Goal: Task Accomplishment & Management: Manage account settings

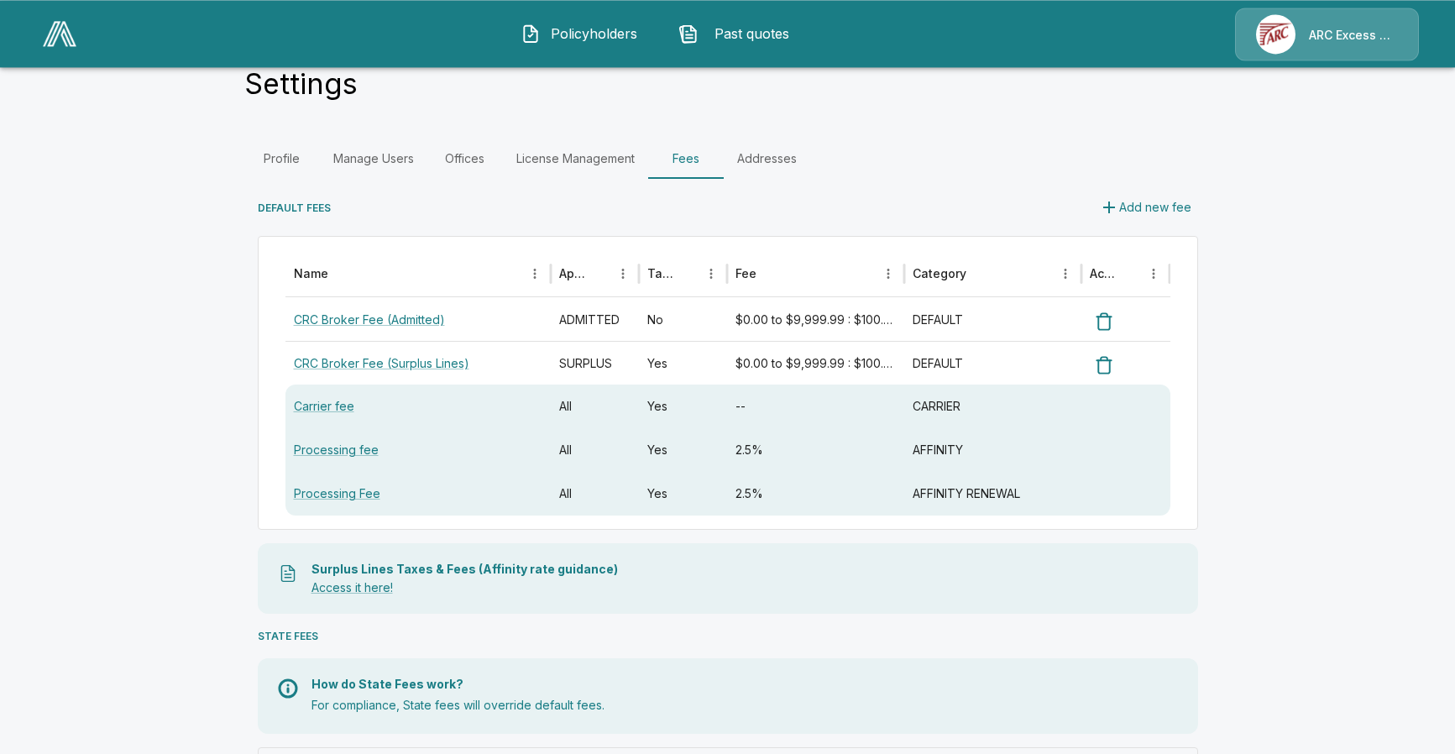
scroll to position [86, 0]
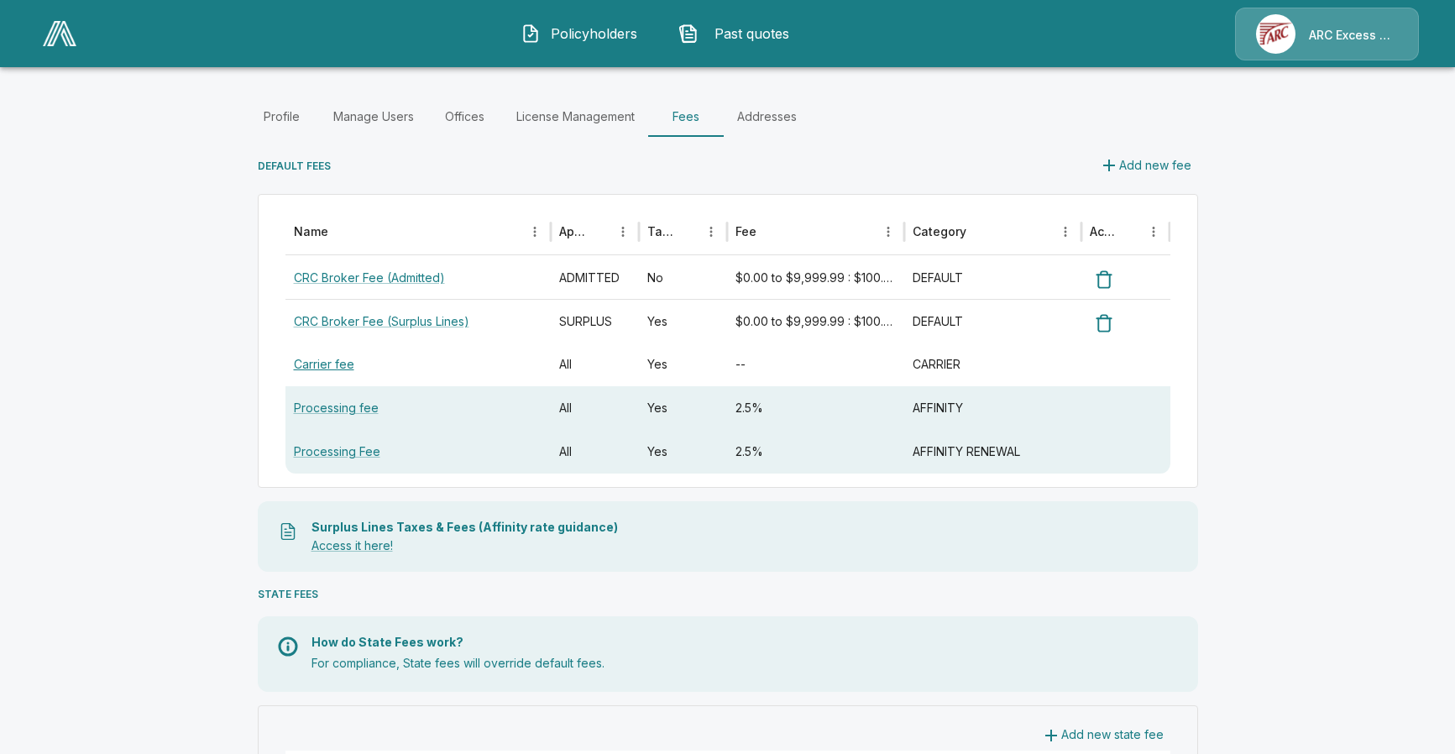
click at [322, 358] on link "Carrier fee" at bounding box center [324, 364] width 60 height 14
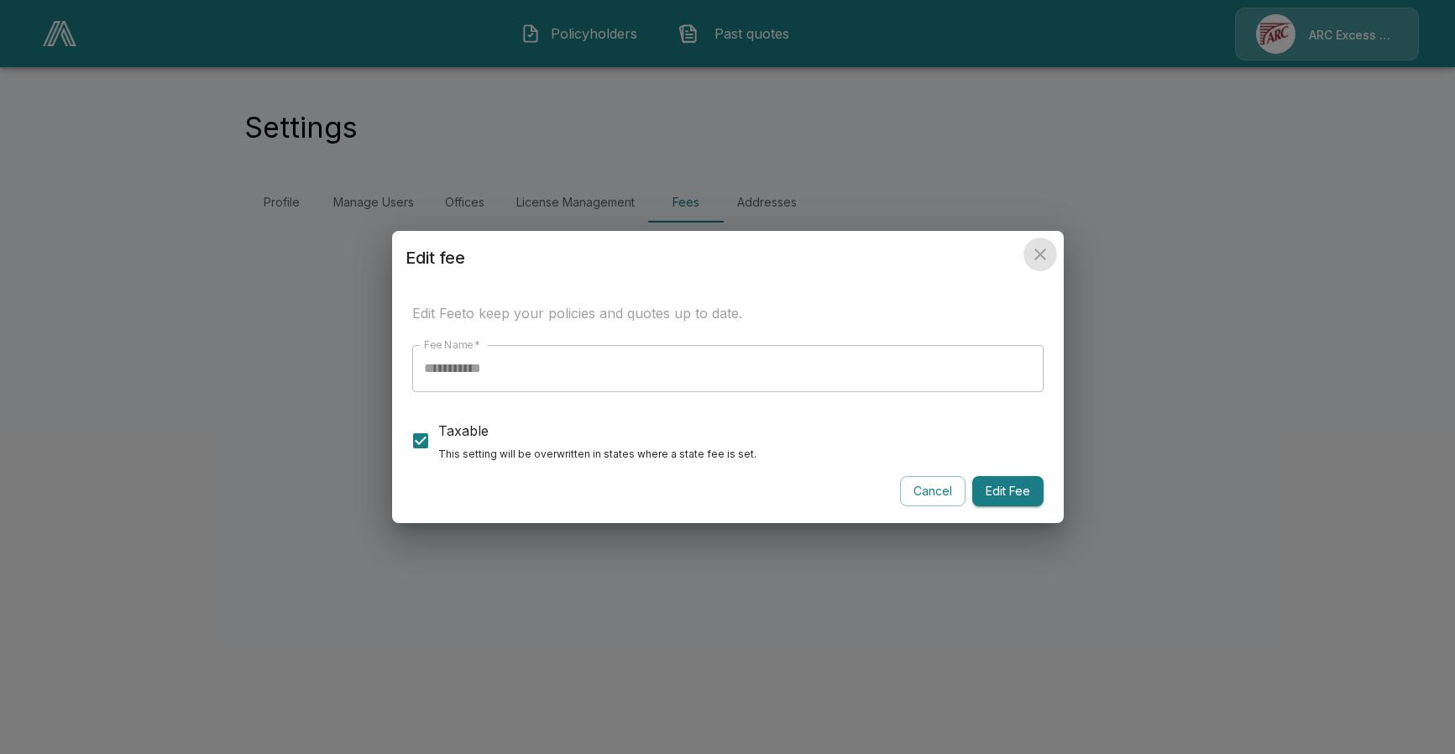
click at [1043, 255] on icon "close" at bounding box center [1040, 254] width 20 height 20
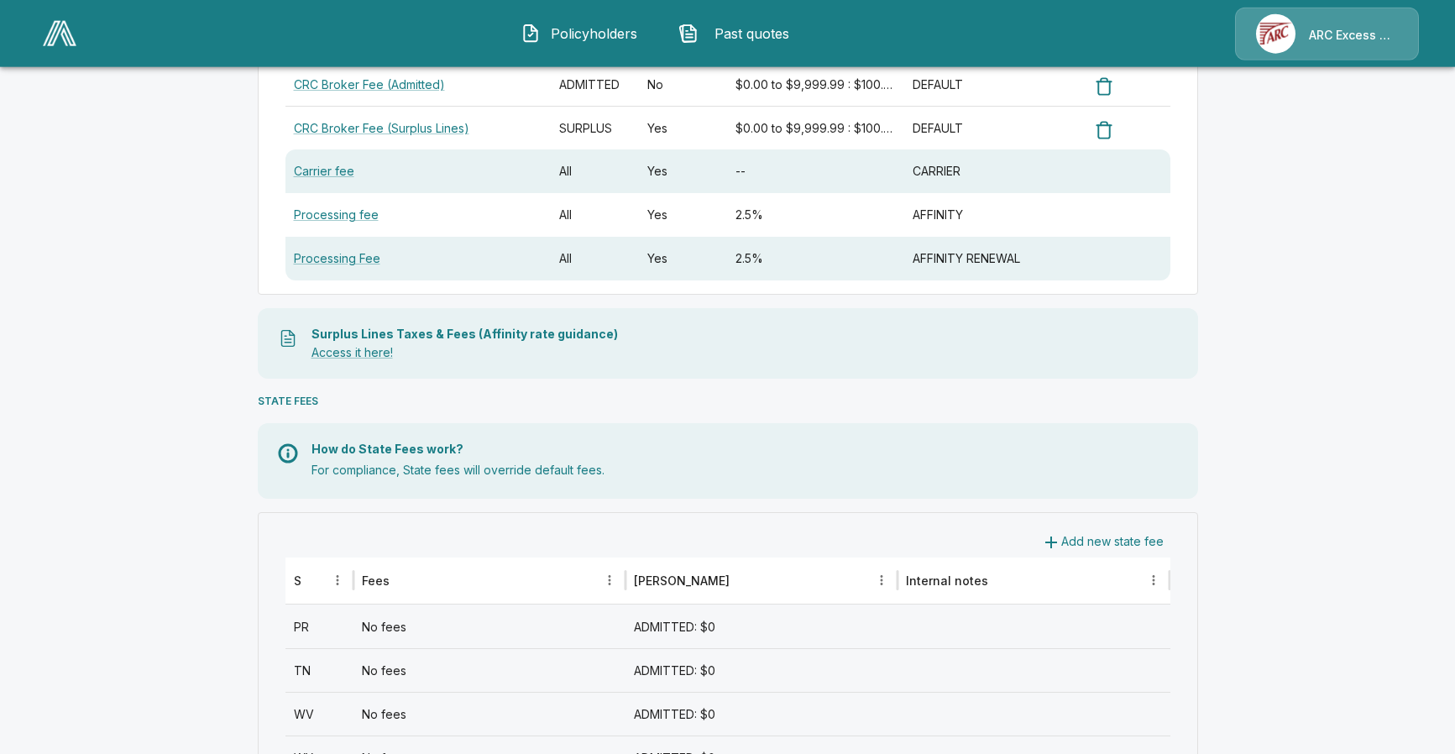
scroll to position [342, 0]
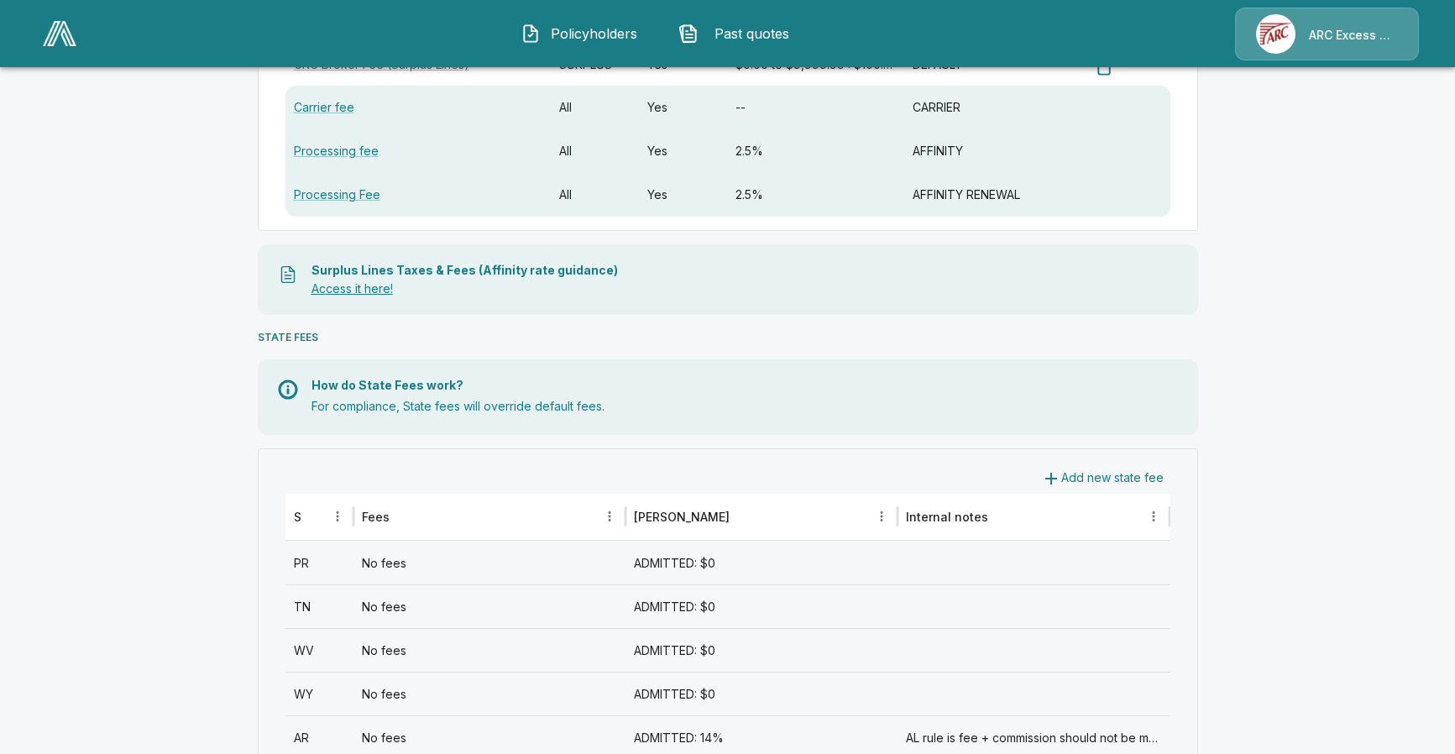
click at [349, 292] on link "Access it here!" at bounding box center [351, 288] width 81 height 14
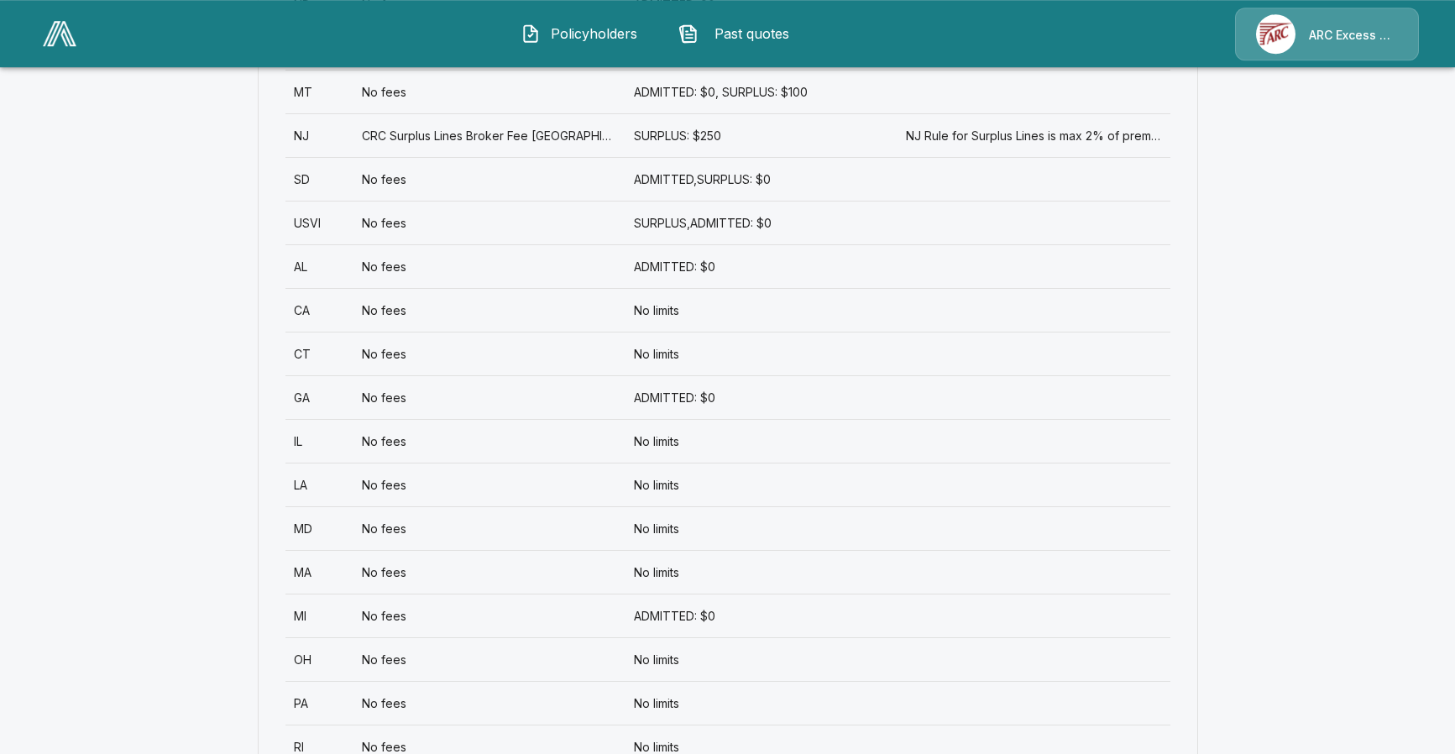
scroll to position [1576, 0]
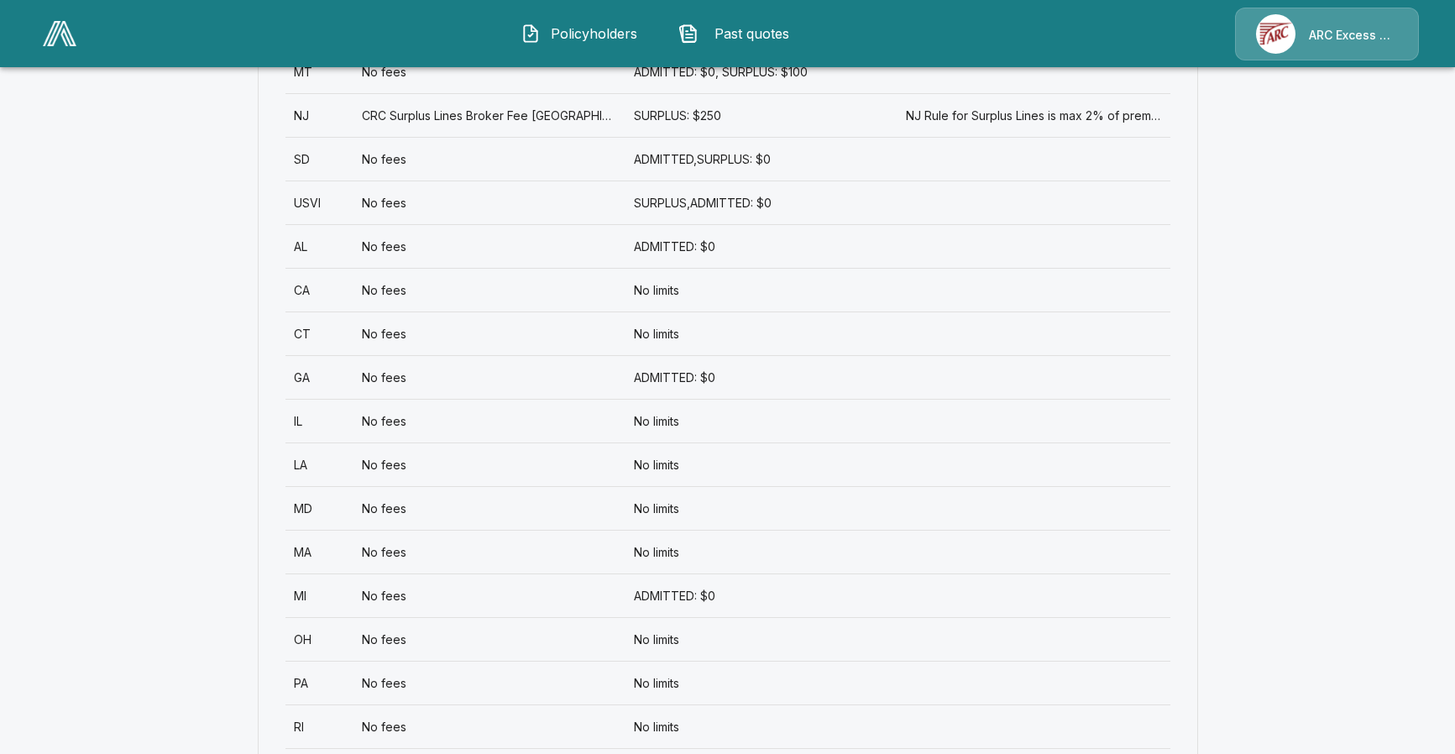
click at [743, 294] on div "No limits" at bounding box center [761, 290] width 272 height 44
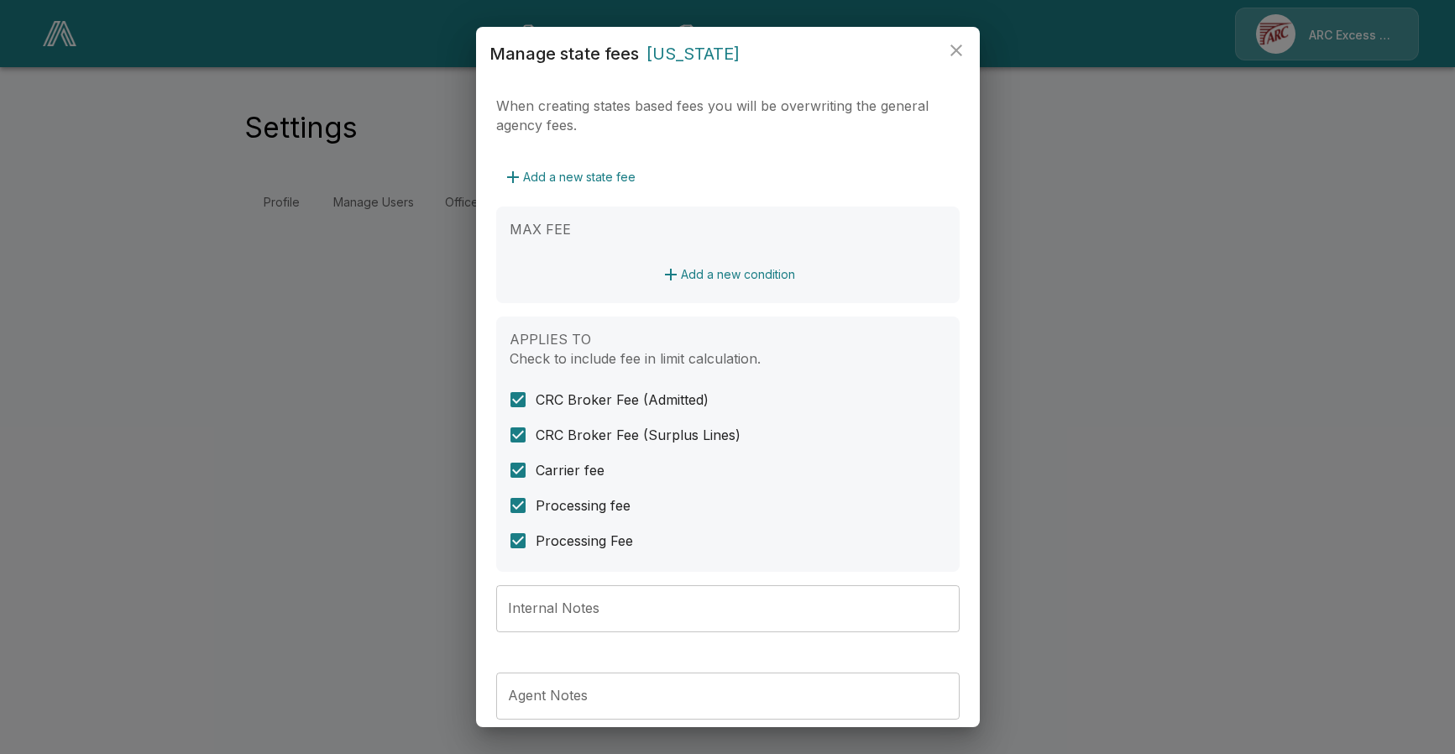
scroll to position [383, 0]
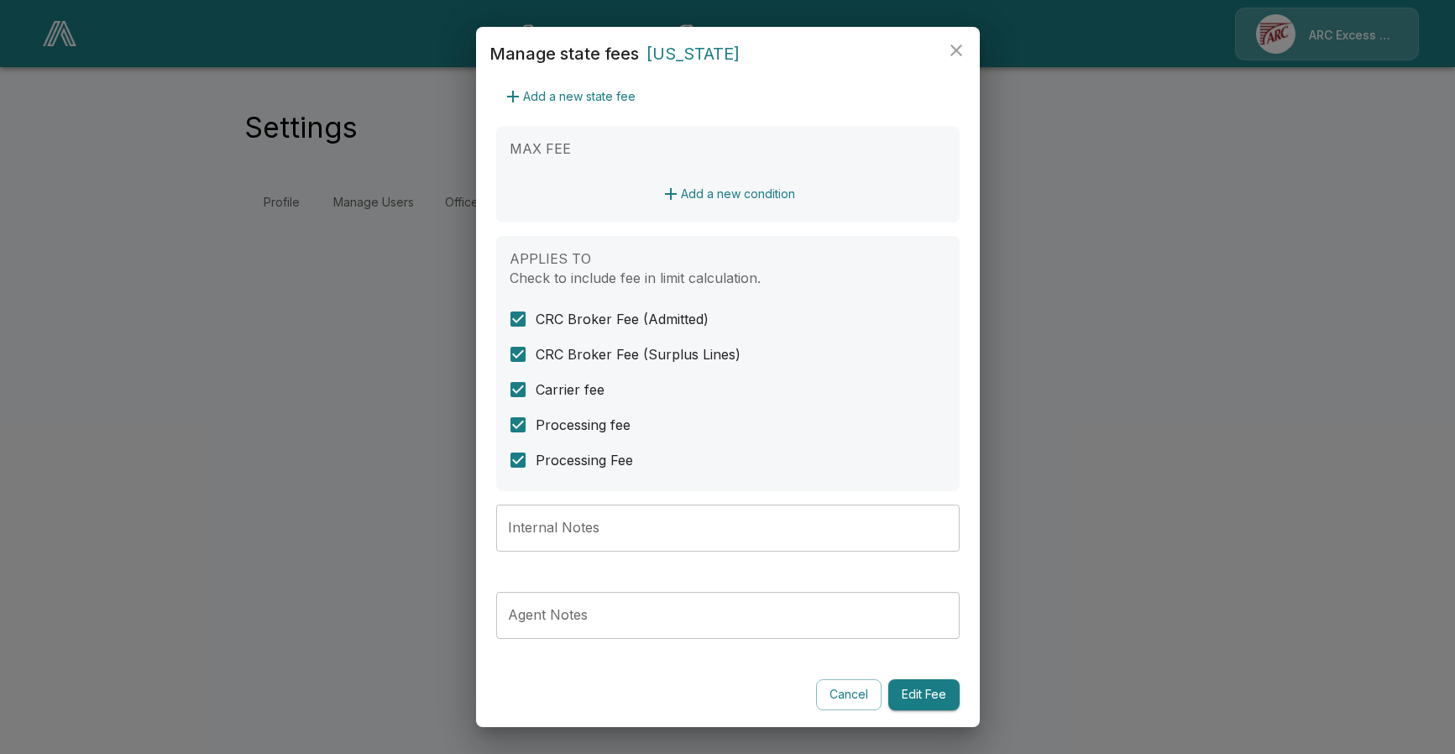
click at [954, 55] on icon "close" at bounding box center [956, 50] width 20 height 20
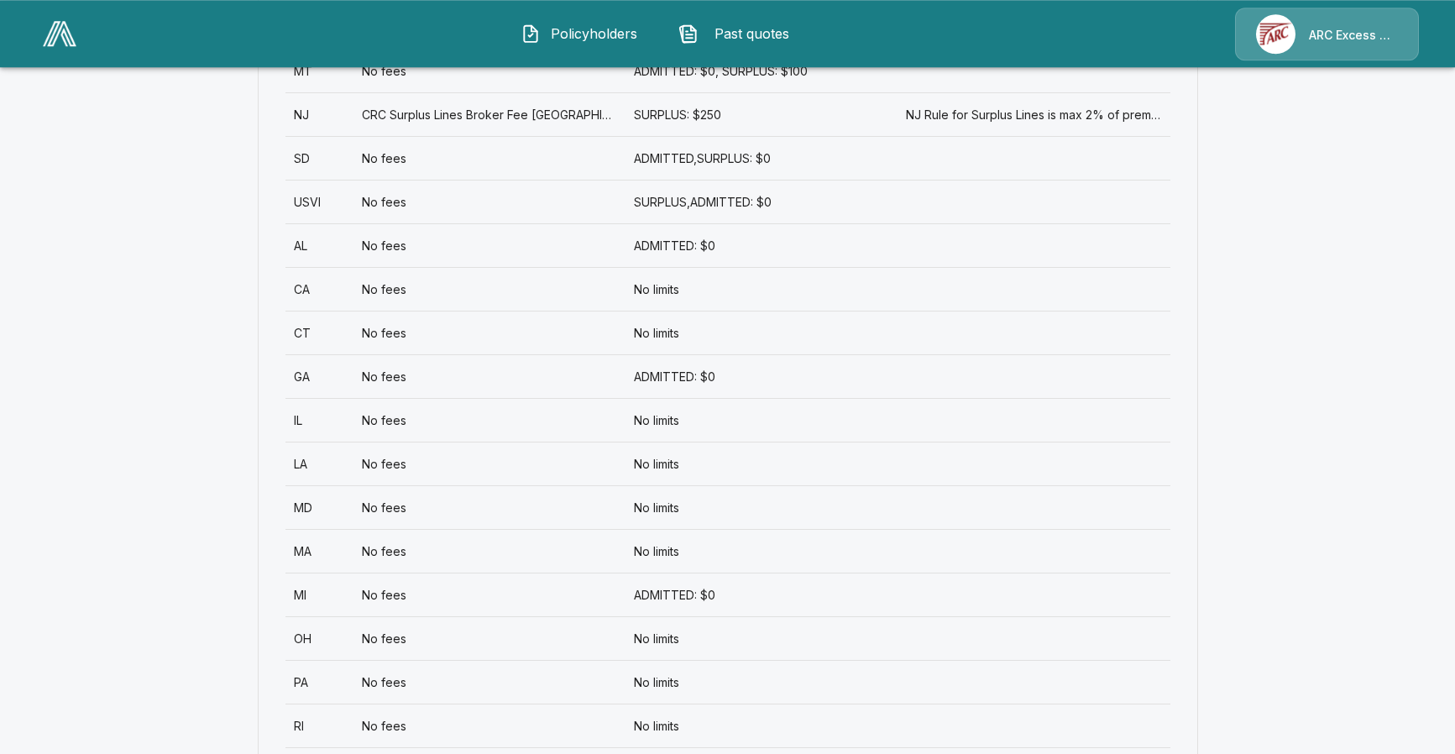
scroll to position [1576, 0]
click at [384, 288] on div "No fees" at bounding box center [489, 290] width 272 height 44
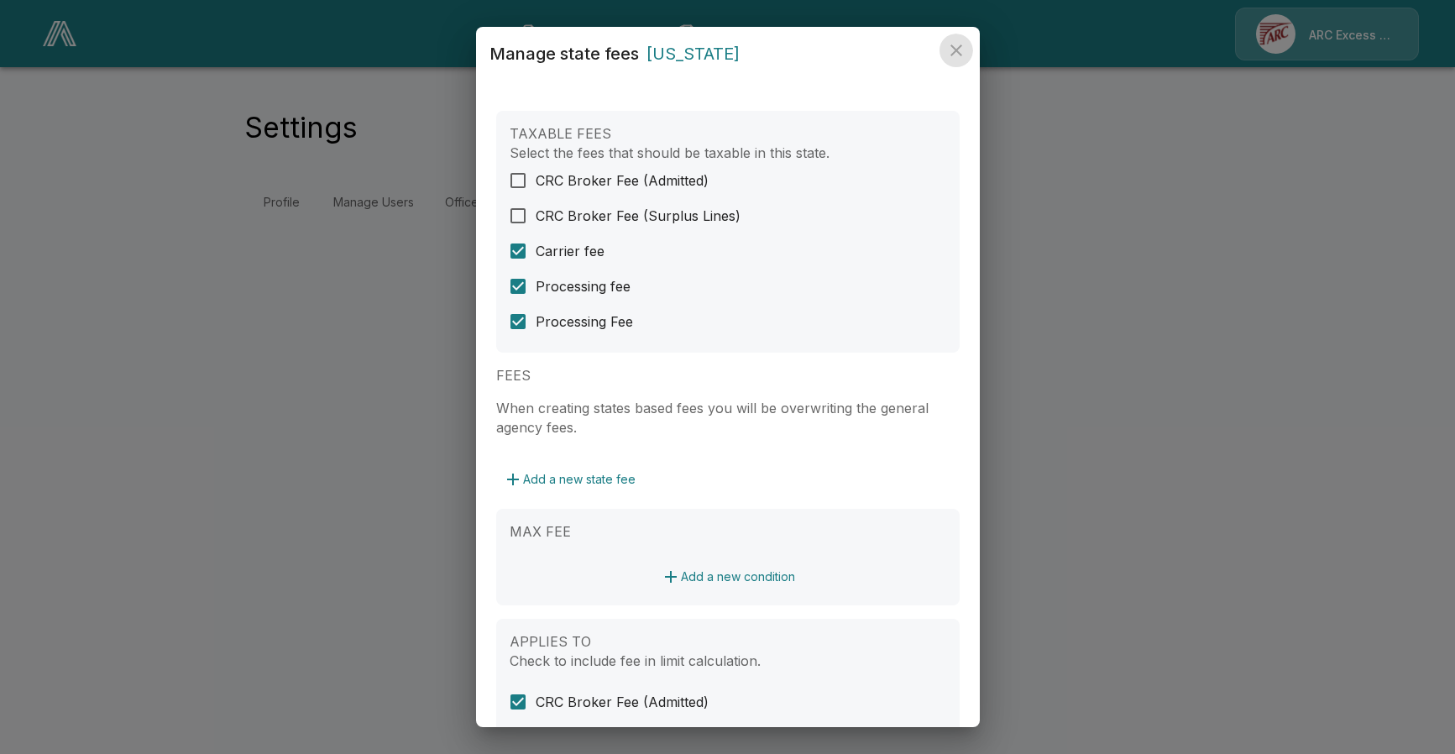
click at [957, 51] on icon "close" at bounding box center [956, 50] width 12 height 12
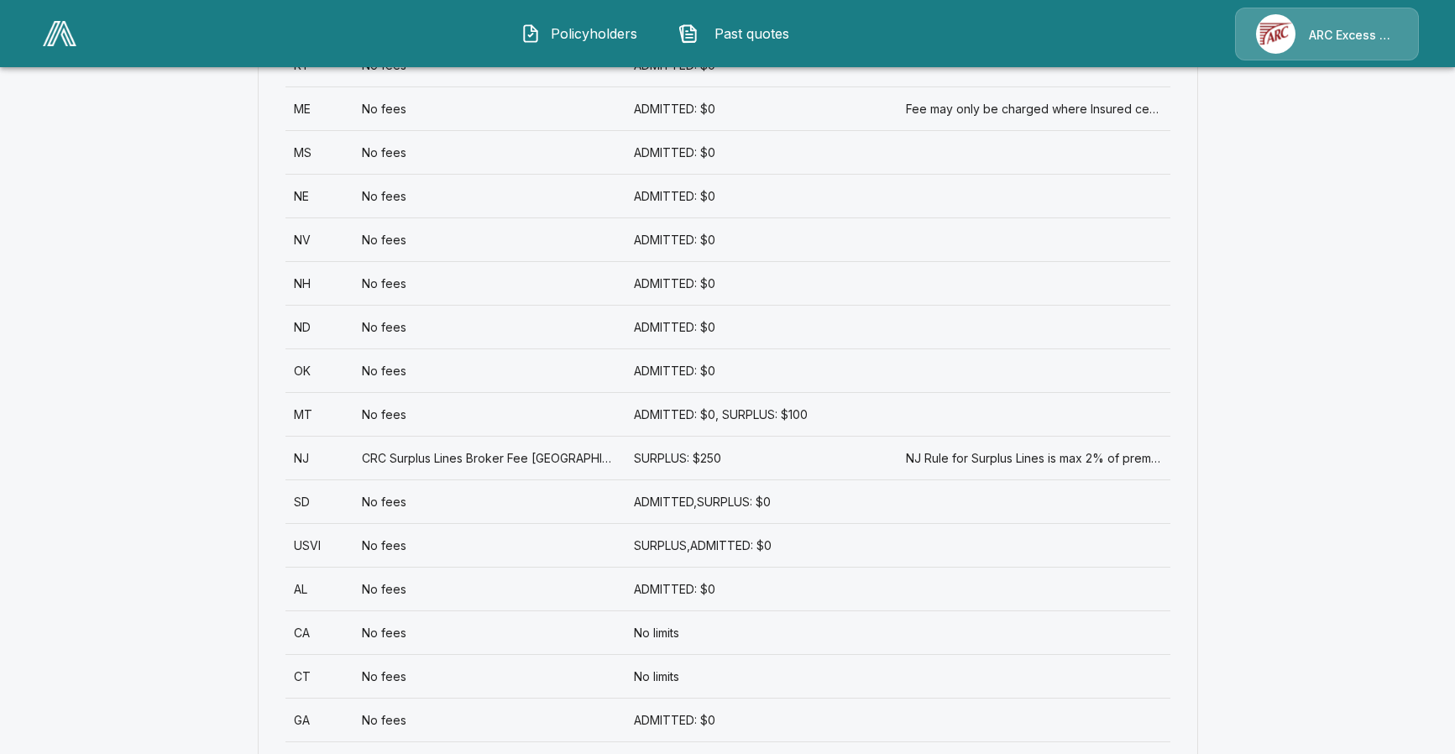
scroll to position [1319, 0]
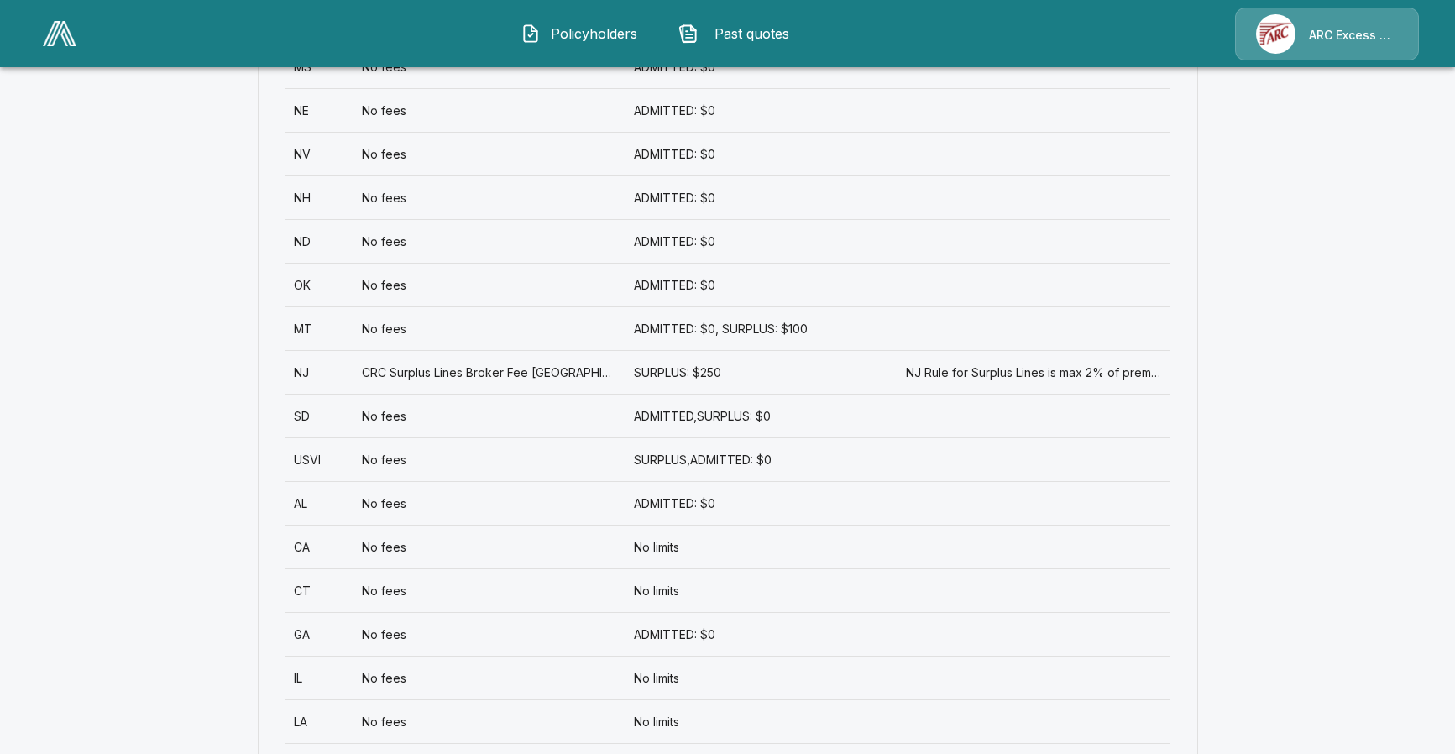
click at [386, 505] on div "No fees" at bounding box center [489, 503] width 272 height 44
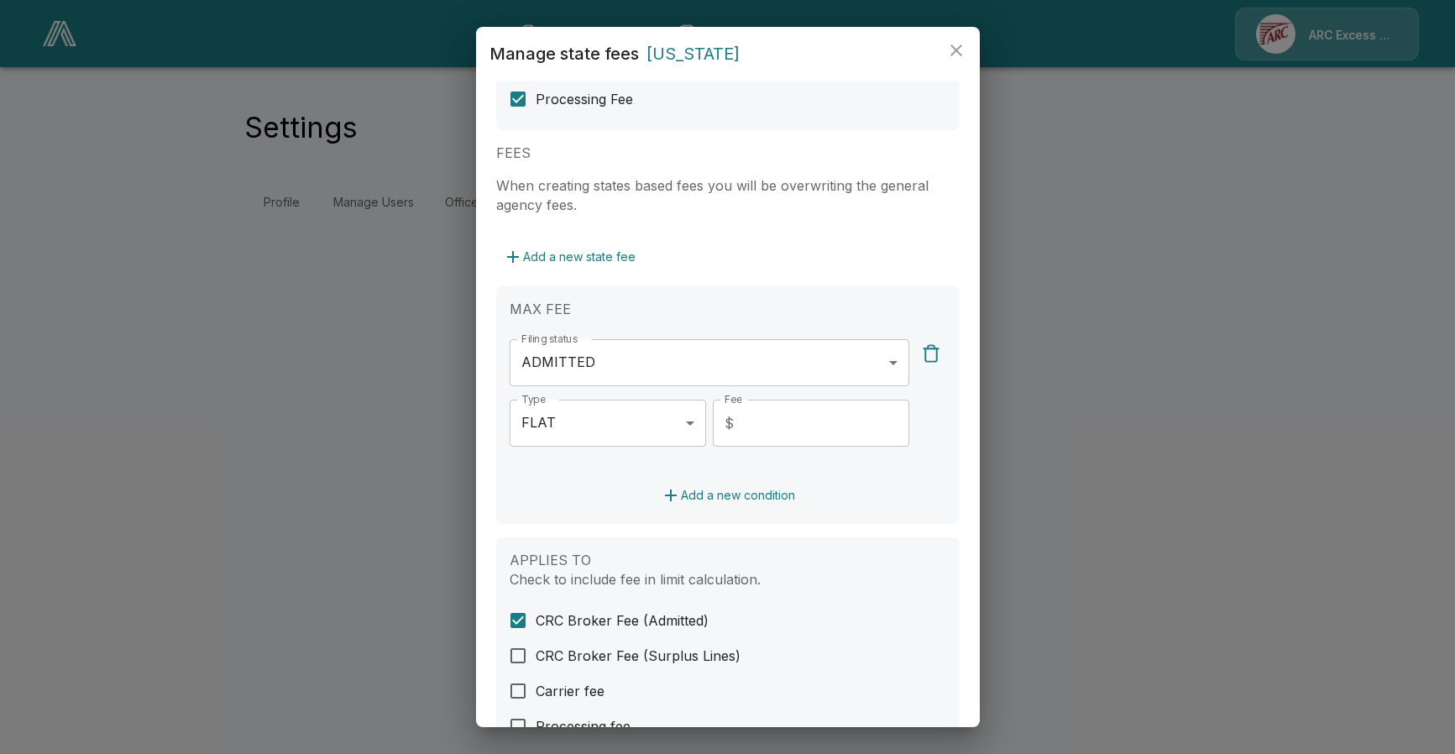
scroll to position [222, 0]
click at [566, 520] on div "MAX FEE Filing status ADMITTED ******** Filing status   * Type FLAT **** Type  …" at bounding box center [727, 406] width 463 height 238
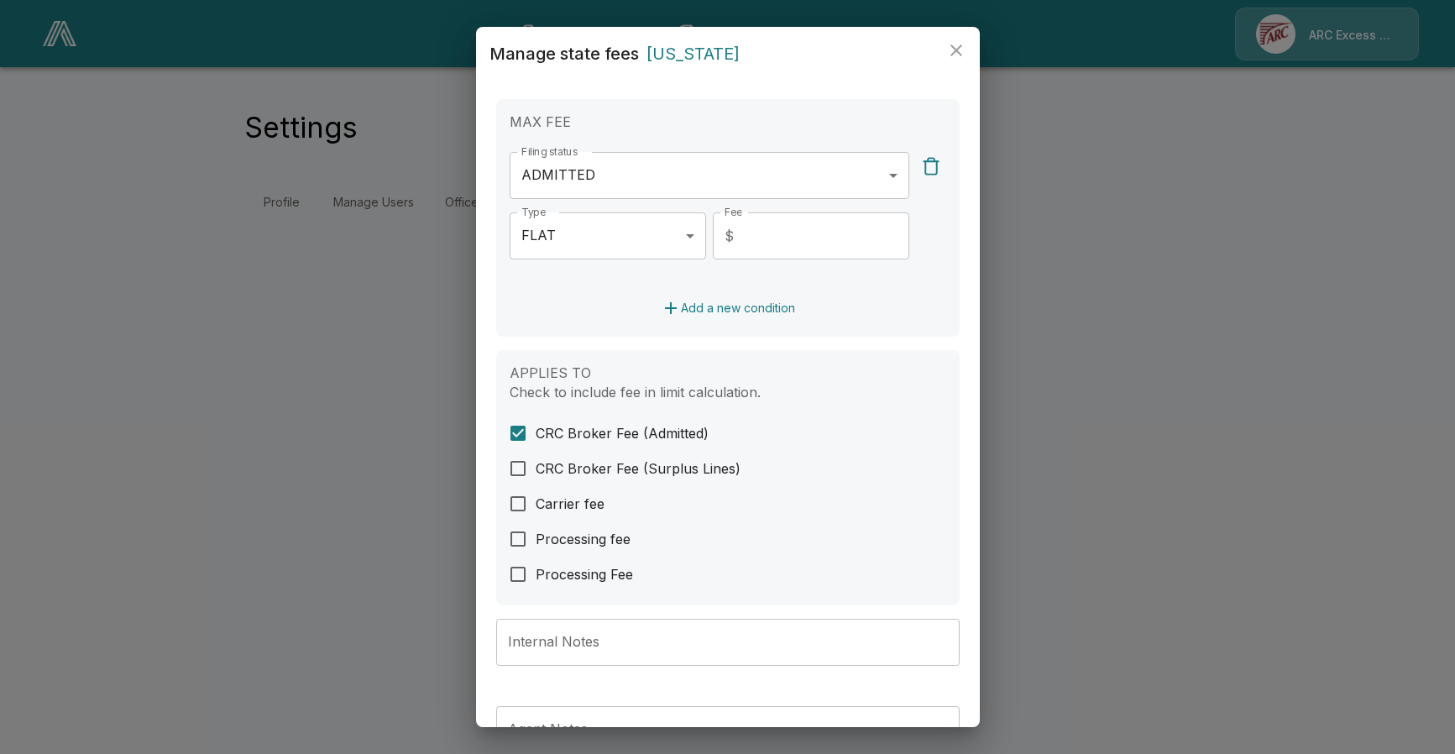
scroll to position [524, 0]
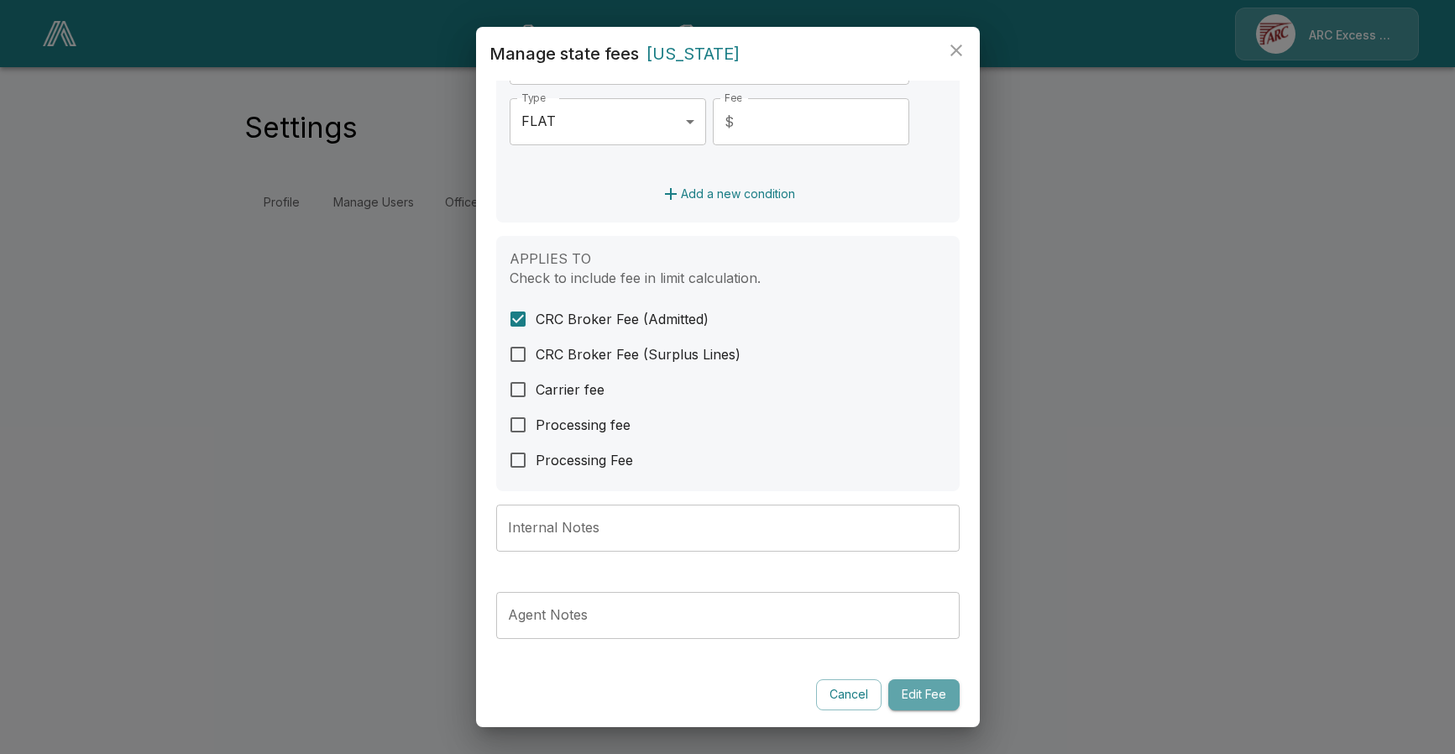
click at [932, 686] on button "Edit Fee" at bounding box center [923, 694] width 71 height 31
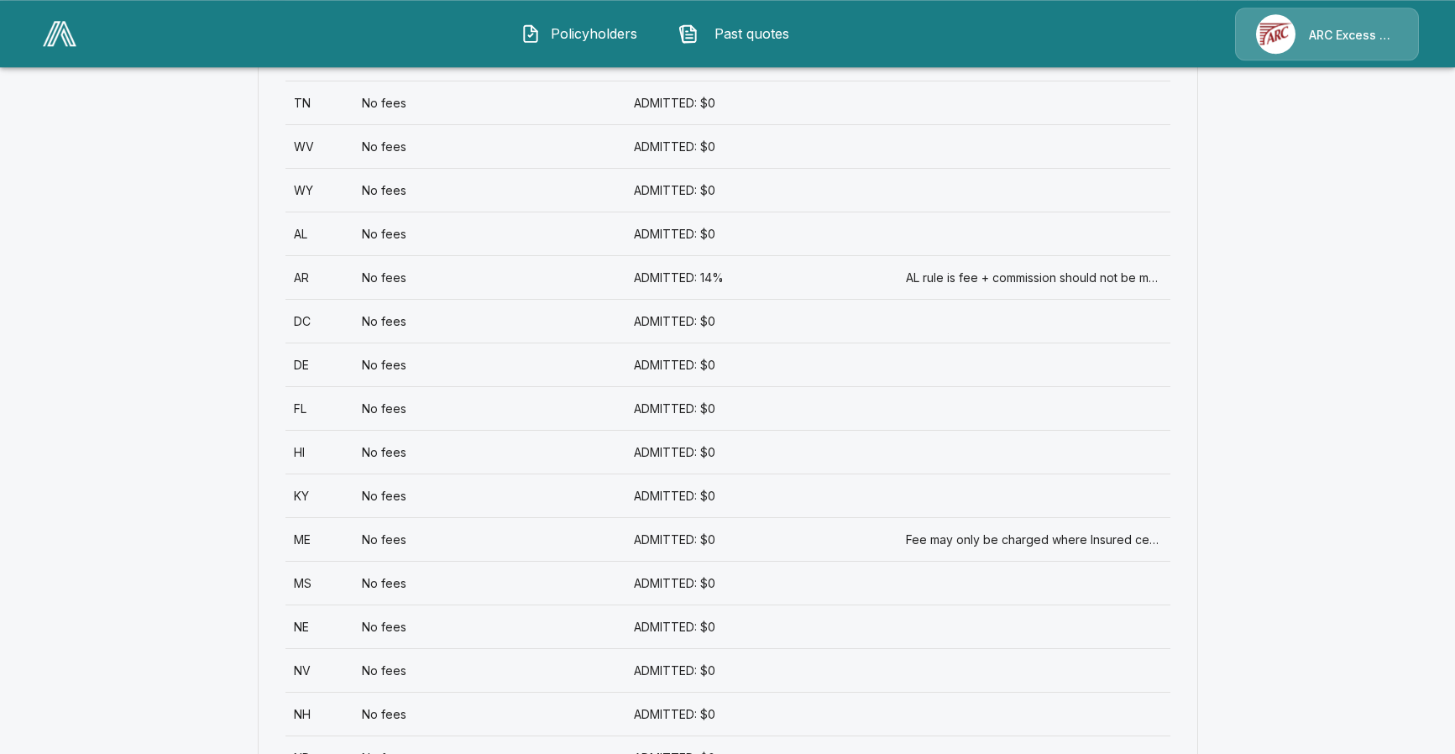
scroll to position [805, 0]
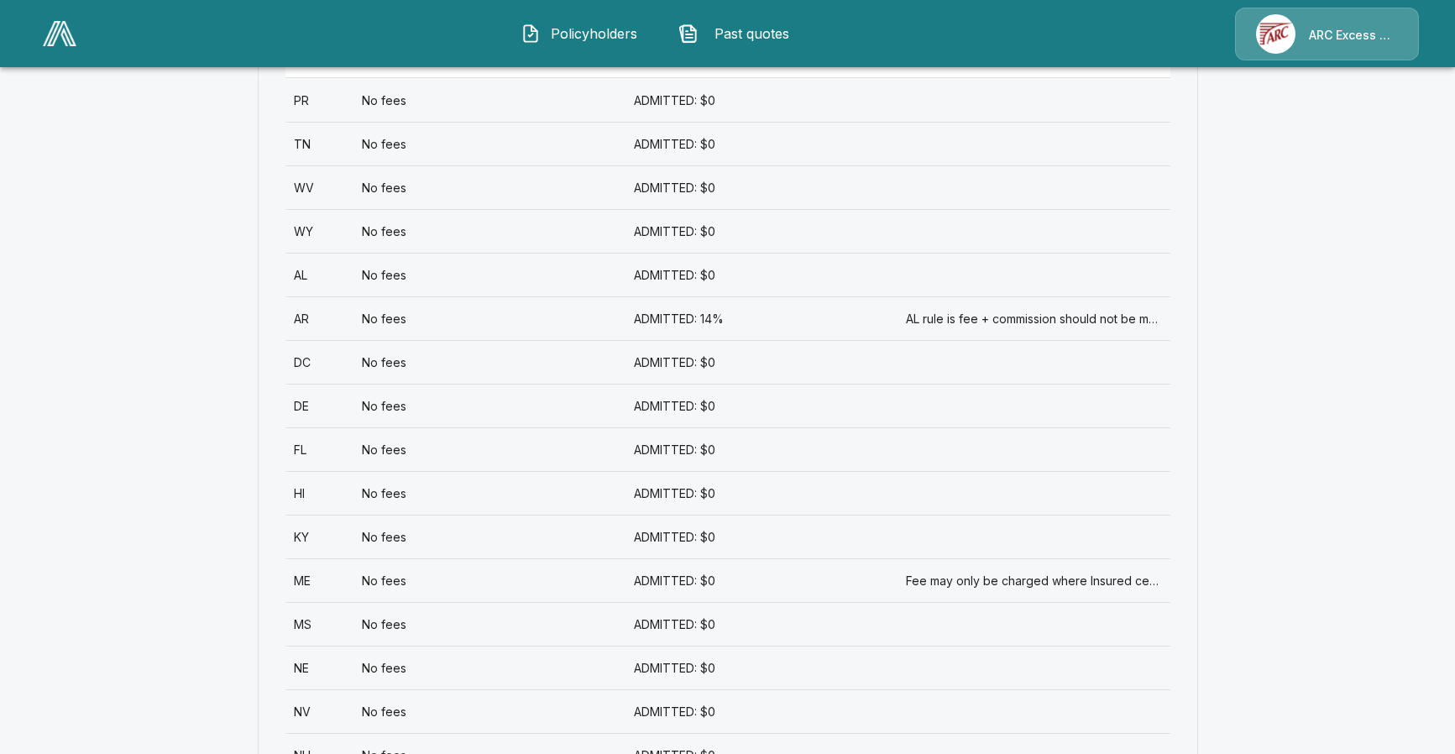
click at [523, 275] on div "No fees" at bounding box center [489, 275] width 272 height 44
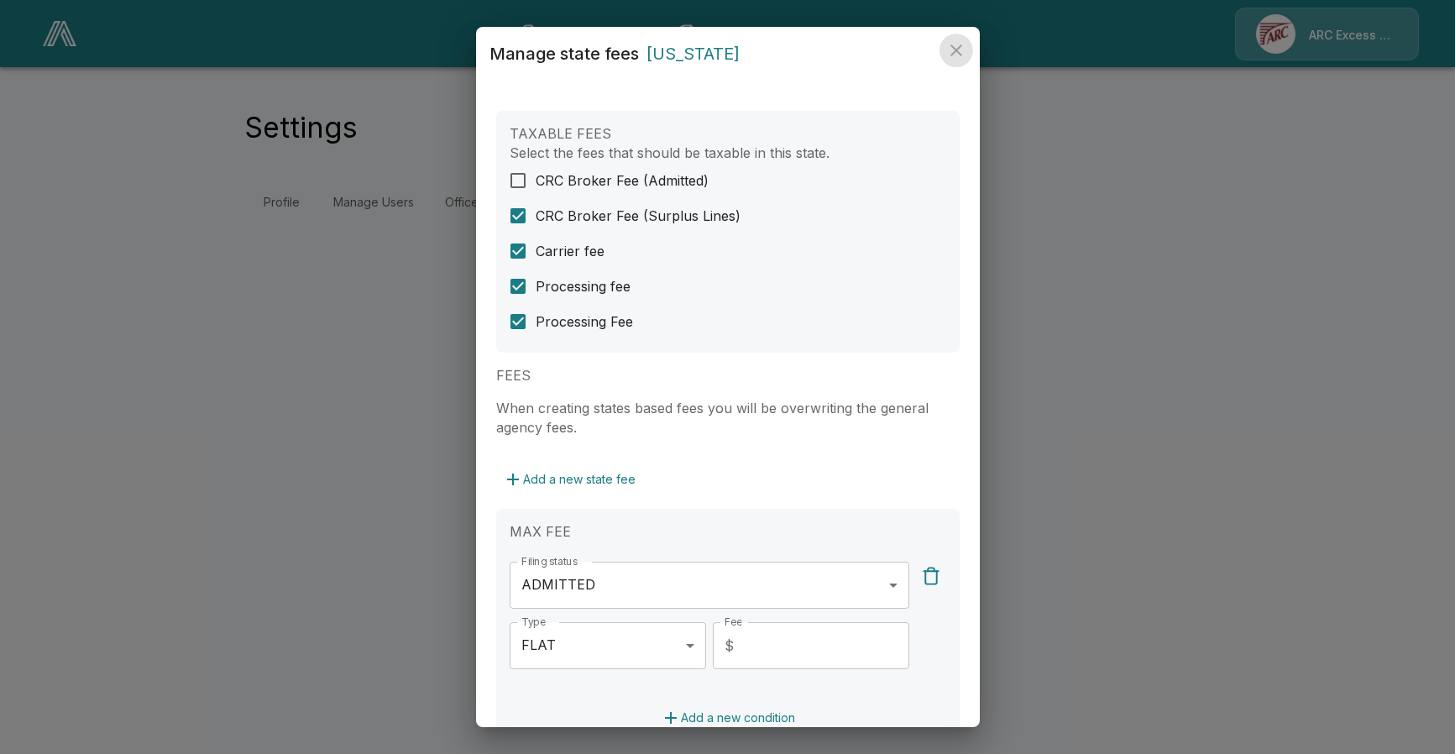
click at [961, 55] on icon "close" at bounding box center [956, 50] width 12 height 12
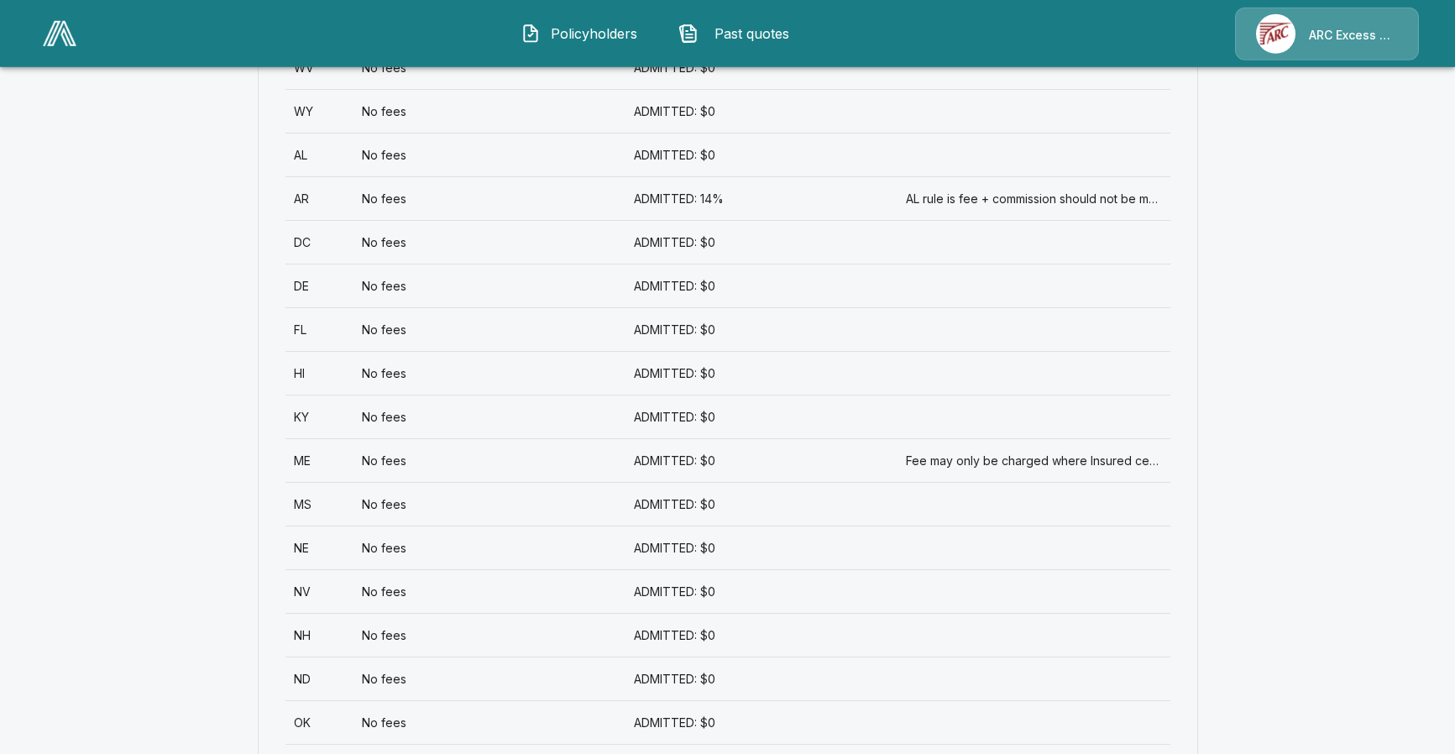
scroll to position [891, 0]
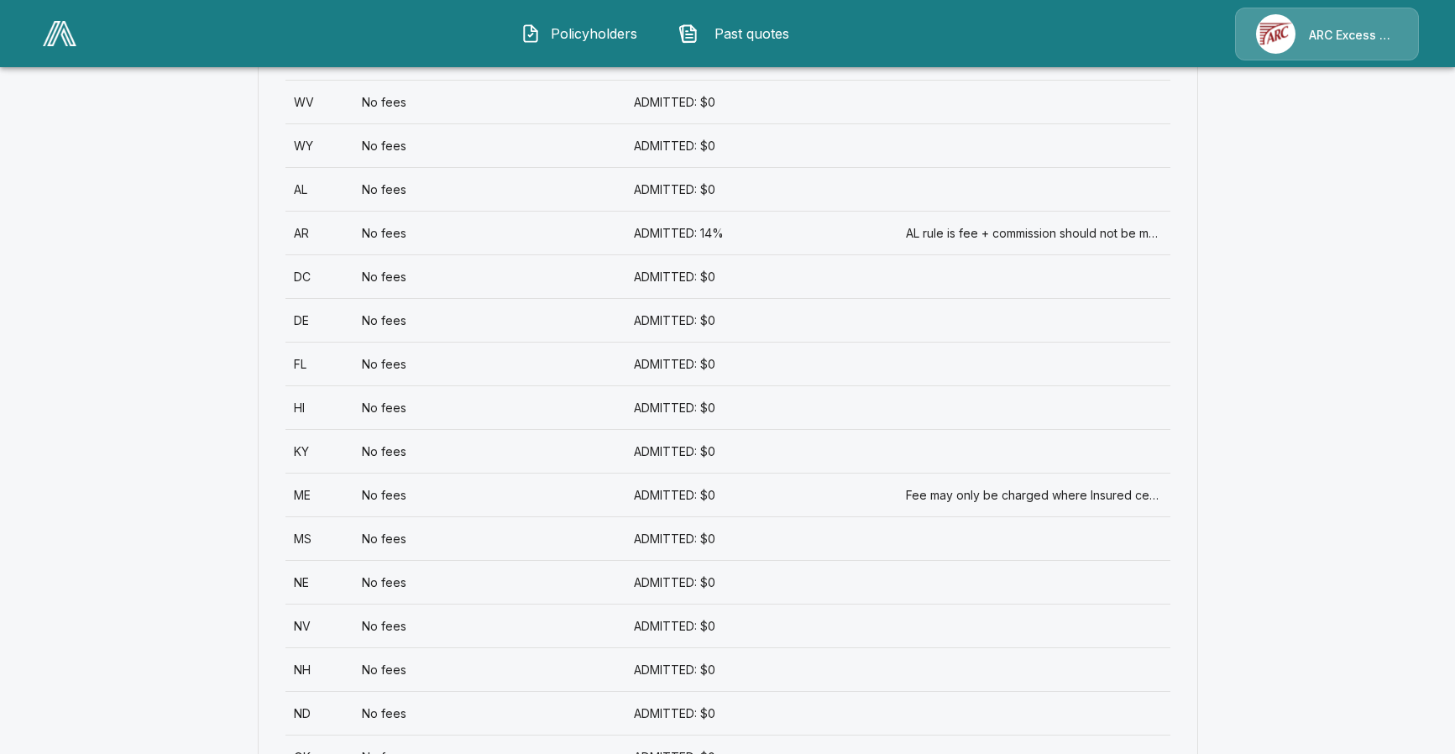
click at [638, 237] on div "ADMITTED: 14%" at bounding box center [761, 233] width 272 height 44
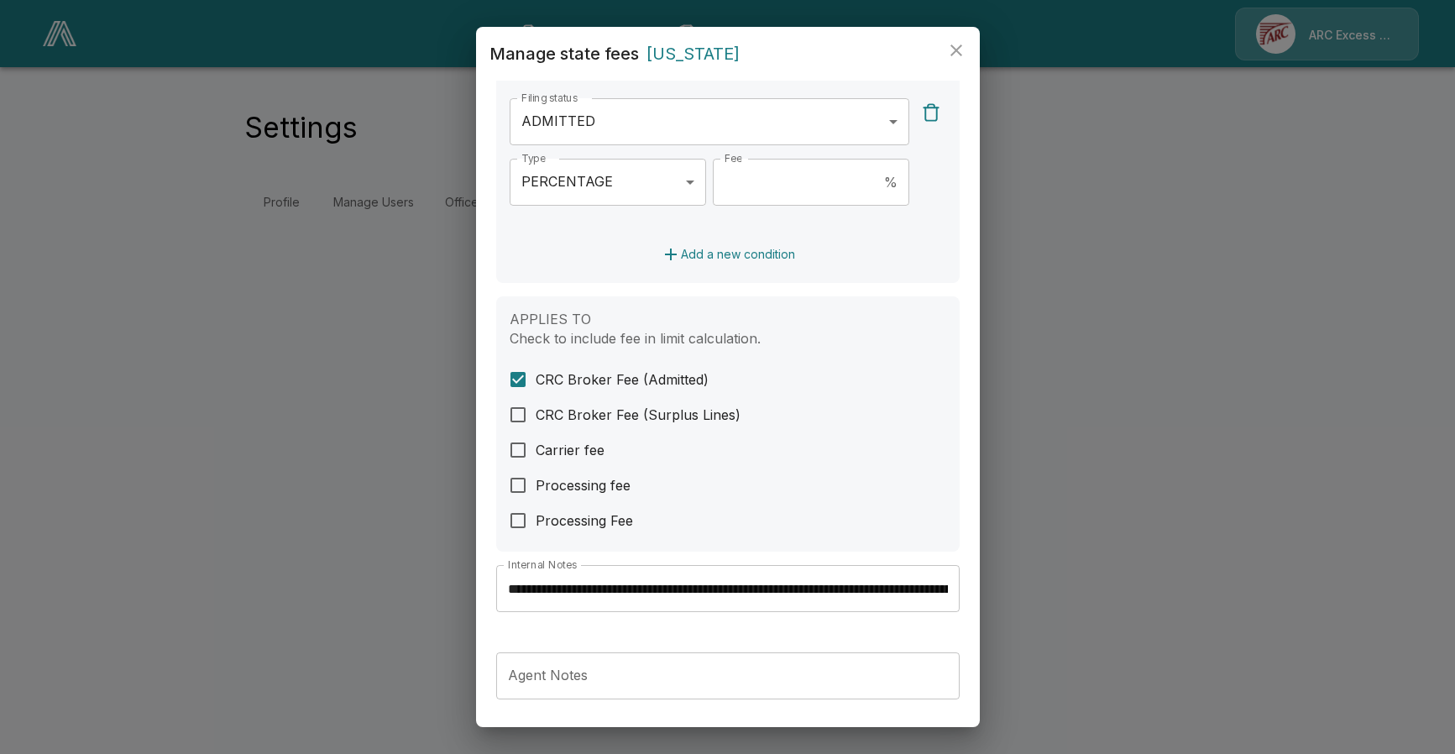
scroll to position [524, 0]
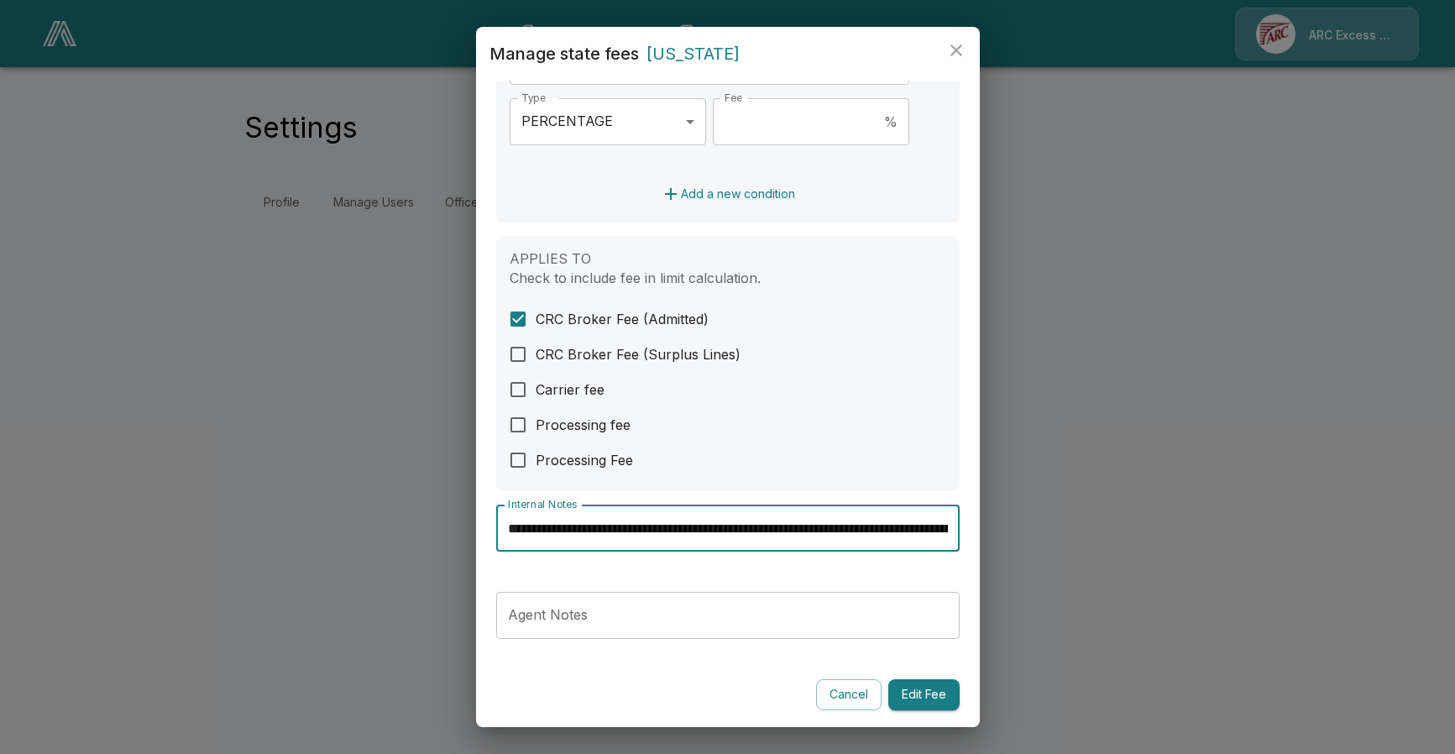
click at [516, 529] on input "**********" at bounding box center [727, 527] width 463 height 47
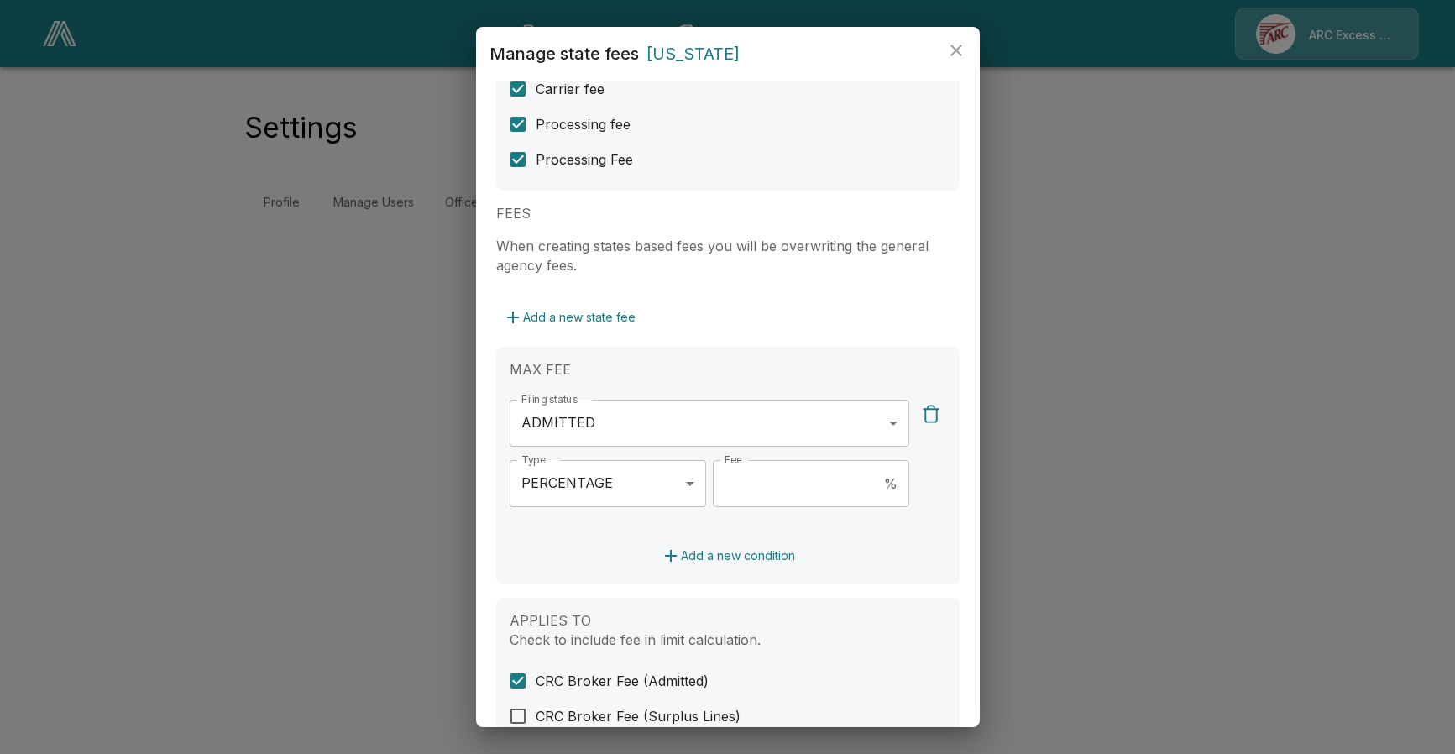
scroll to position [0, 0]
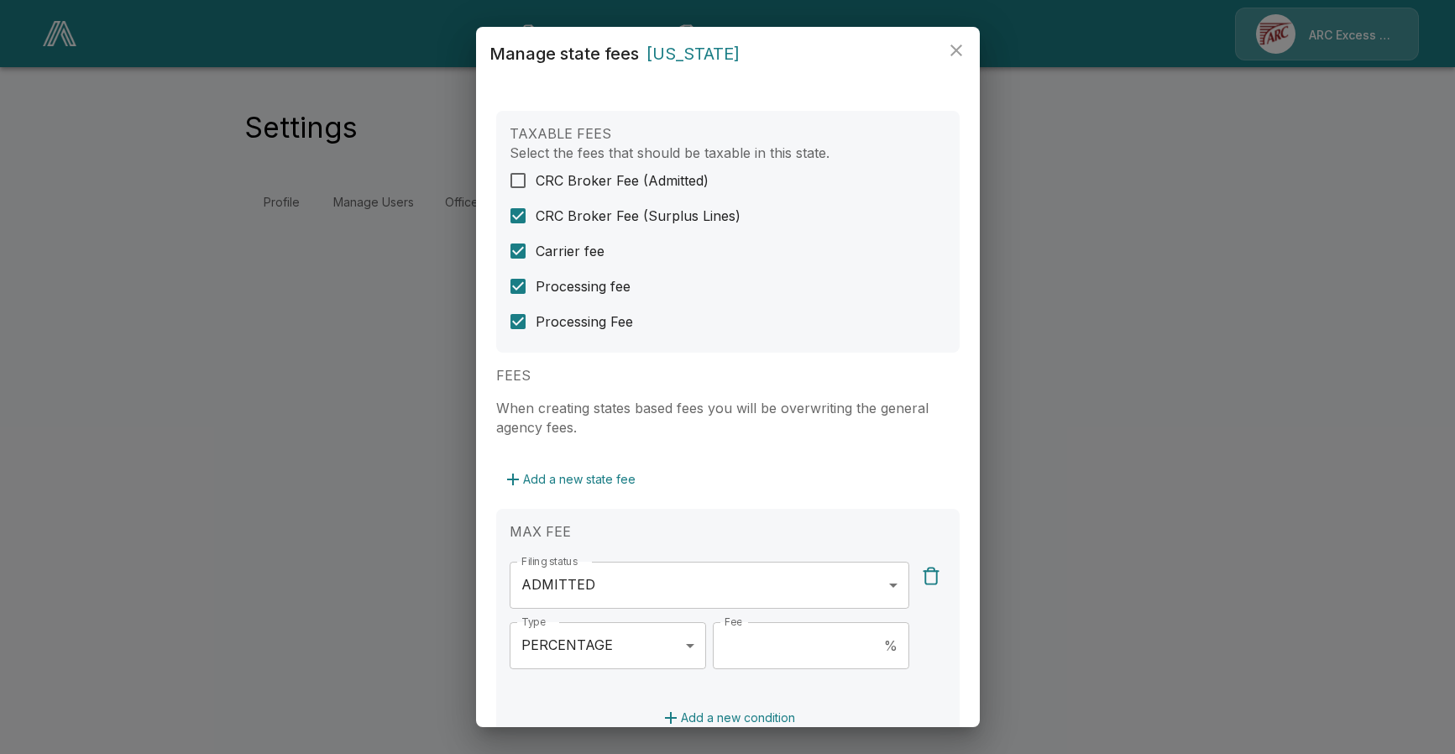
type input "**********"
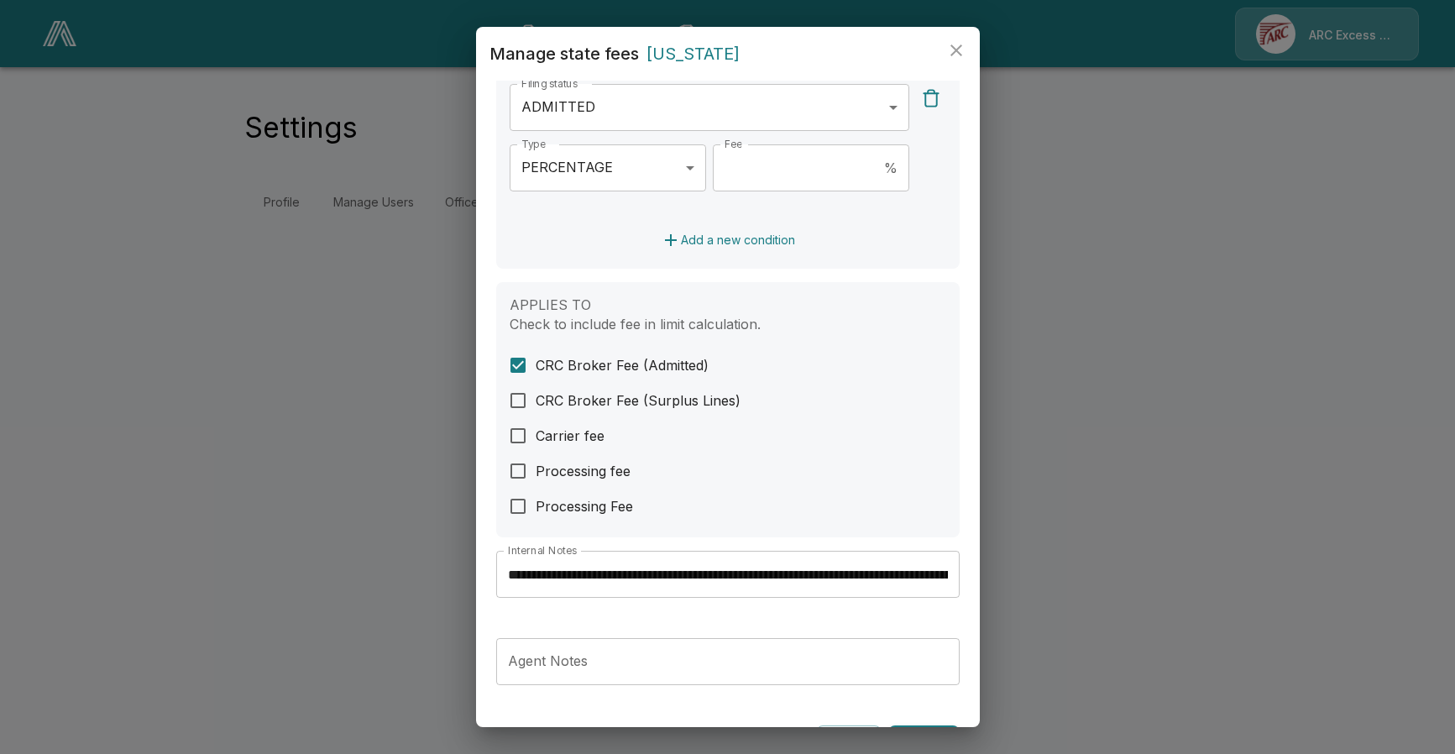
scroll to position [524, 0]
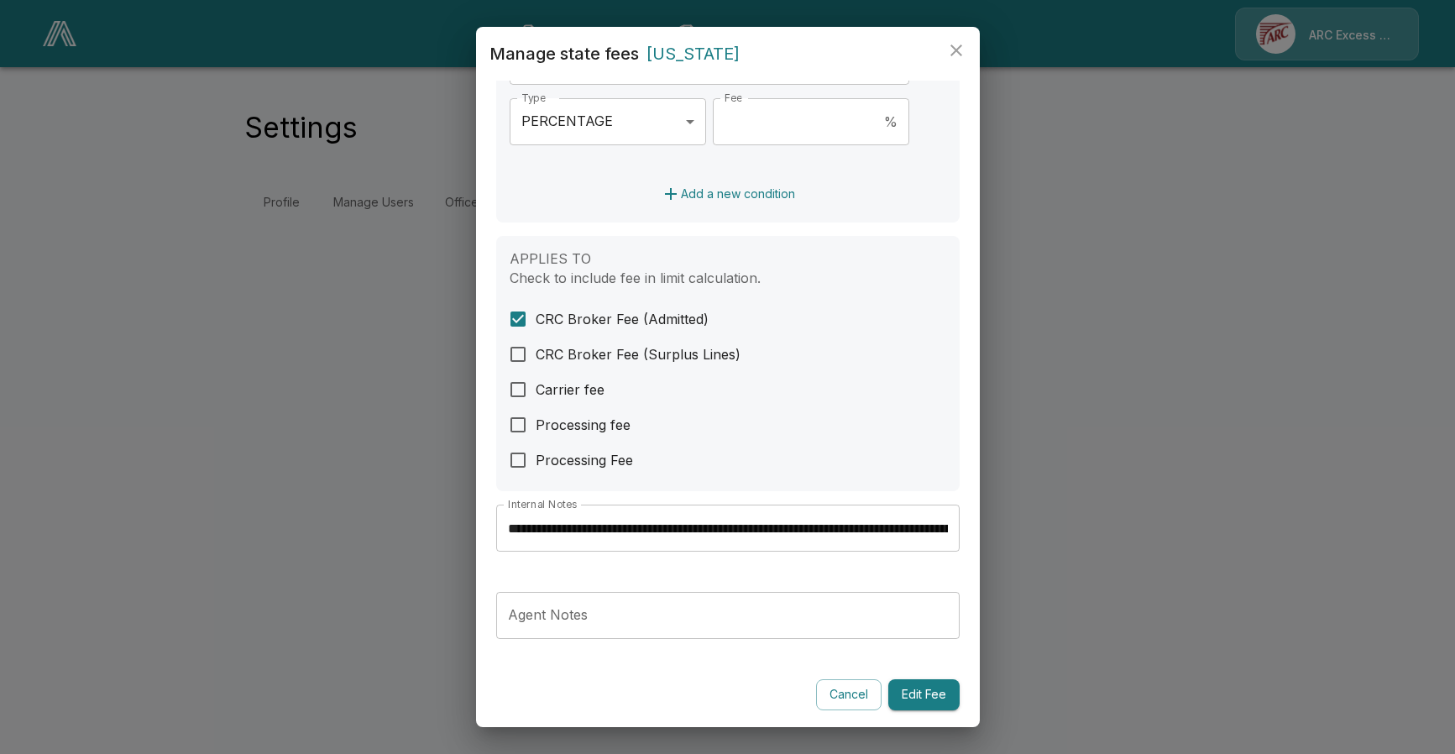
click at [925, 703] on button "Edit Fee" at bounding box center [923, 694] width 71 height 31
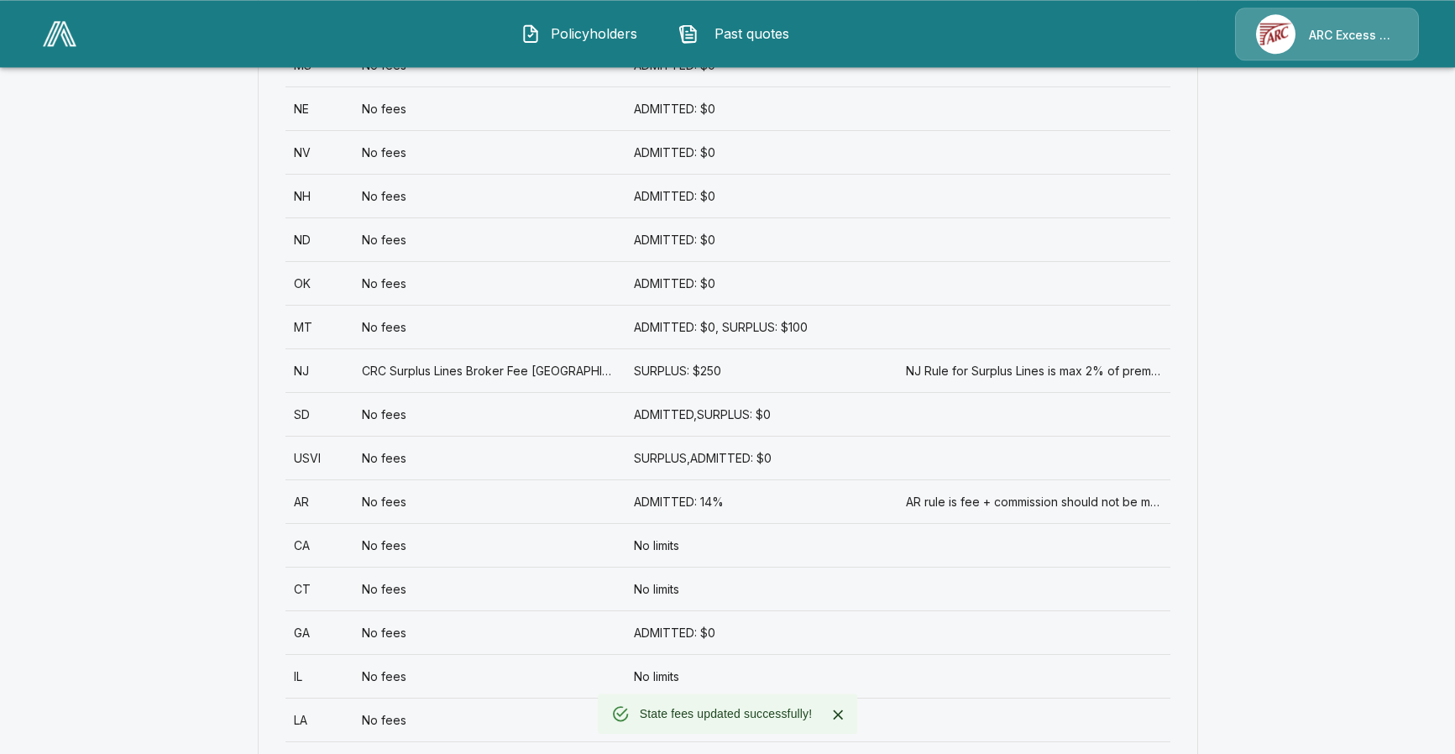
scroll to position [1319, 0]
click at [659, 550] on div "No limits" at bounding box center [761, 547] width 272 height 44
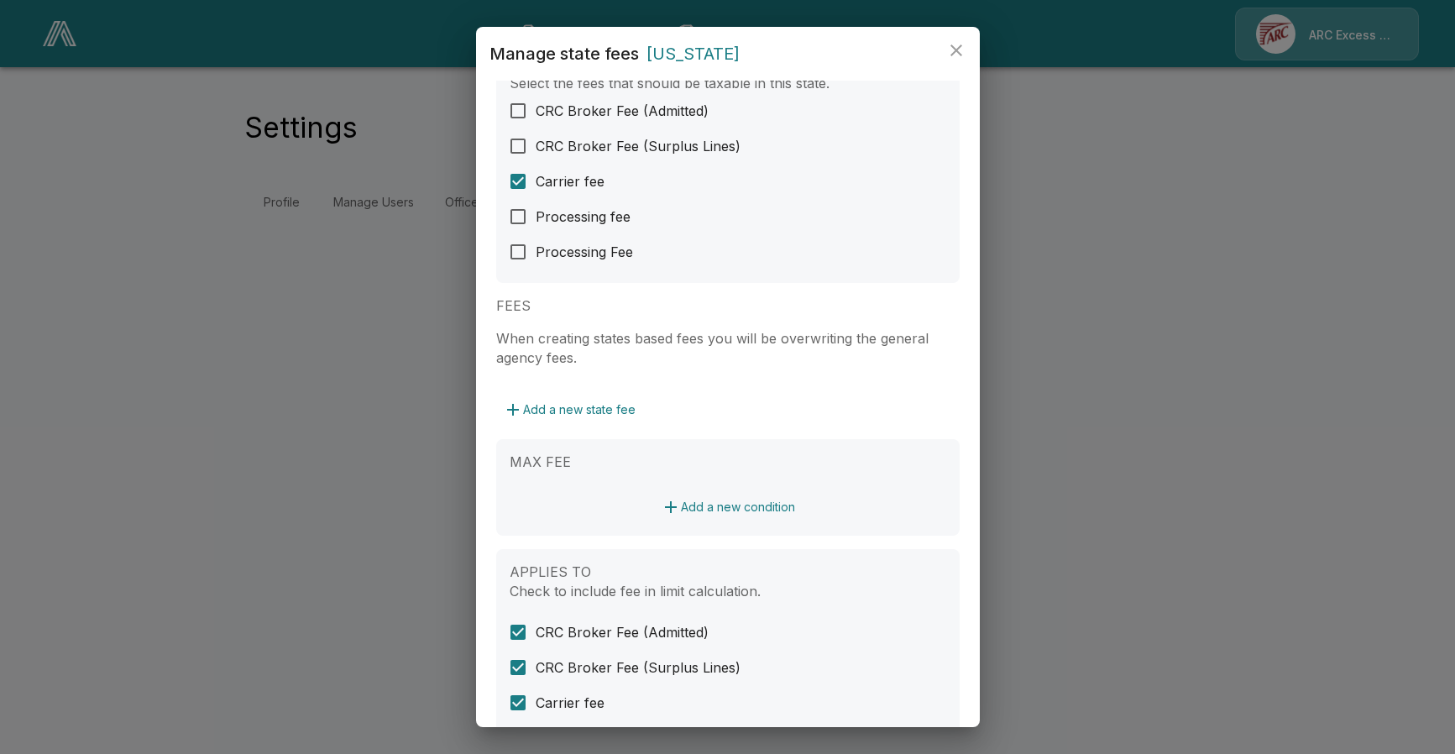
scroll to position [383, 0]
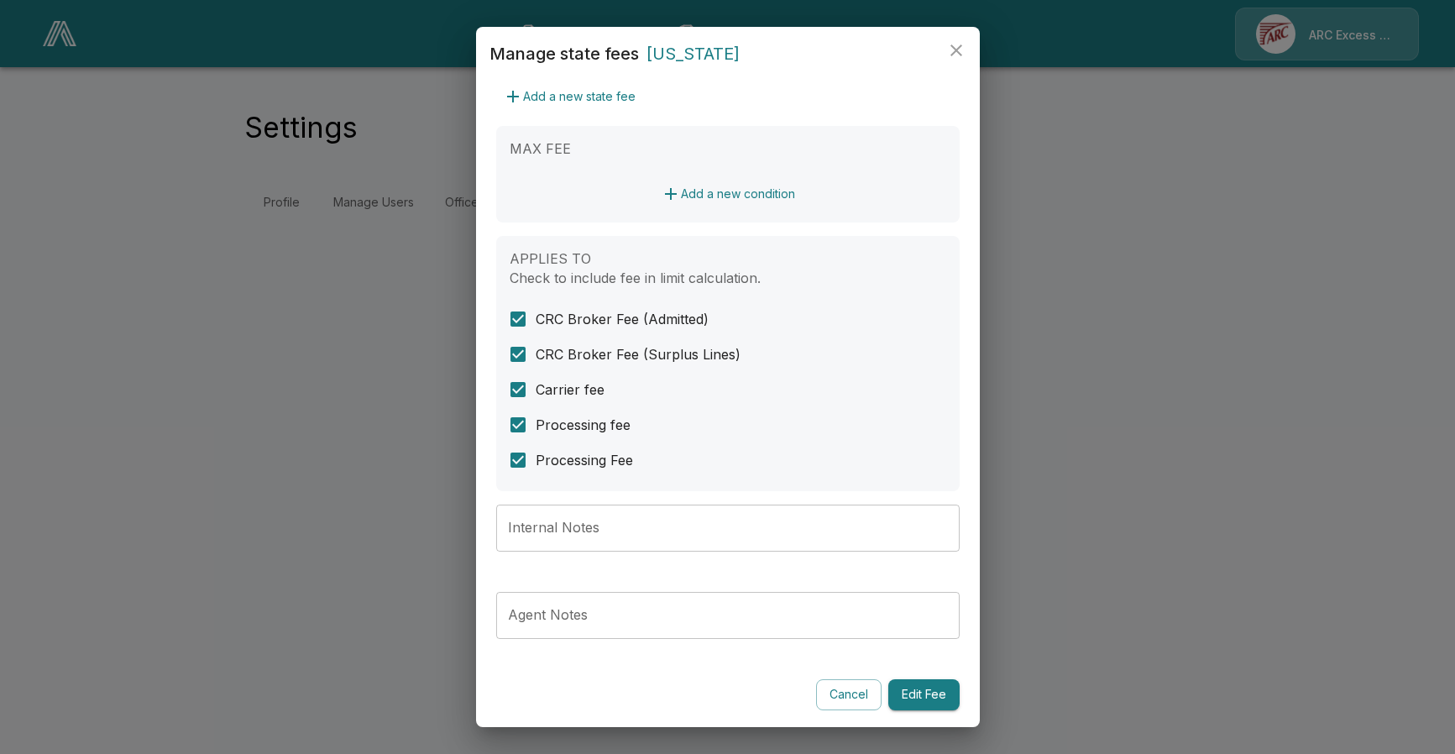
click at [926, 693] on button "Edit Fee" at bounding box center [923, 694] width 71 height 31
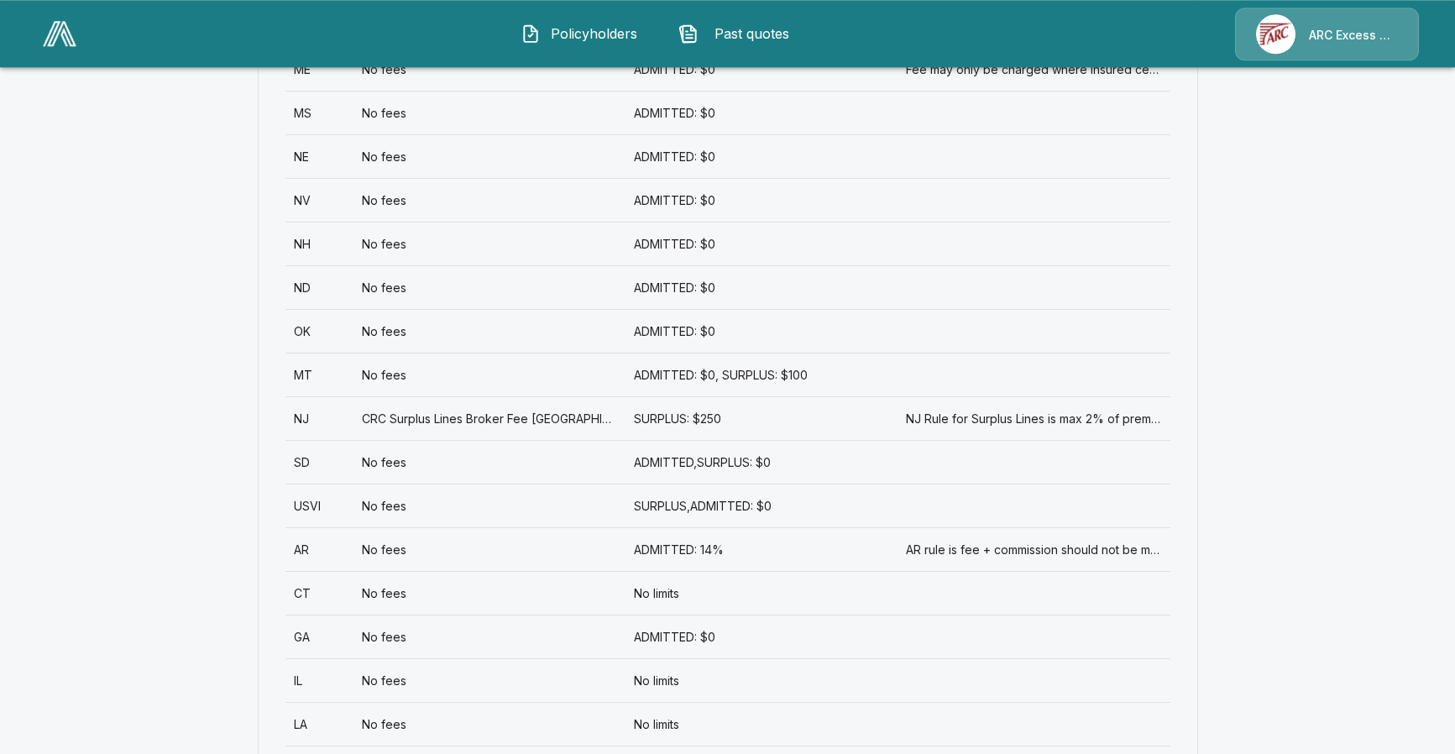
scroll to position [1319, 0]
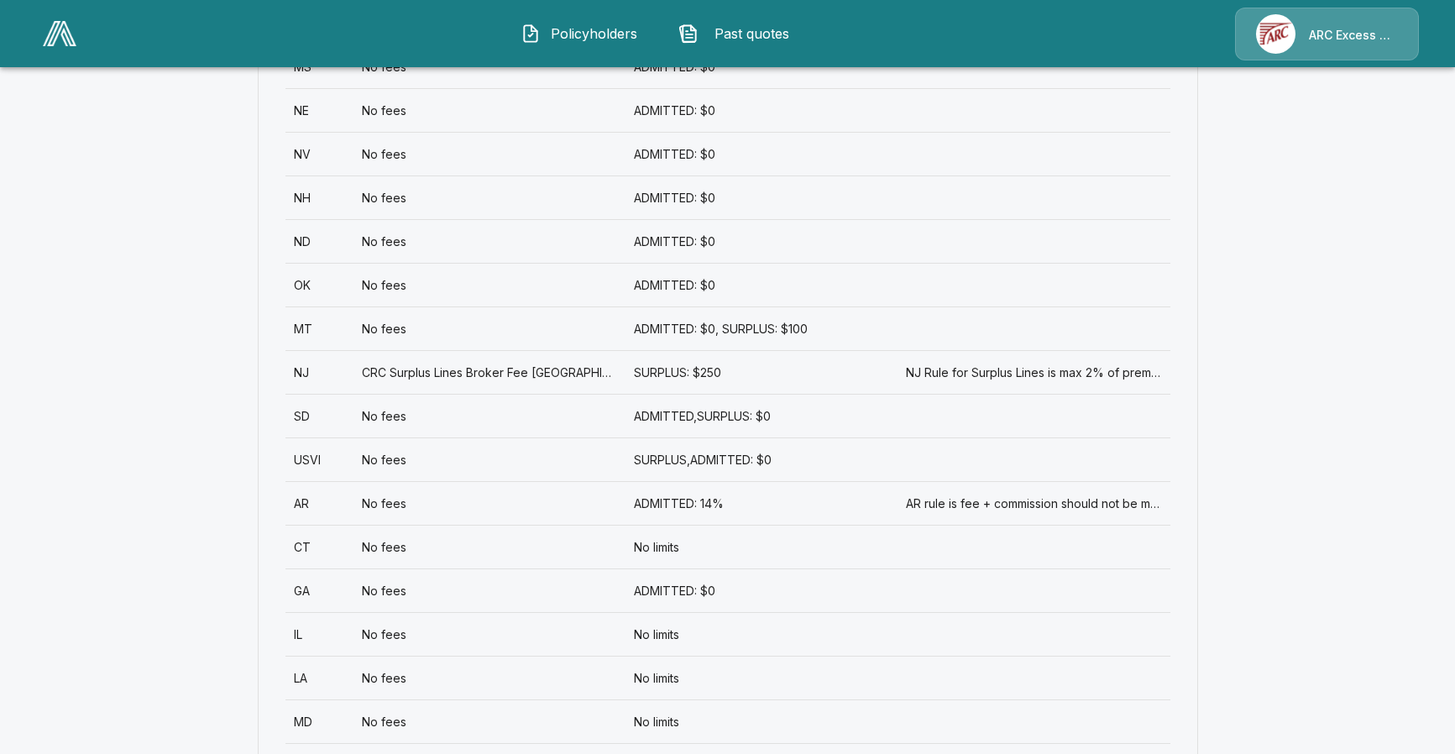
click at [302, 546] on div "CT" at bounding box center [319, 547] width 68 height 44
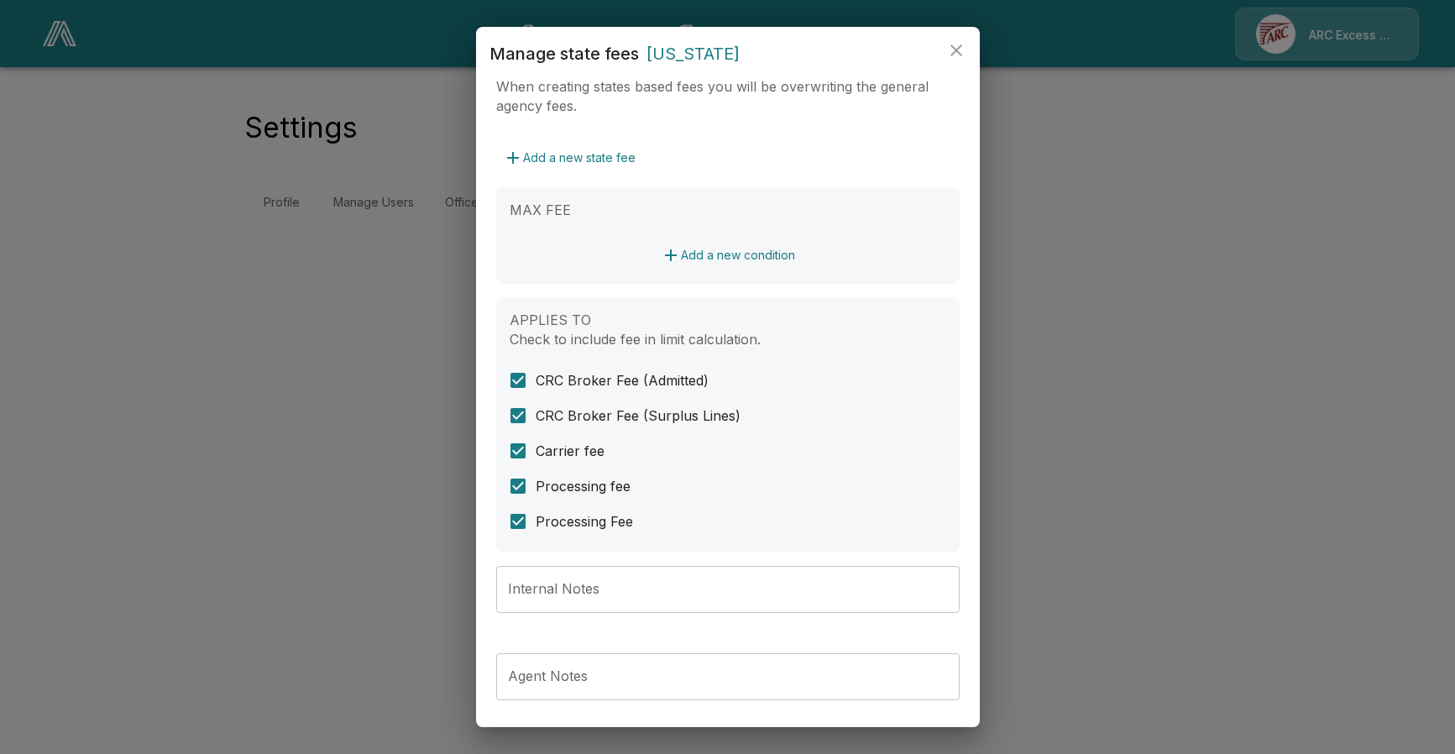
scroll to position [383, 0]
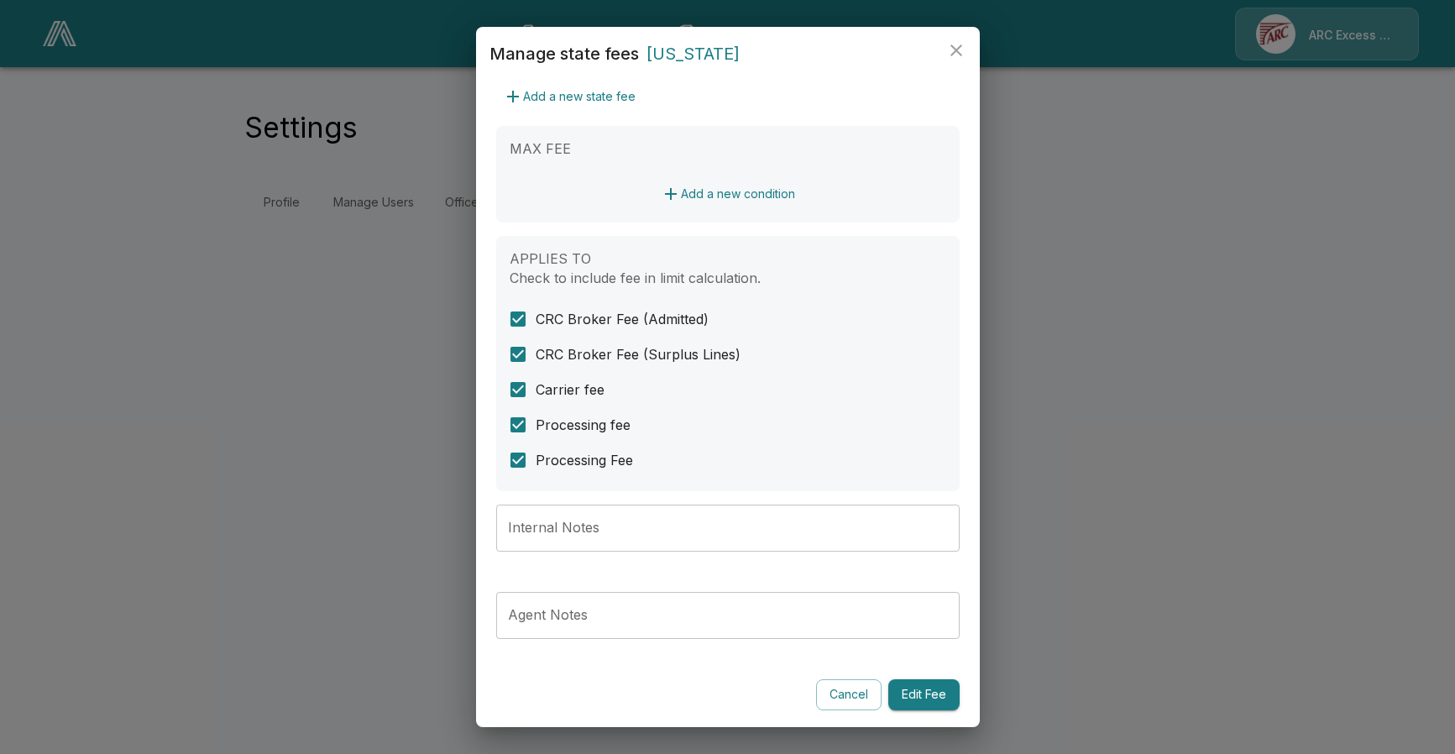
click at [919, 695] on button "Edit Fee" at bounding box center [923, 694] width 71 height 31
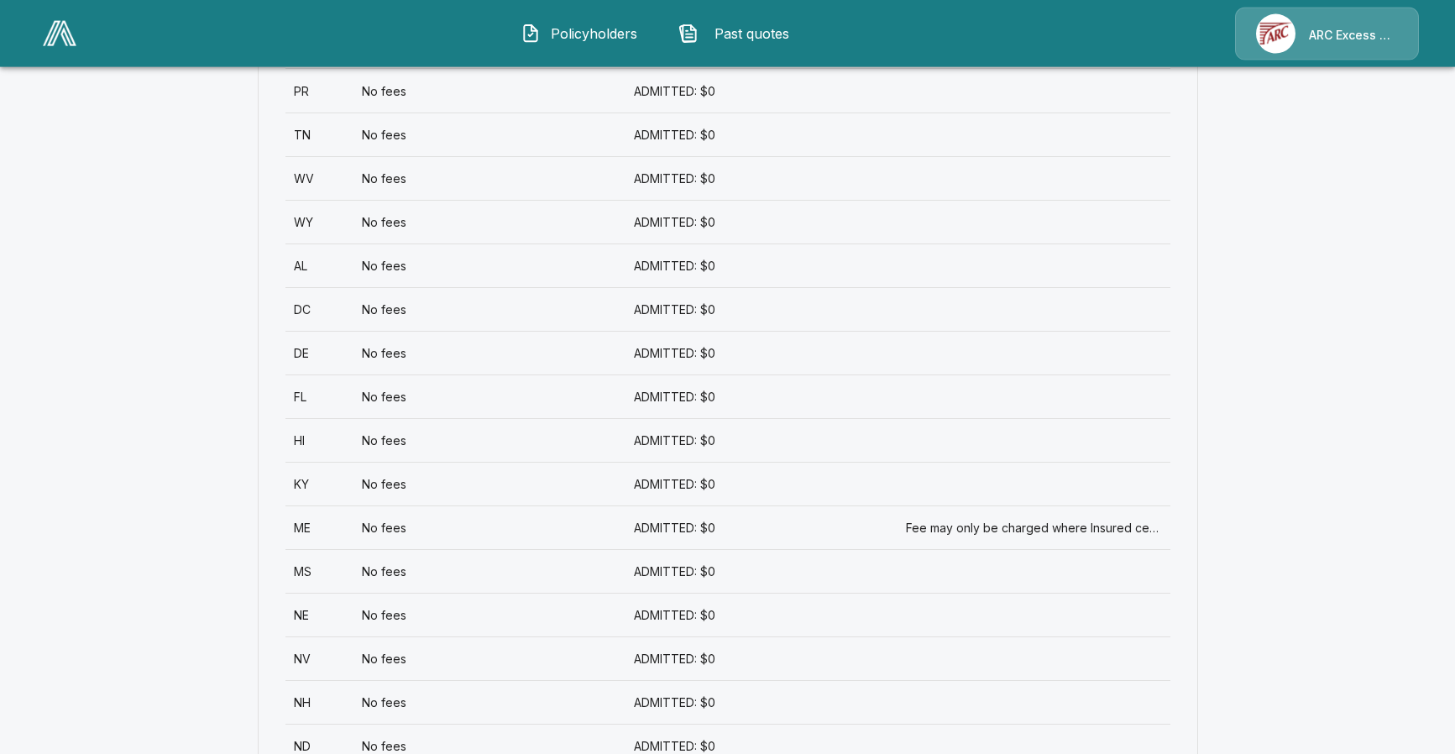
scroll to position [805, 0]
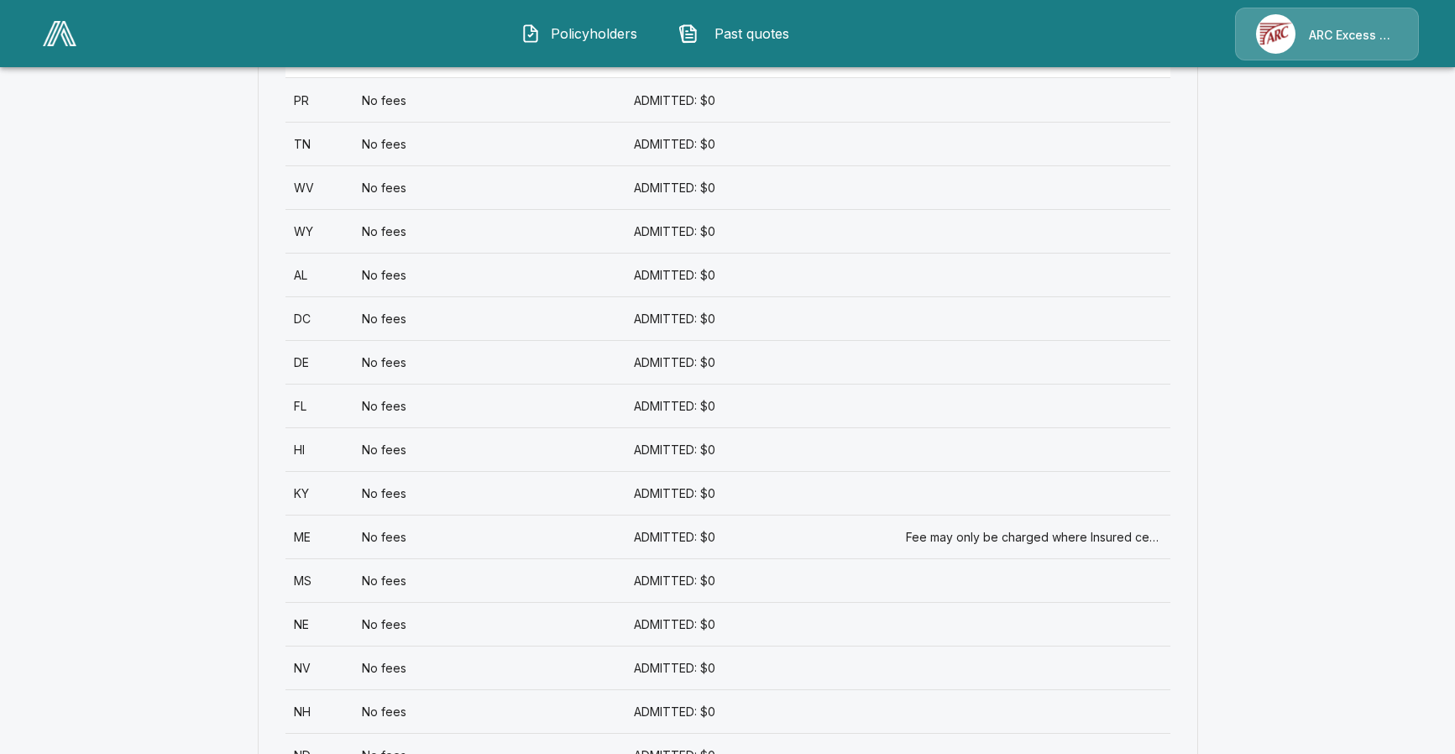
click at [660, 452] on div "ADMITTED: $0" at bounding box center [761, 449] width 272 height 44
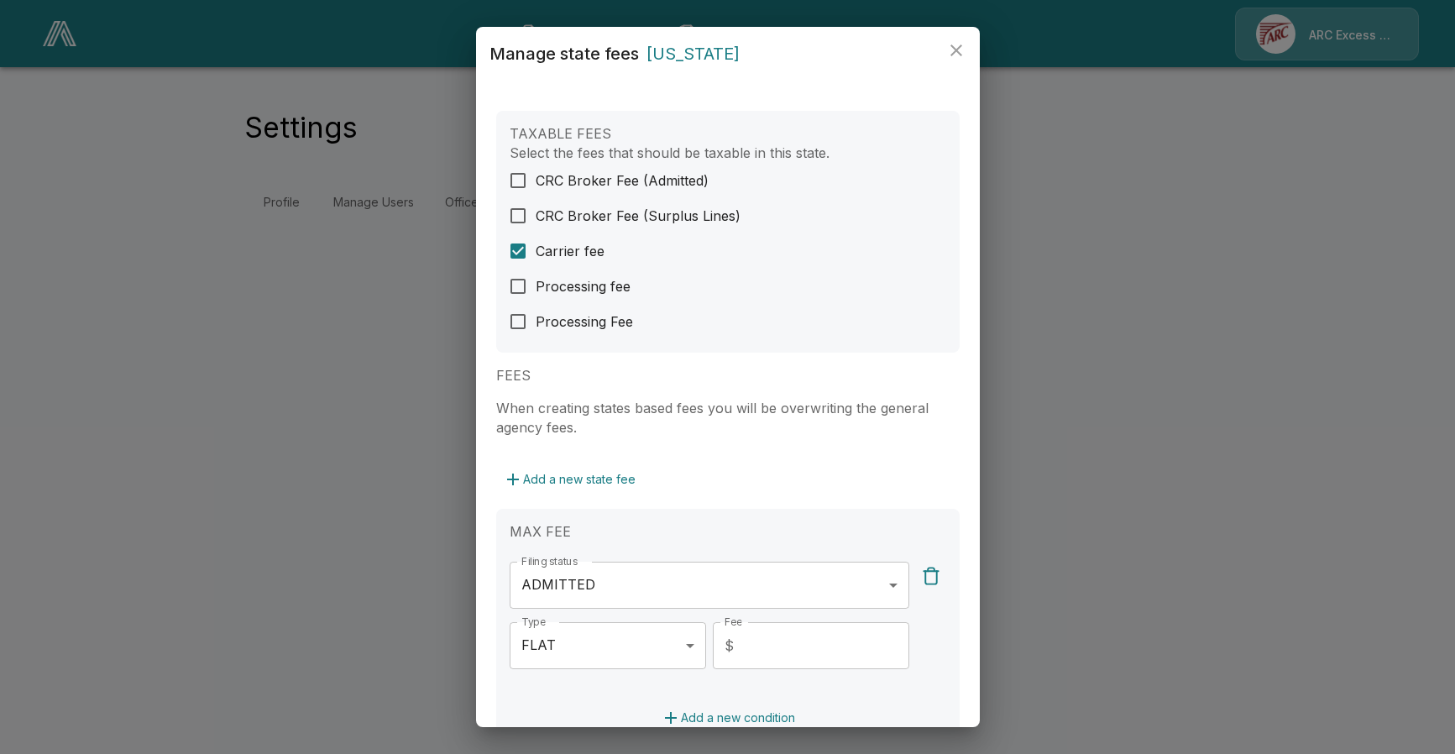
scroll to position [524, 0]
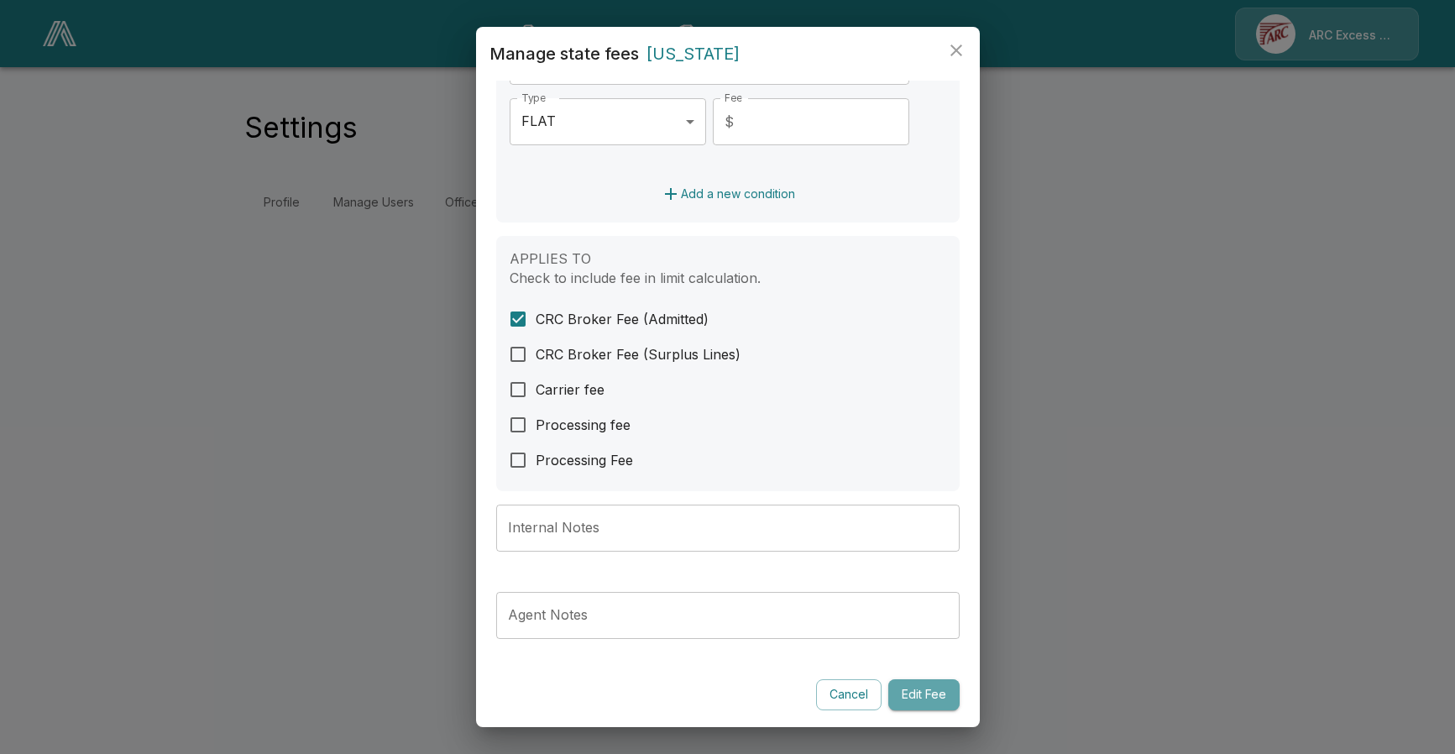
click at [920, 692] on button "Edit Fee" at bounding box center [923, 694] width 71 height 31
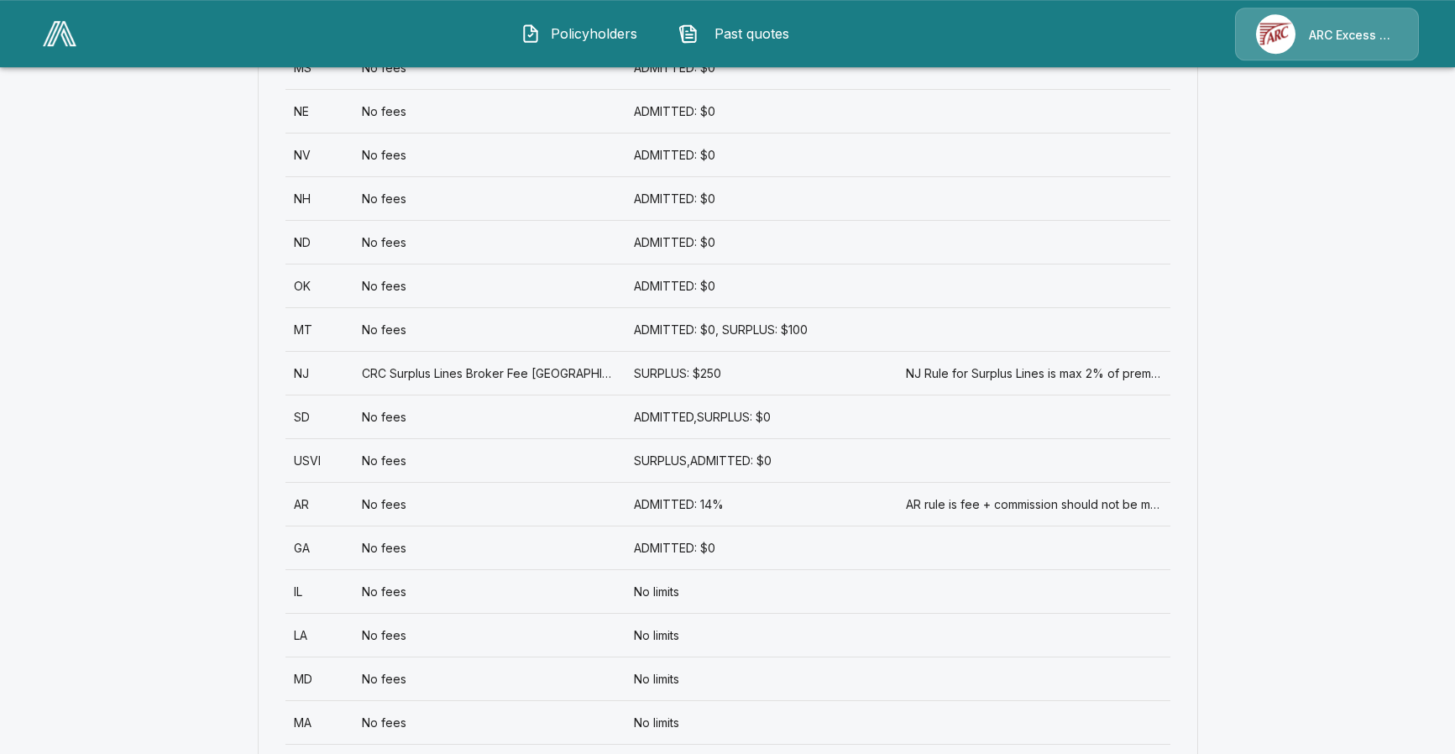
scroll to position [1370, 0]
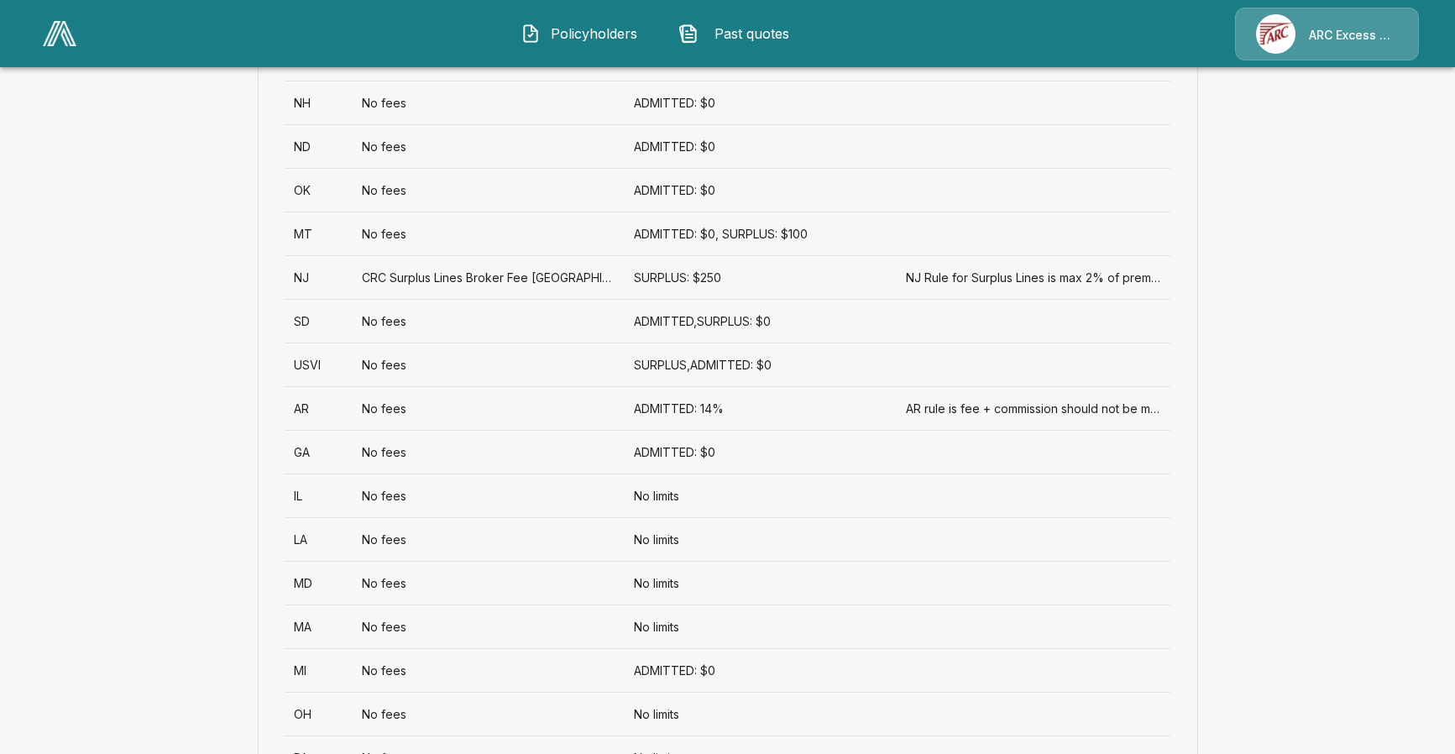
click at [653, 503] on div "No limits" at bounding box center [761, 495] width 272 height 44
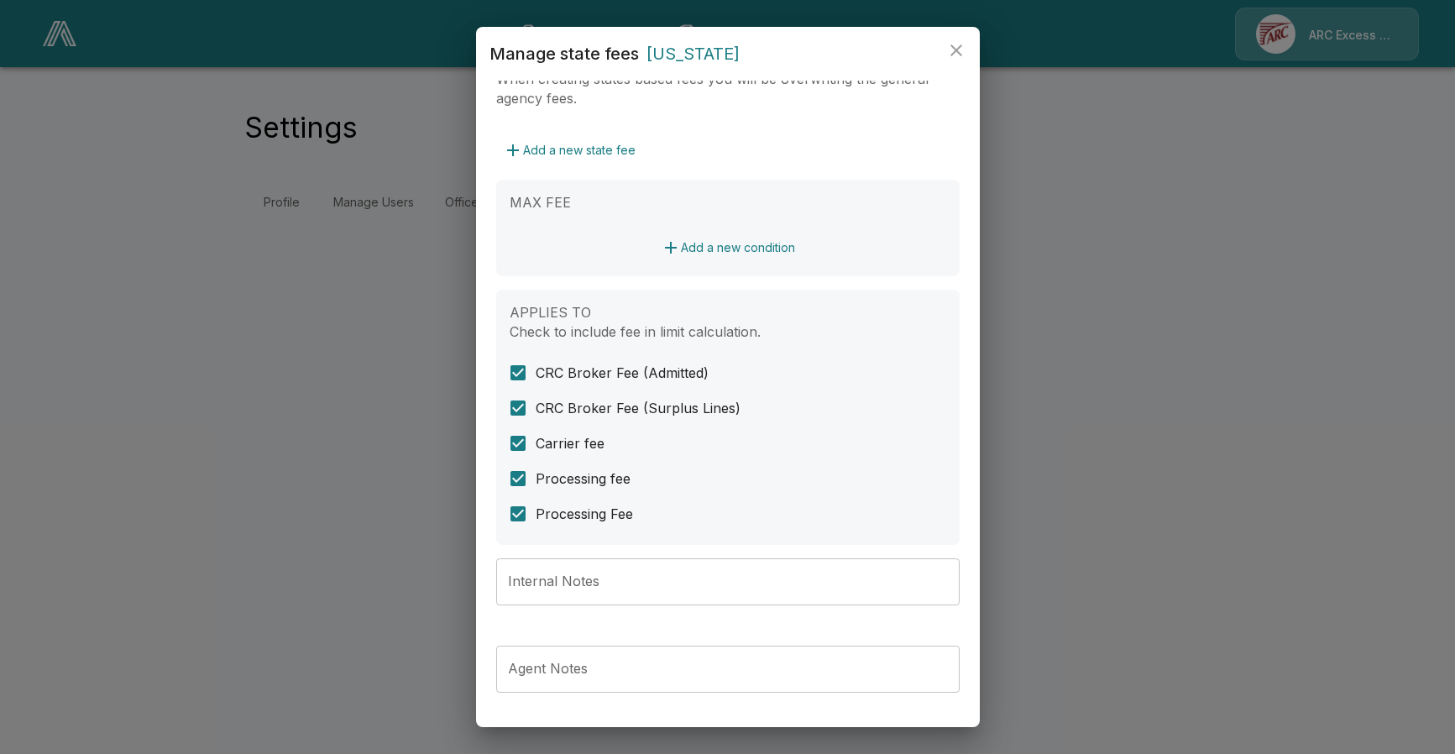
scroll to position [383, 0]
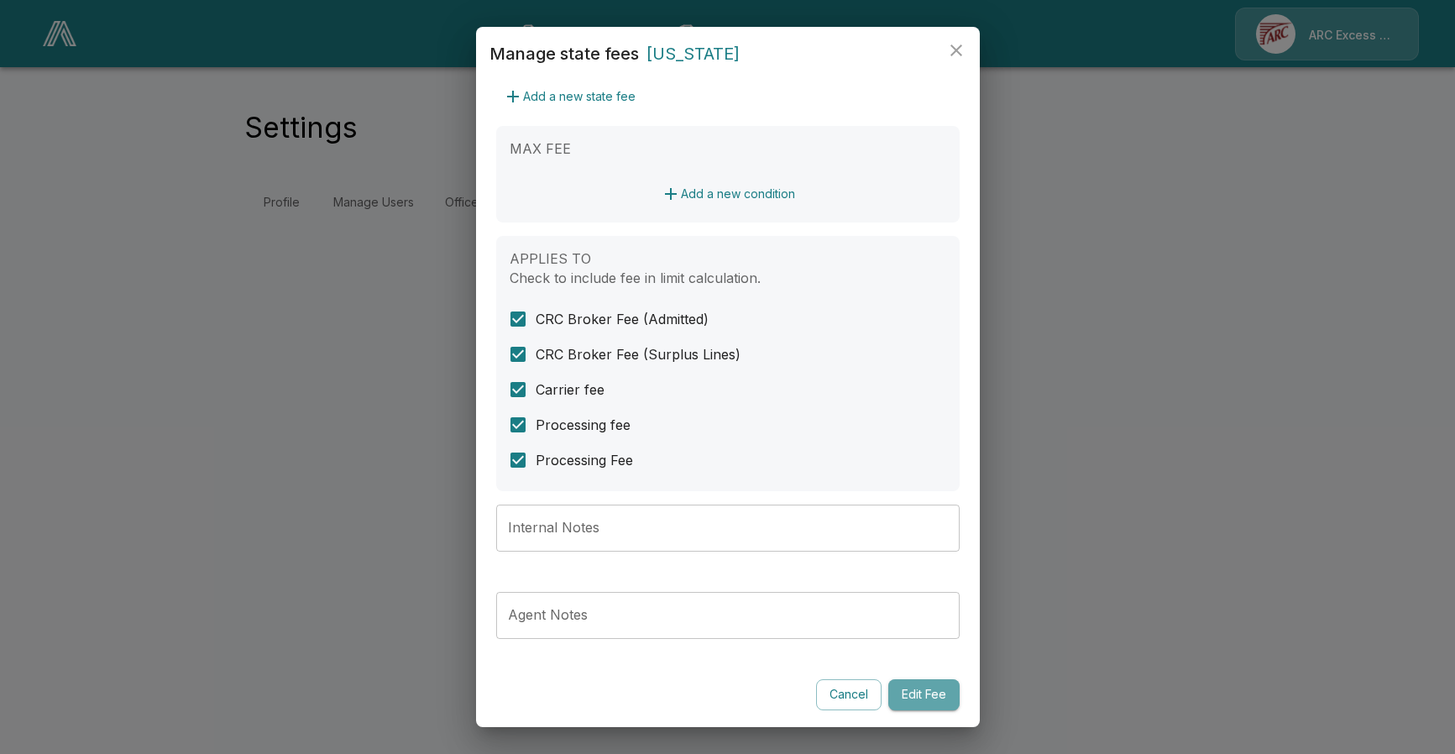
click at [922, 698] on button "Edit Fee" at bounding box center [923, 694] width 71 height 31
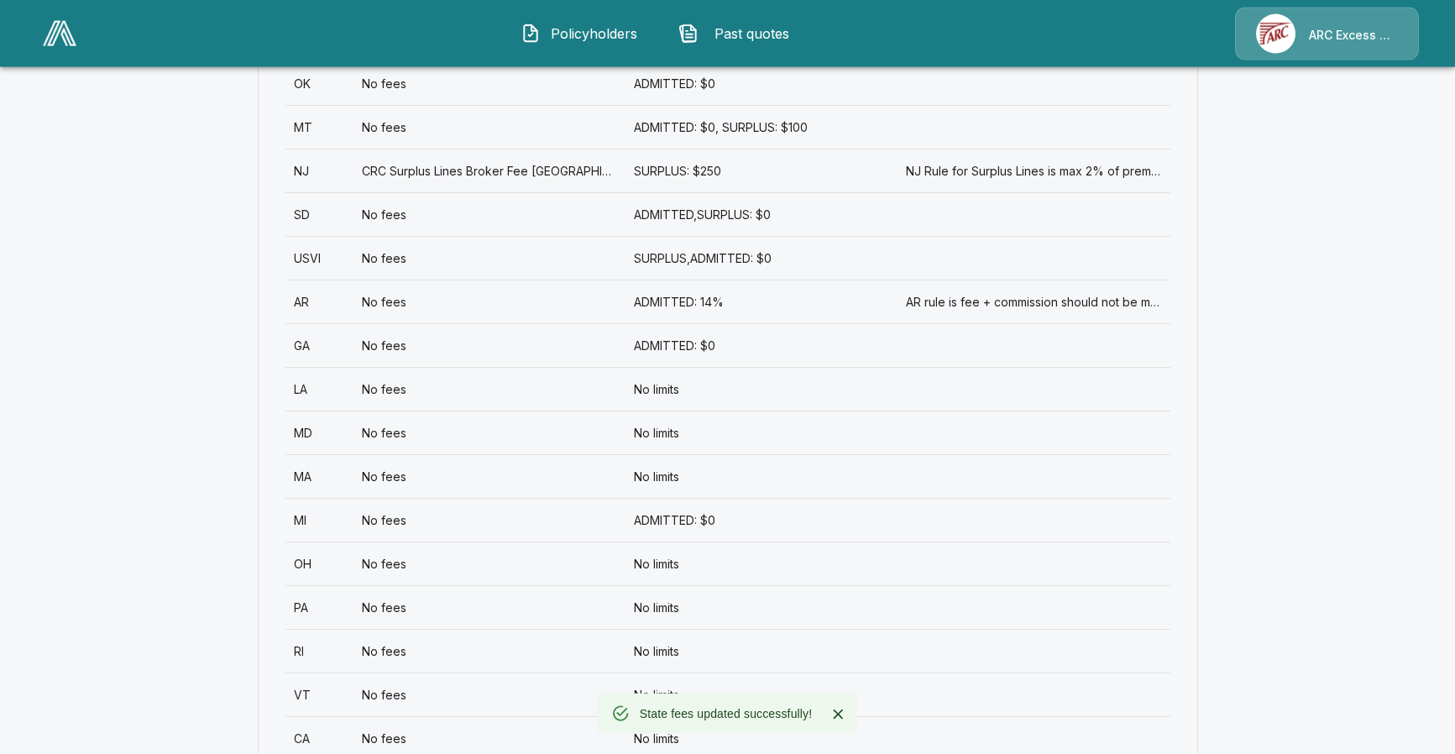
scroll to position [1541, 0]
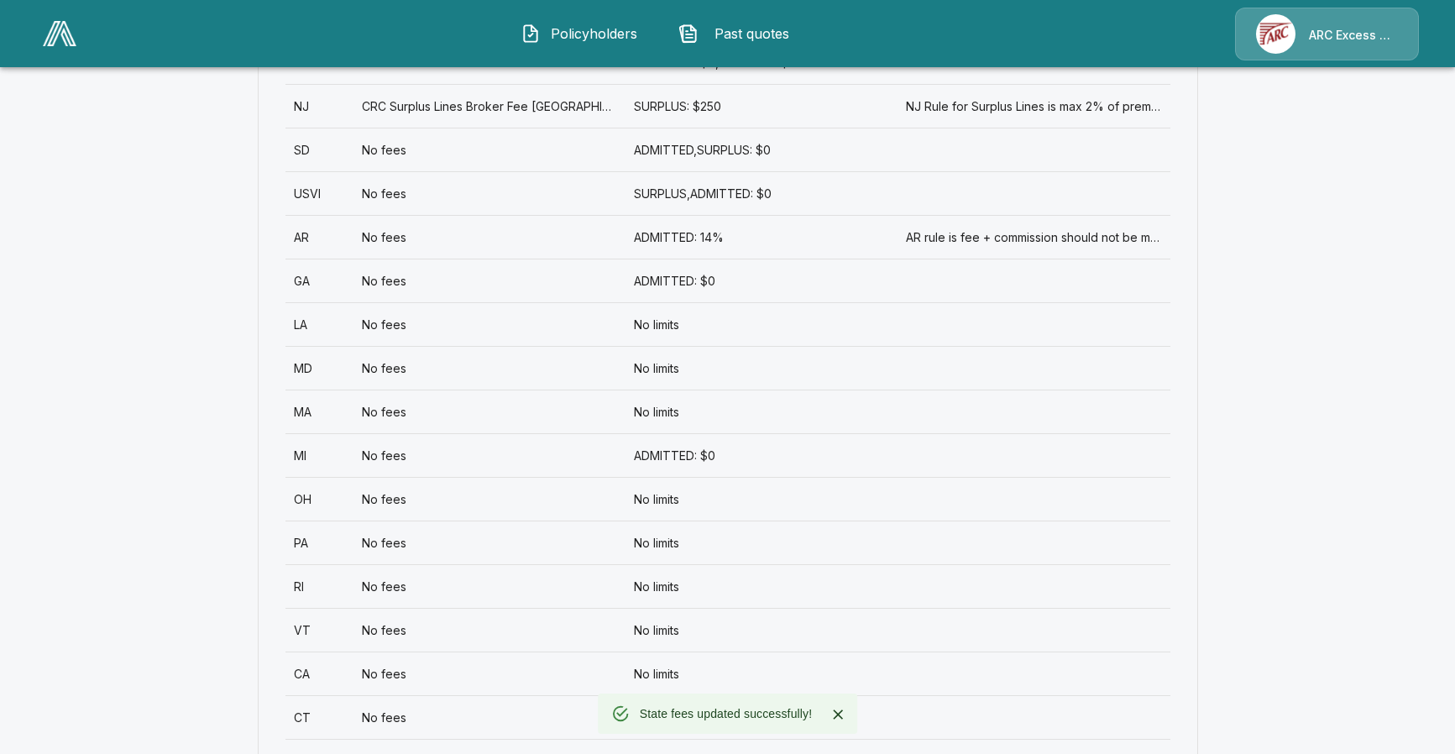
click at [683, 328] on div "No limits" at bounding box center [761, 324] width 272 height 44
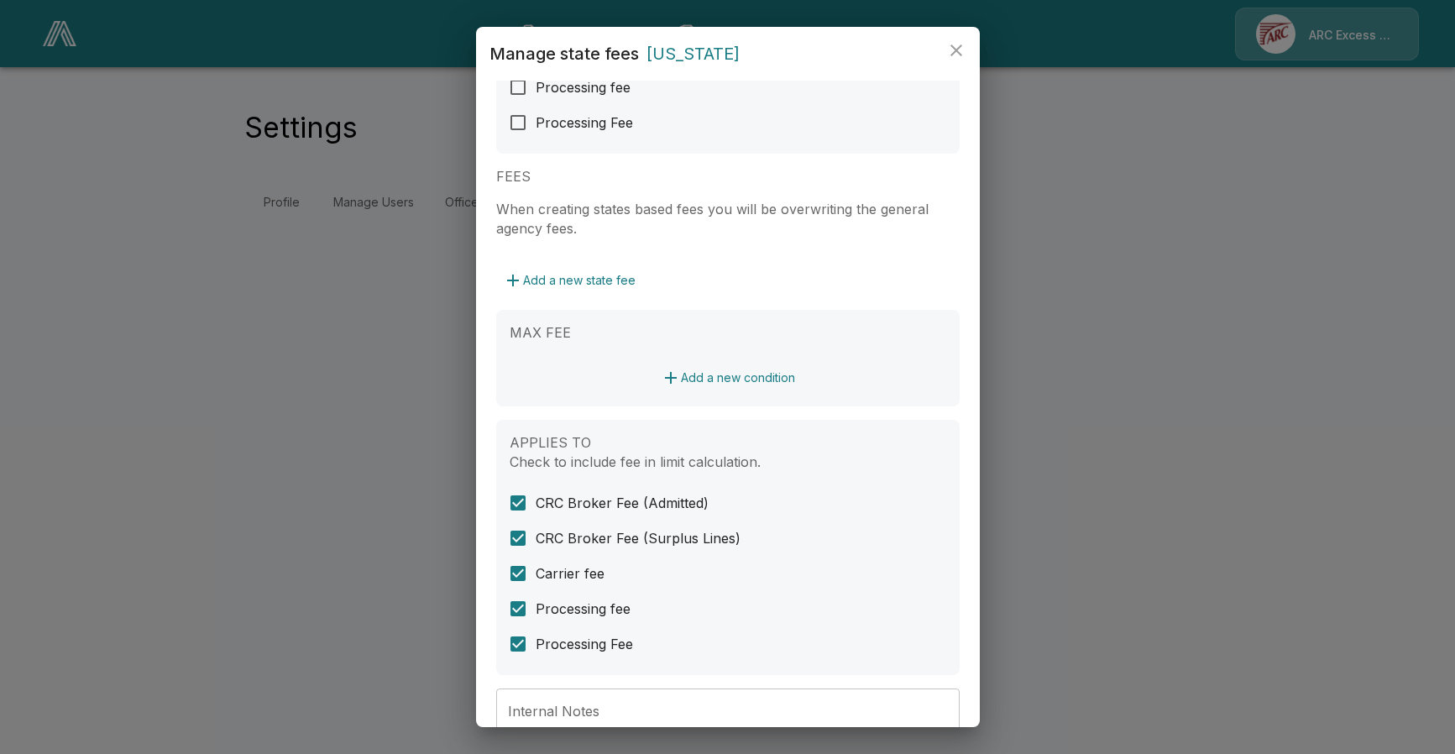
scroll to position [383, 0]
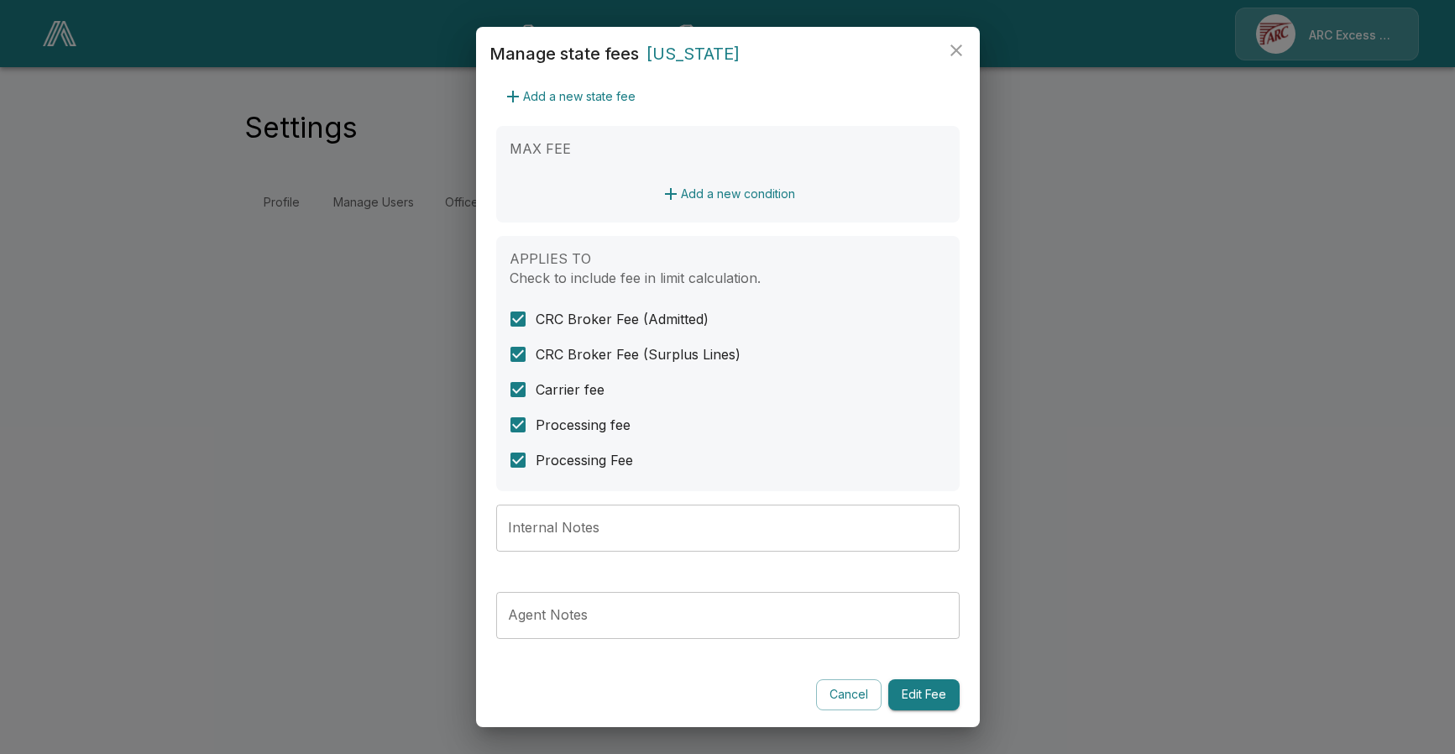
click at [943, 695] on button "Edit Fee" at bounding box center [923, 694] width 71 height 31
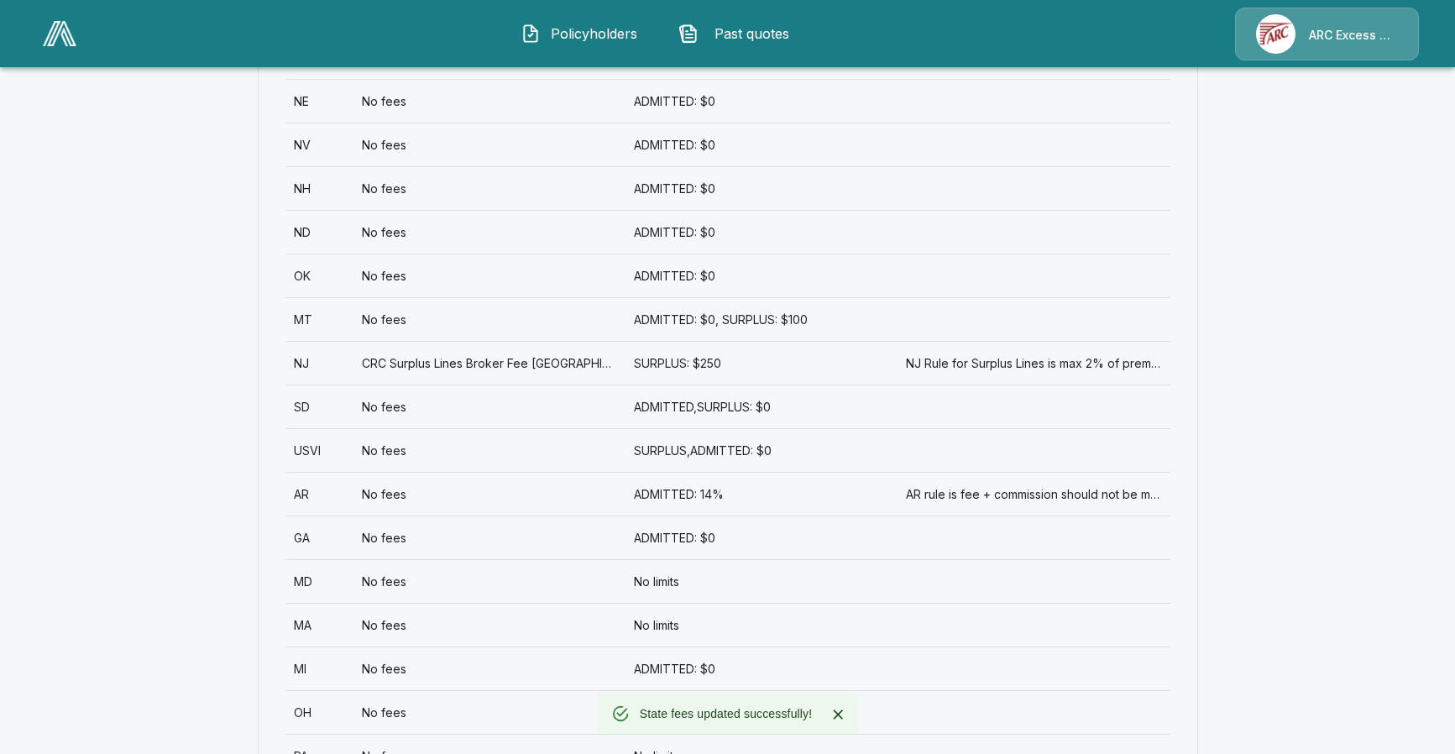
scroll to position [1370, 0]
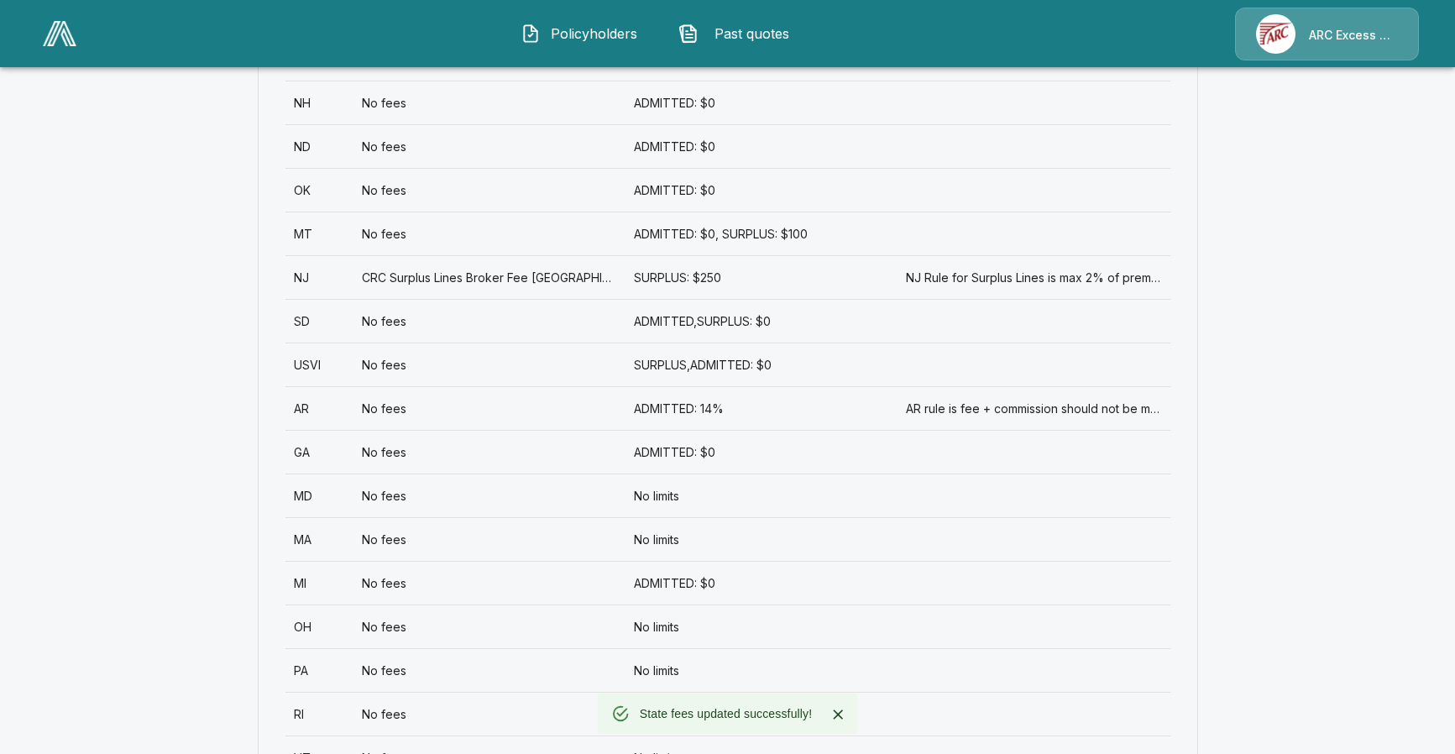
click at [696, 507] on div "No limits" at bounding box center [761, 495] width 272 height 44
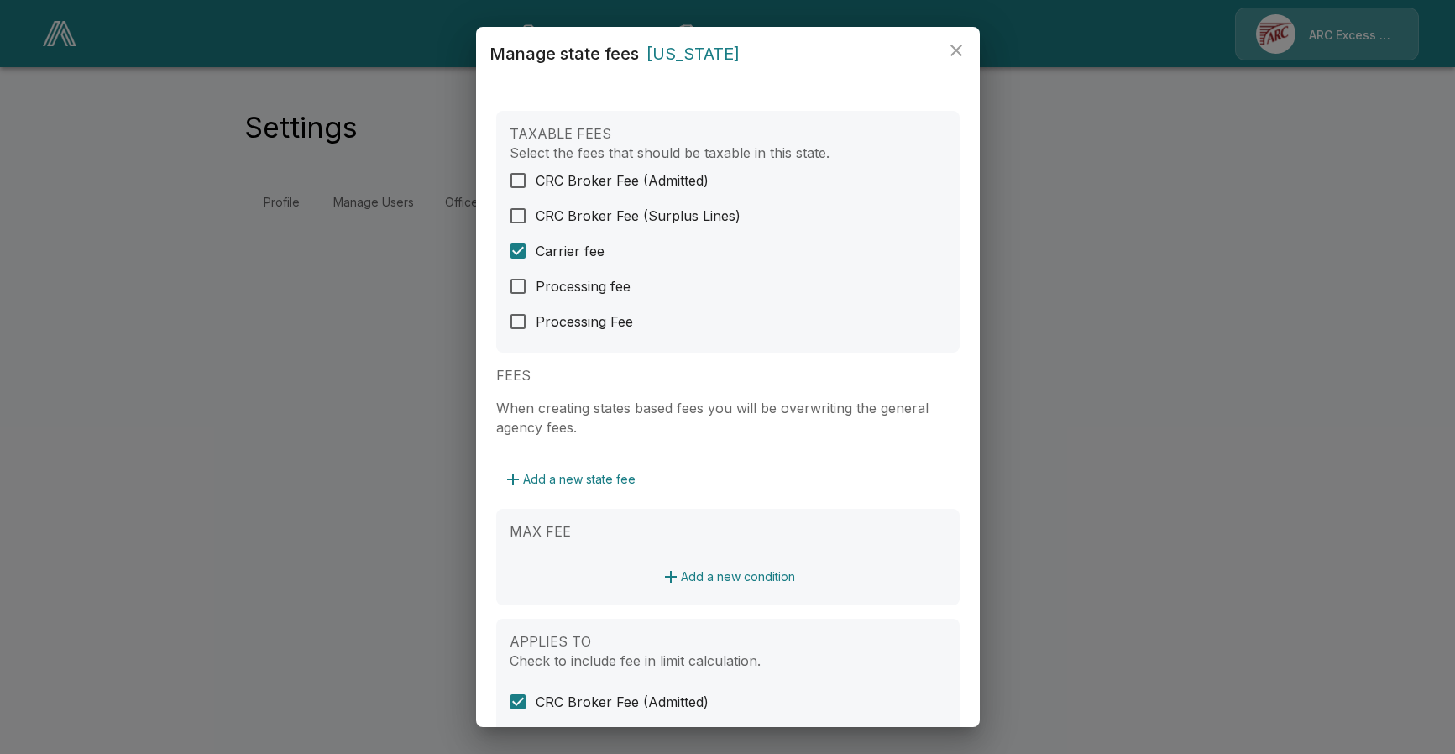
scroll to position [383, 0]
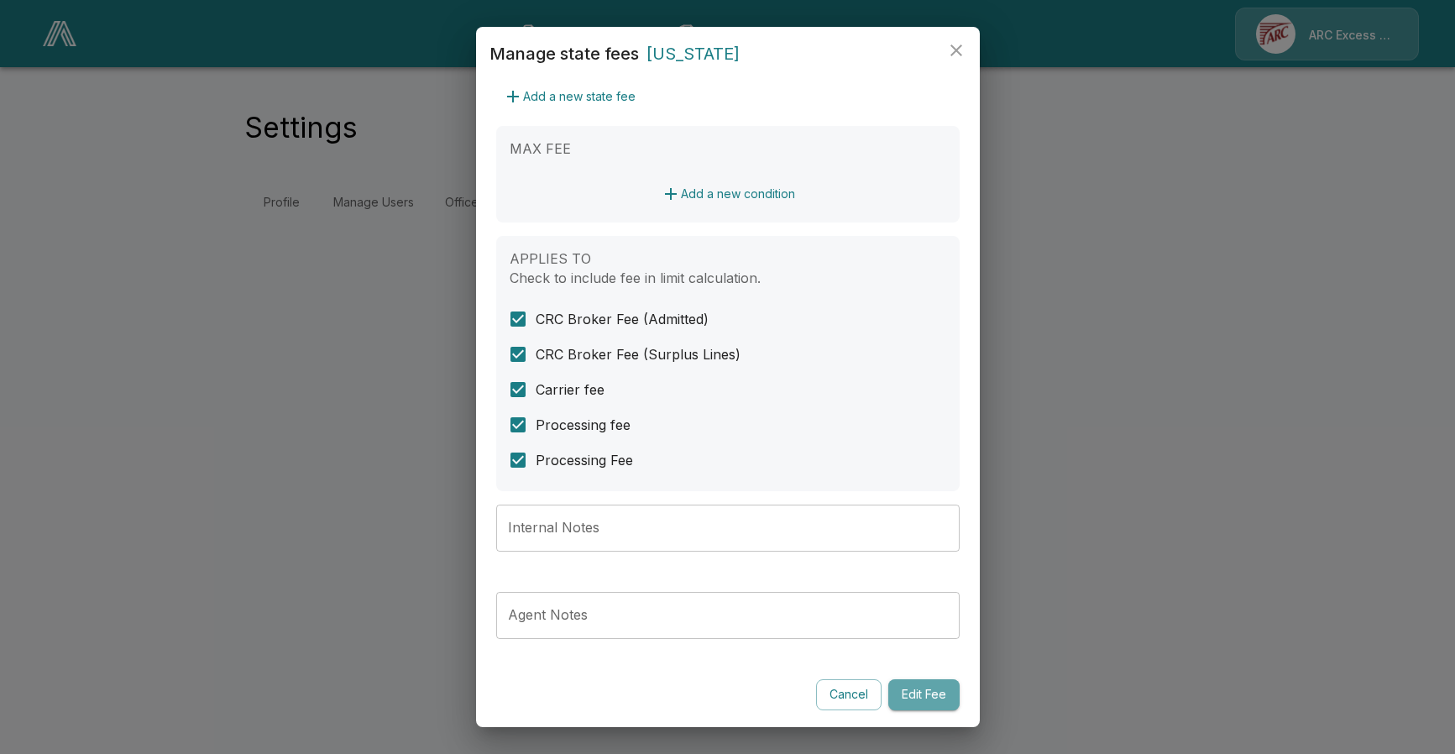
click at [936, 692] on button "Edit Fee" at bounding box center [923, 694] width 71 height 31
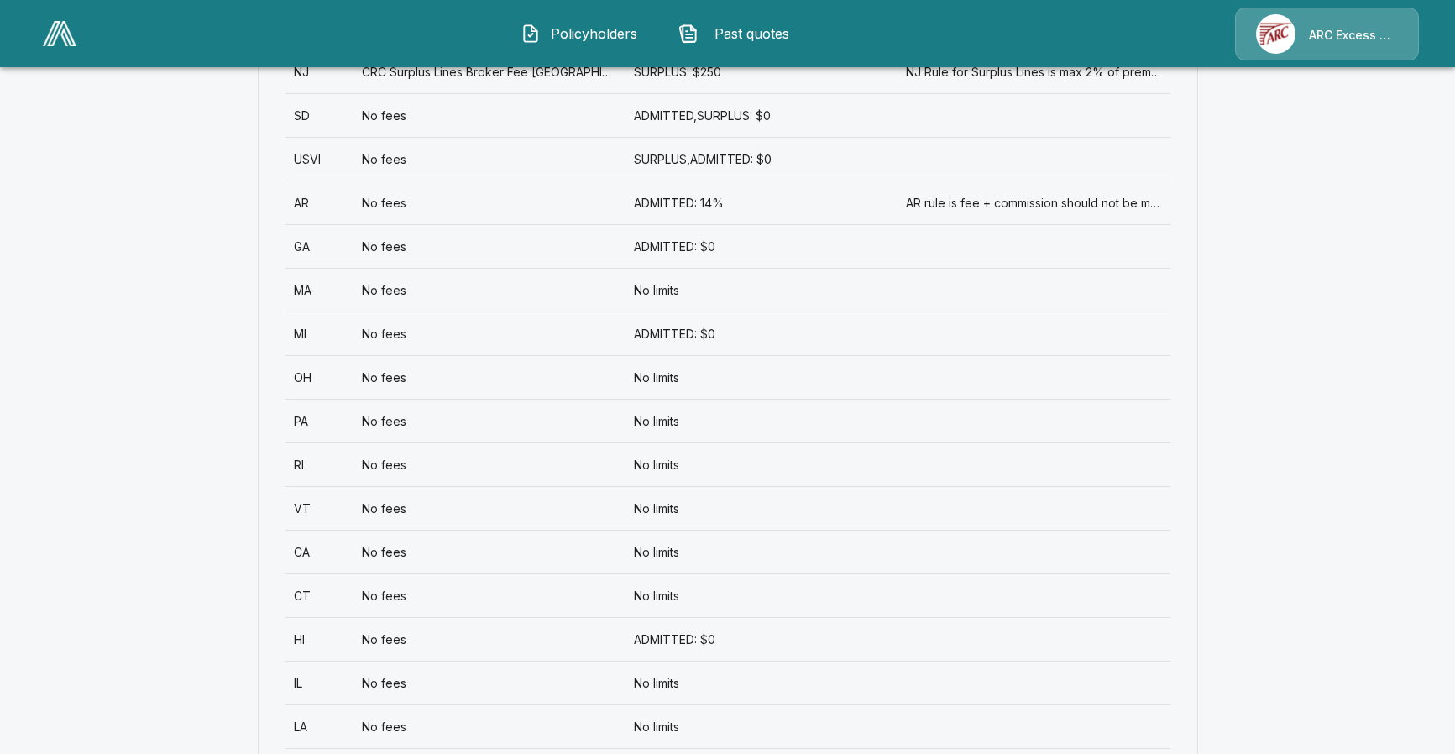
scroll to position [1490, 0]
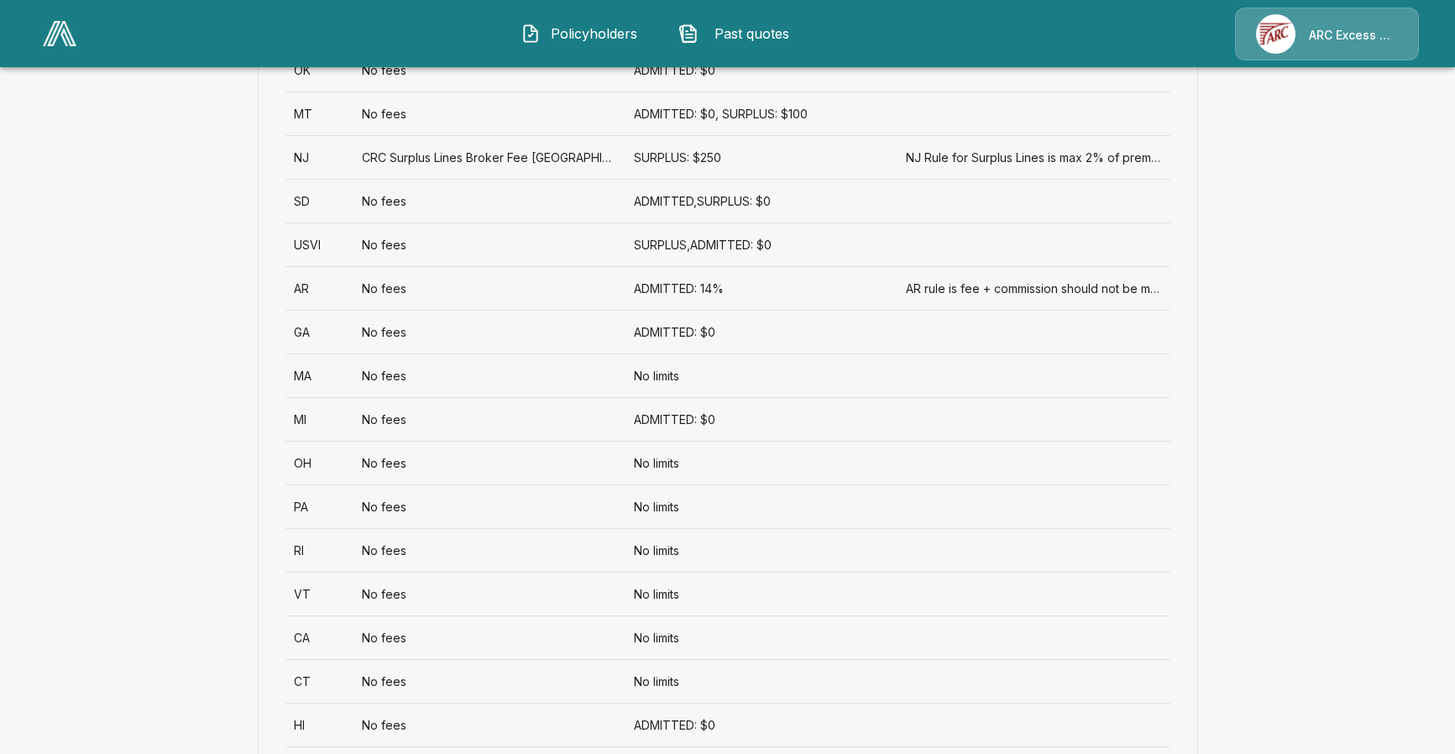
click at [662, 378] on div "No limits" at bounding box center [761, 375] width 272 height 44
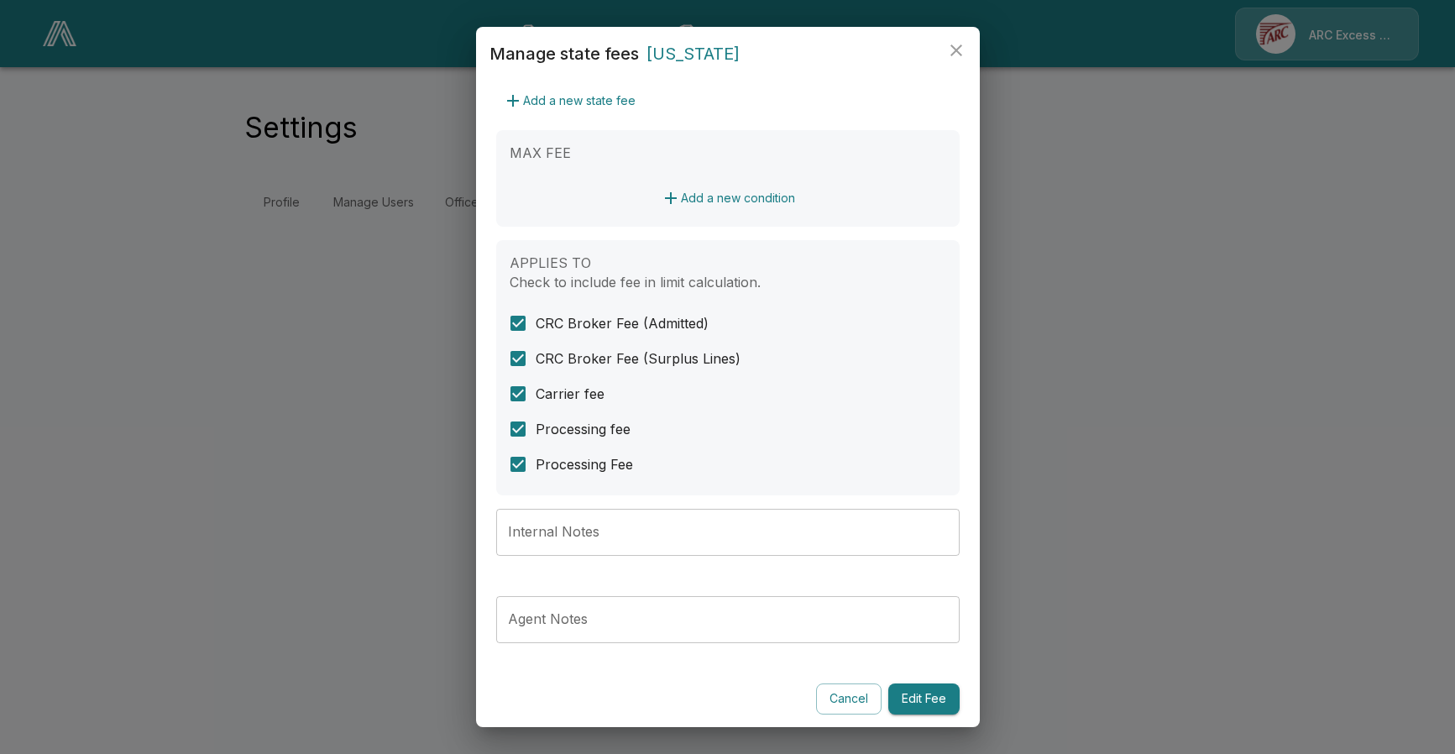
scroll to position [383, 0]
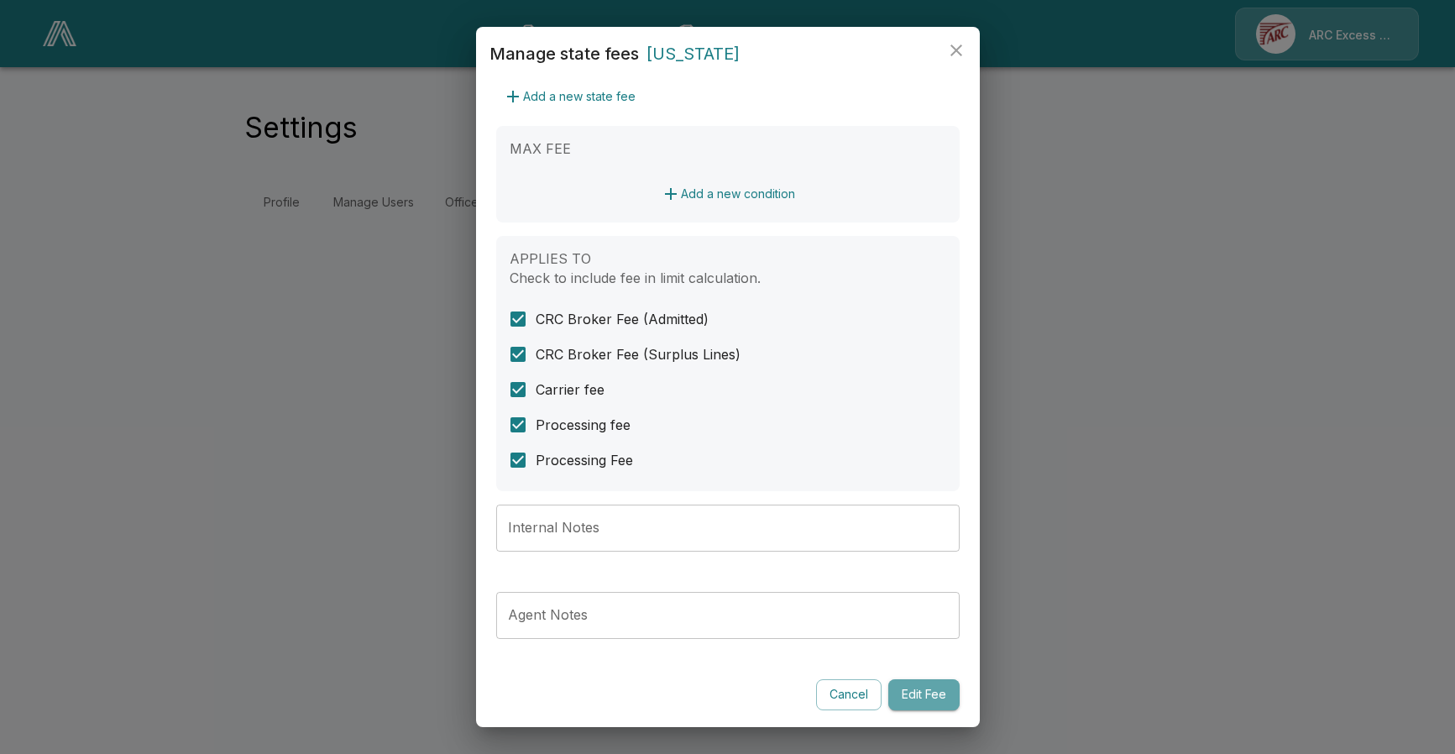
click at [922, 696] on button "Edit Fee" at bounding box center [923, 694] width 71 height 31
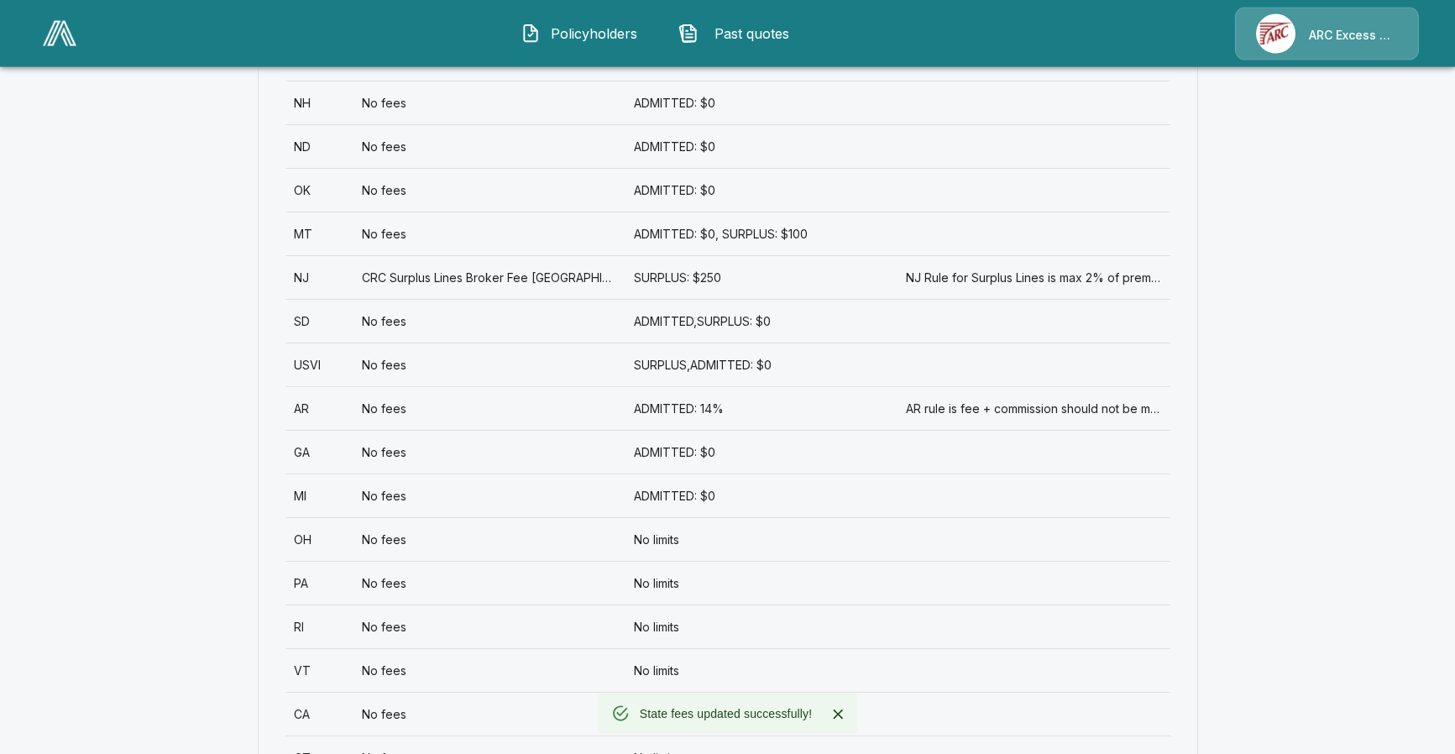
scroll to position [1404, 0]
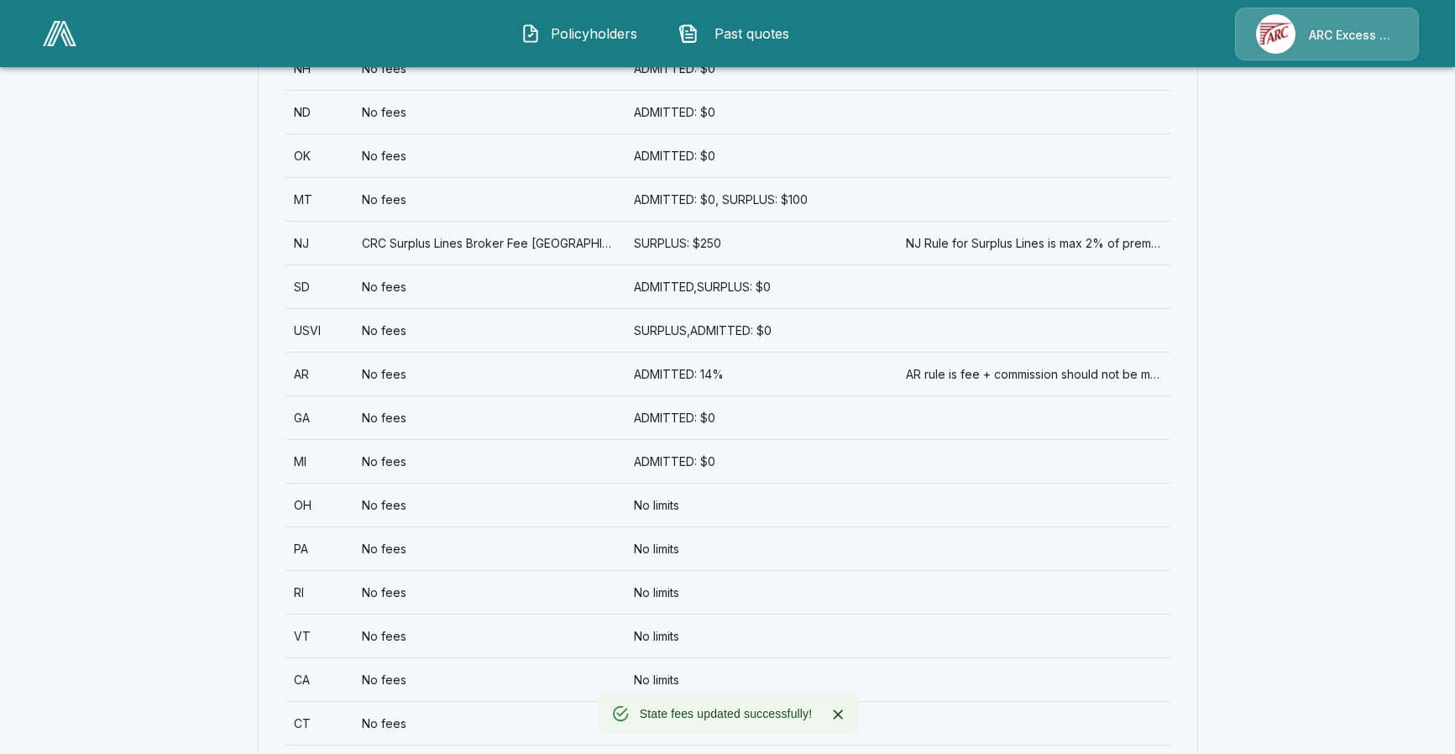
click at [661, 463] on div "ADMITTED: $0" at bounding box center [761, 461] width 272 height 44
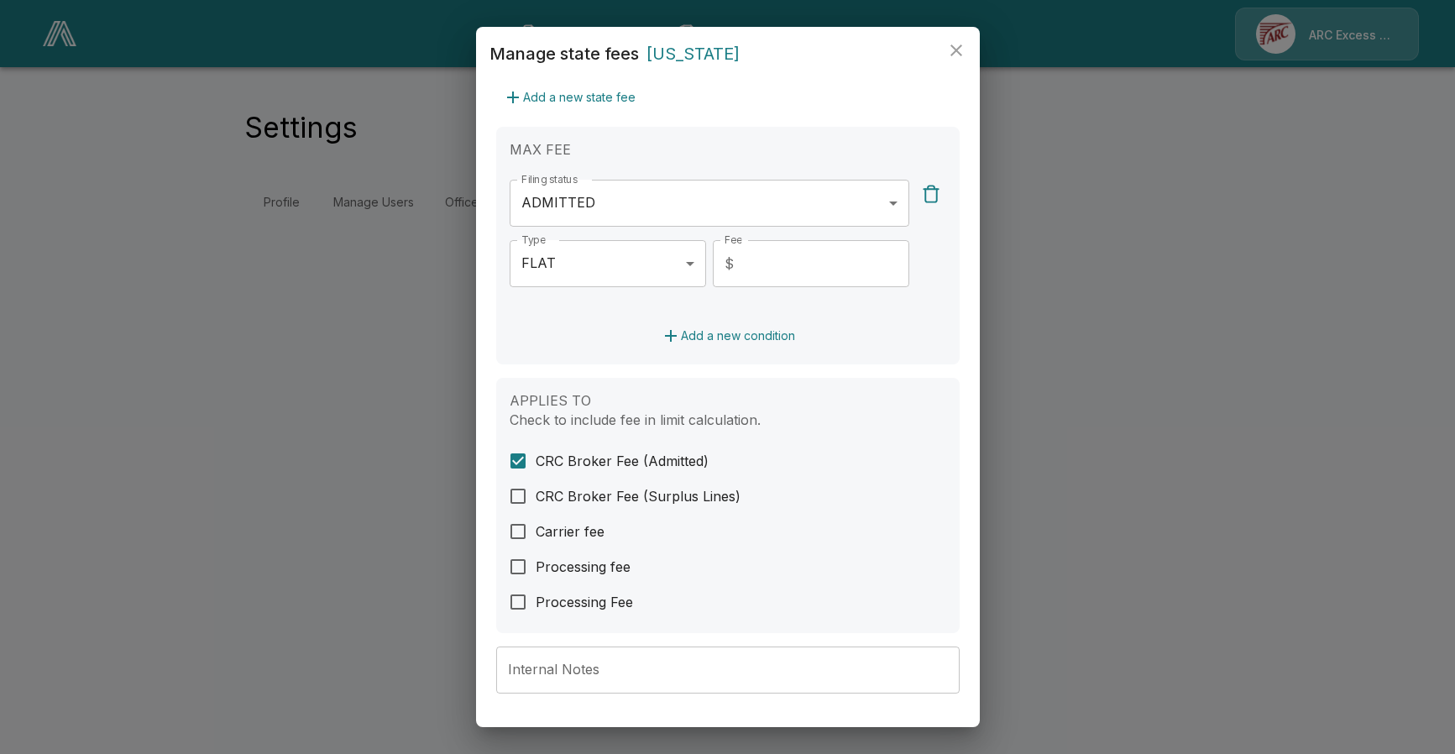
scroll to position [524, 0]
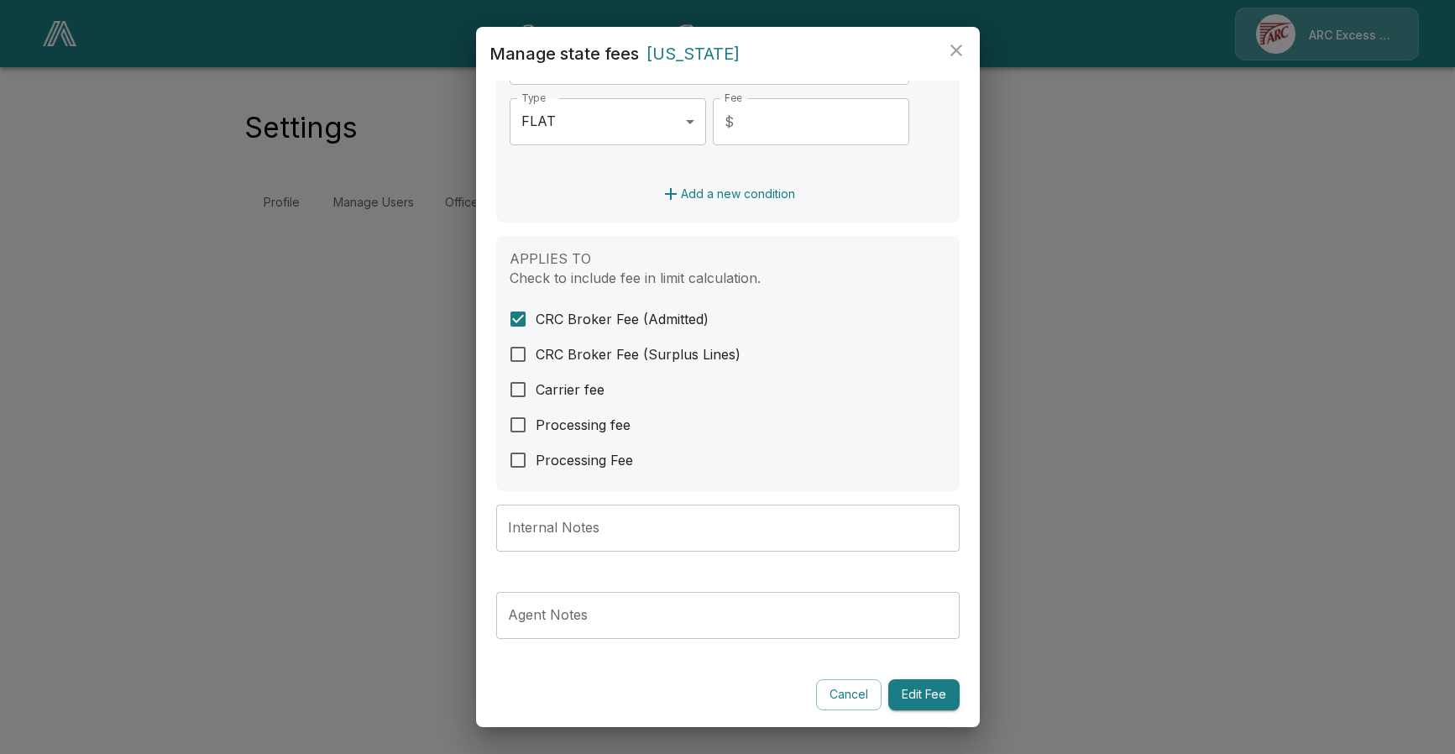
click at [933, 696] on button "Edit Fee" at bounding box center [923, 694] width 71 height 31
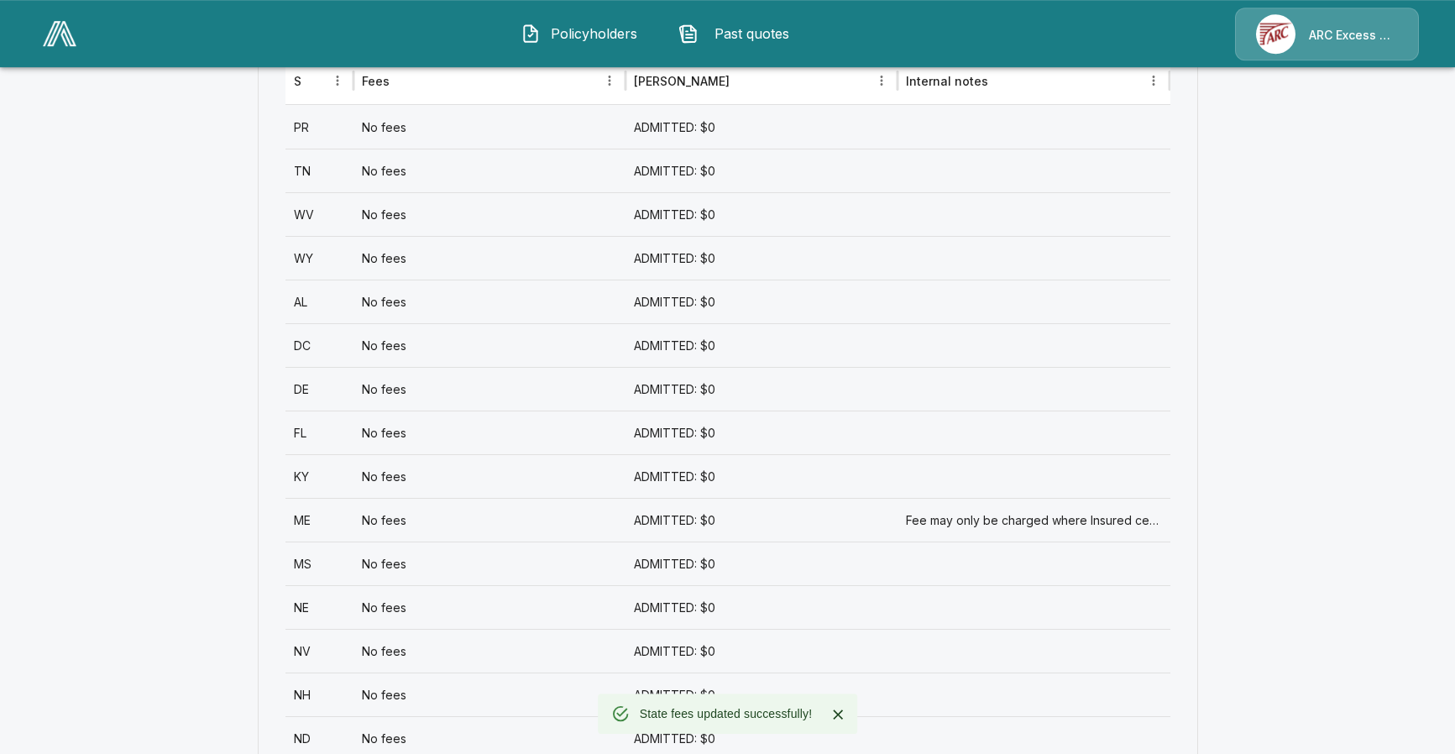
scroll to position [856, 0]
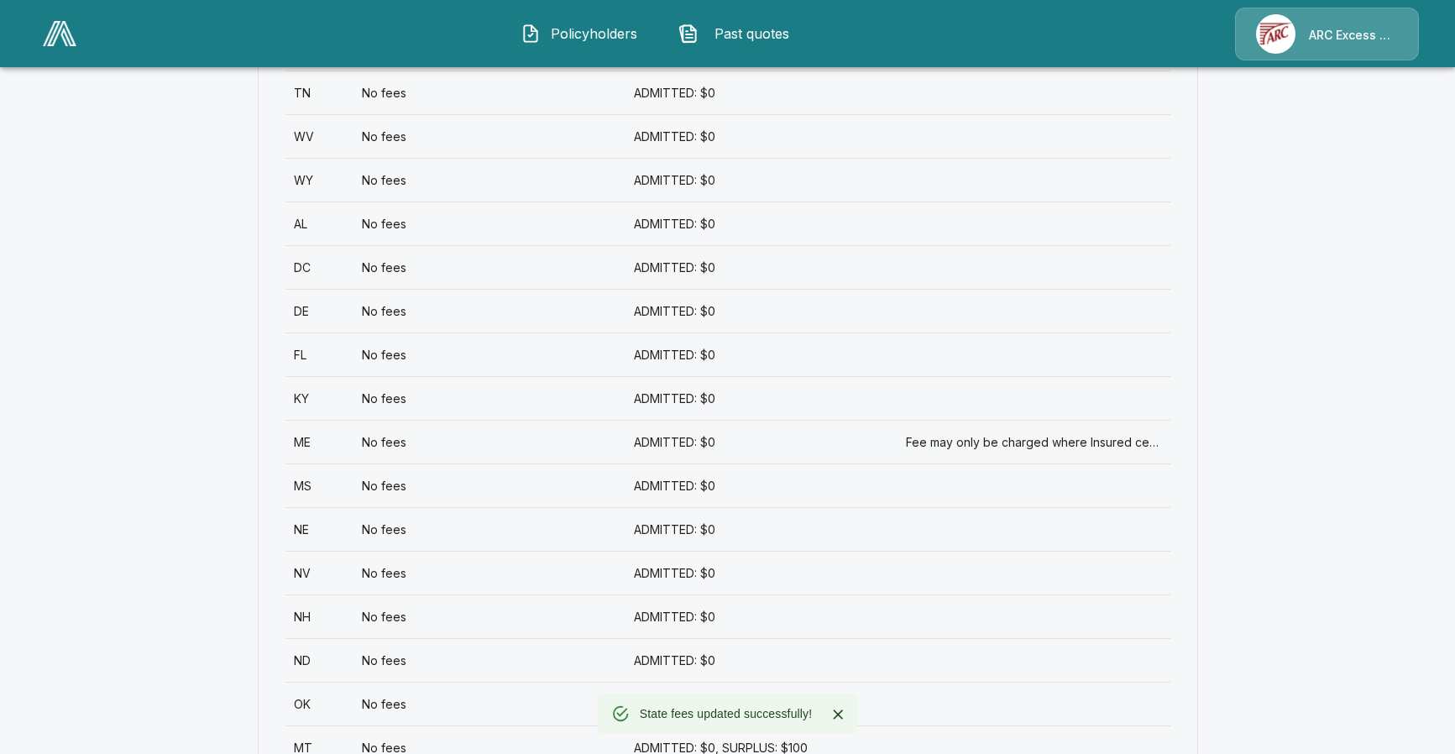
click at [656, 536] on div "ADMITTED: $0" at bounding box center [761, 529] width 272 height 44
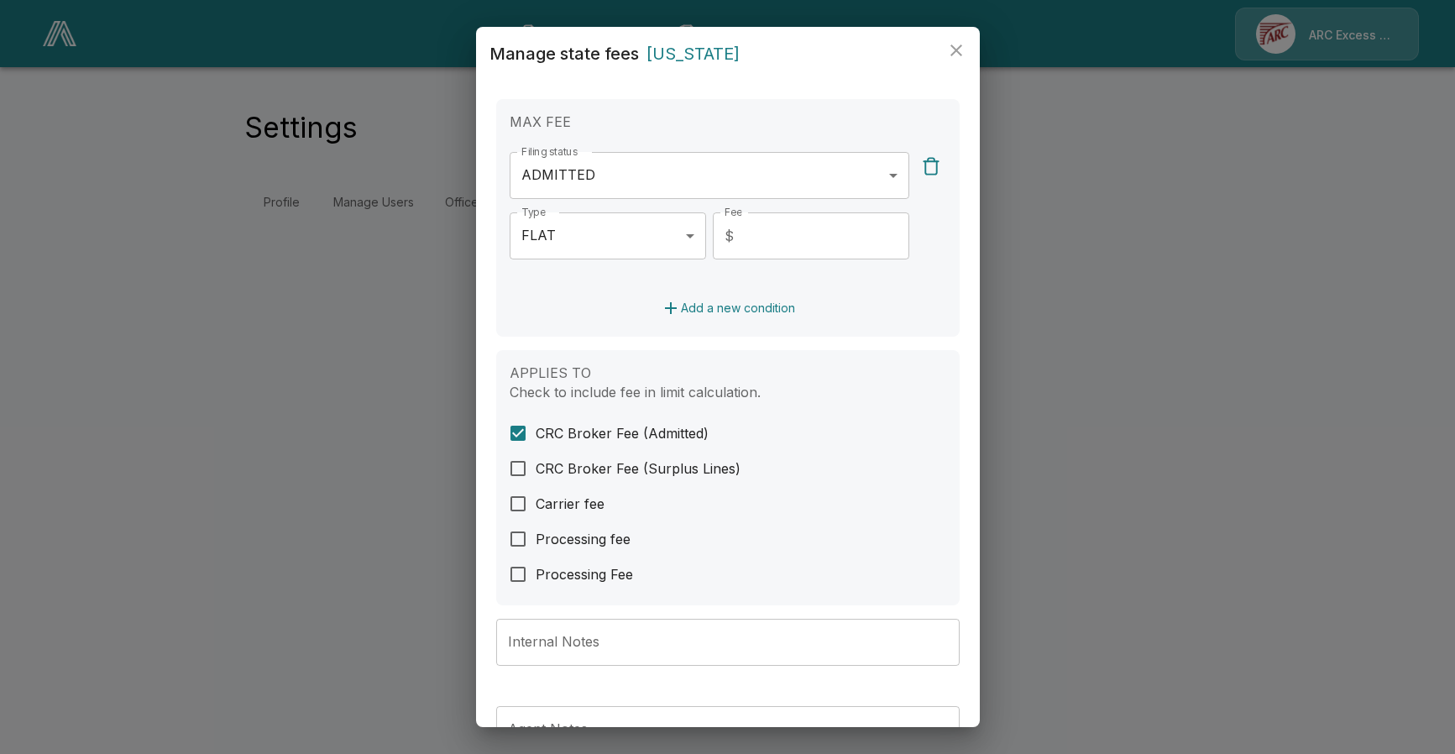
scroll to position [524, 0]
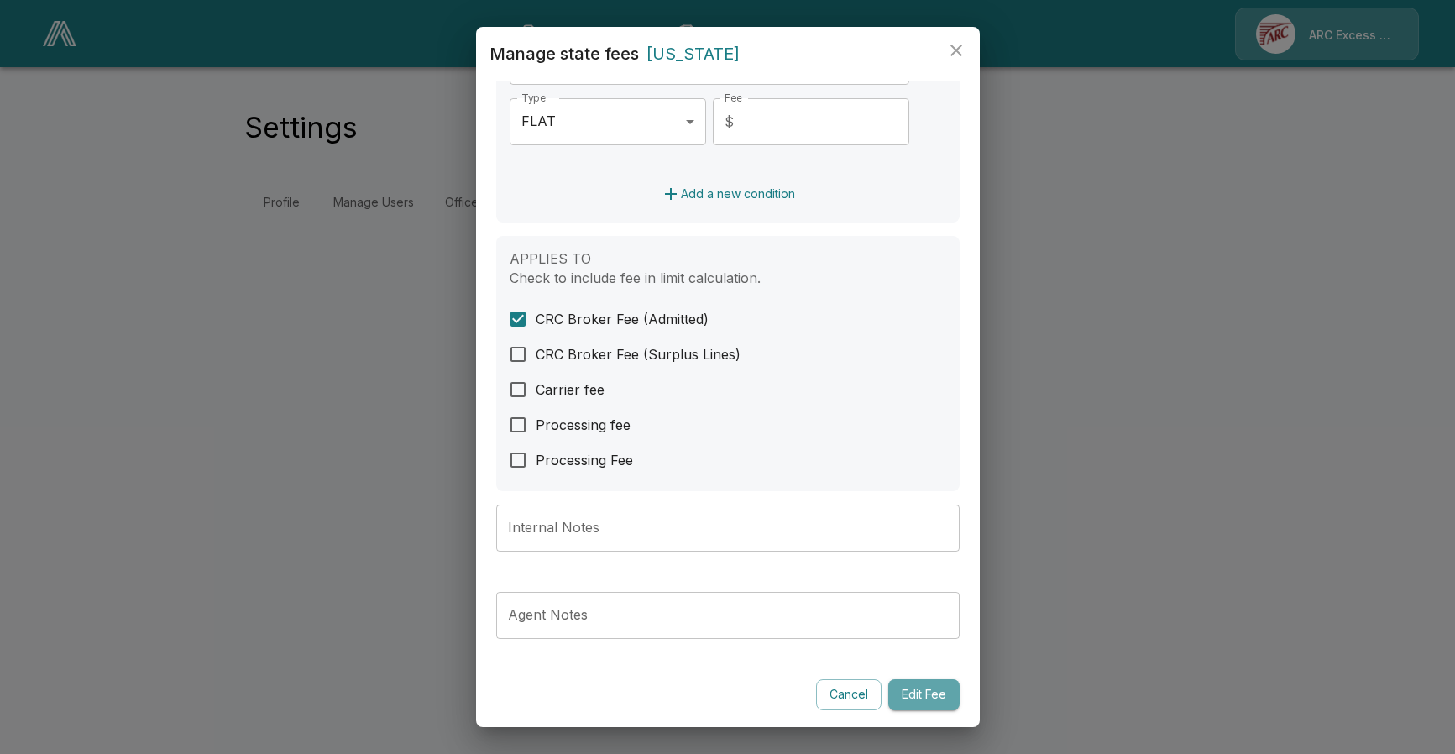
click at [929, 692] on button "Edit Fee" at bounding box center [923, 694] width 71 height 31
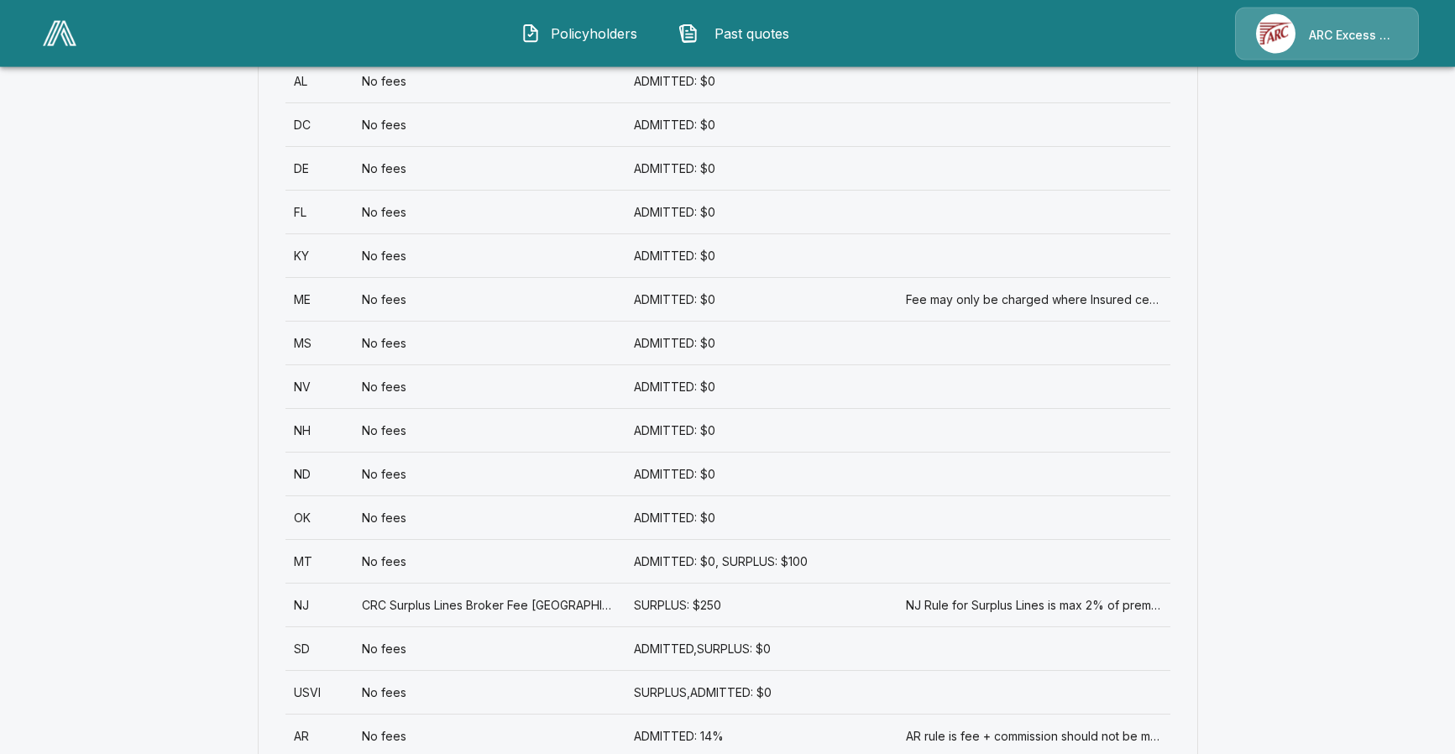
scroll to position [1027, 0]
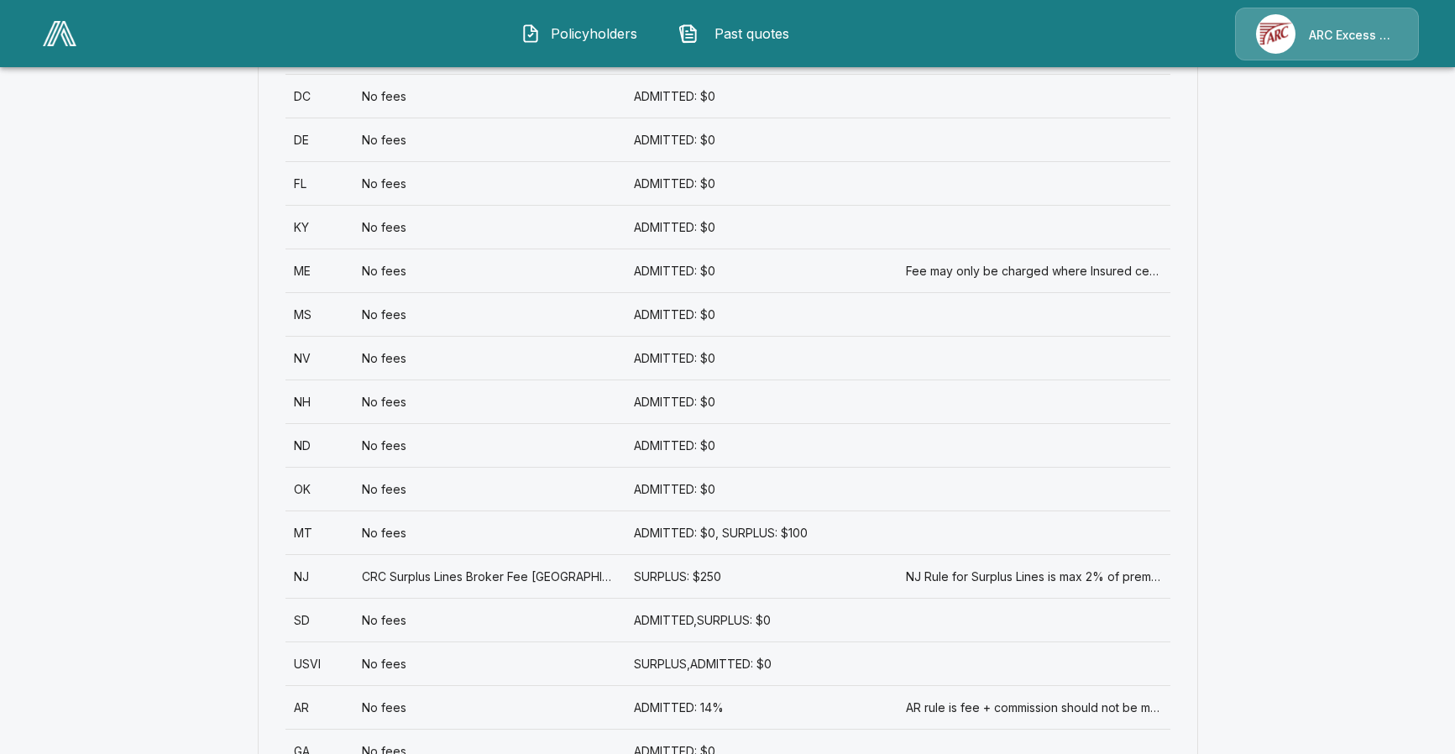
click at [661, 364] on div "ADMITTED: $0" at bounding box center [761, 358] width 272 height 44
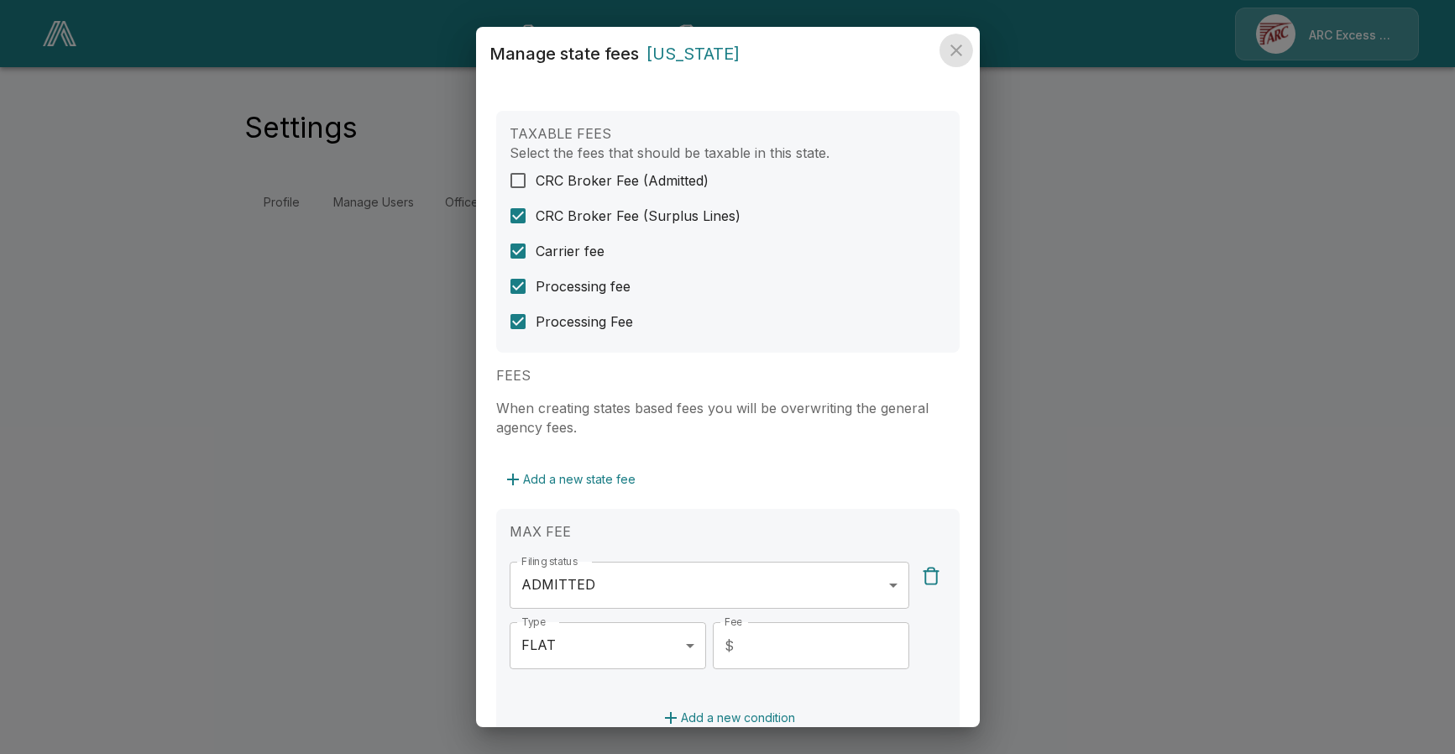
click at [959, 47] on icon "close" at bounding box center [956, 50] width 12 height 12
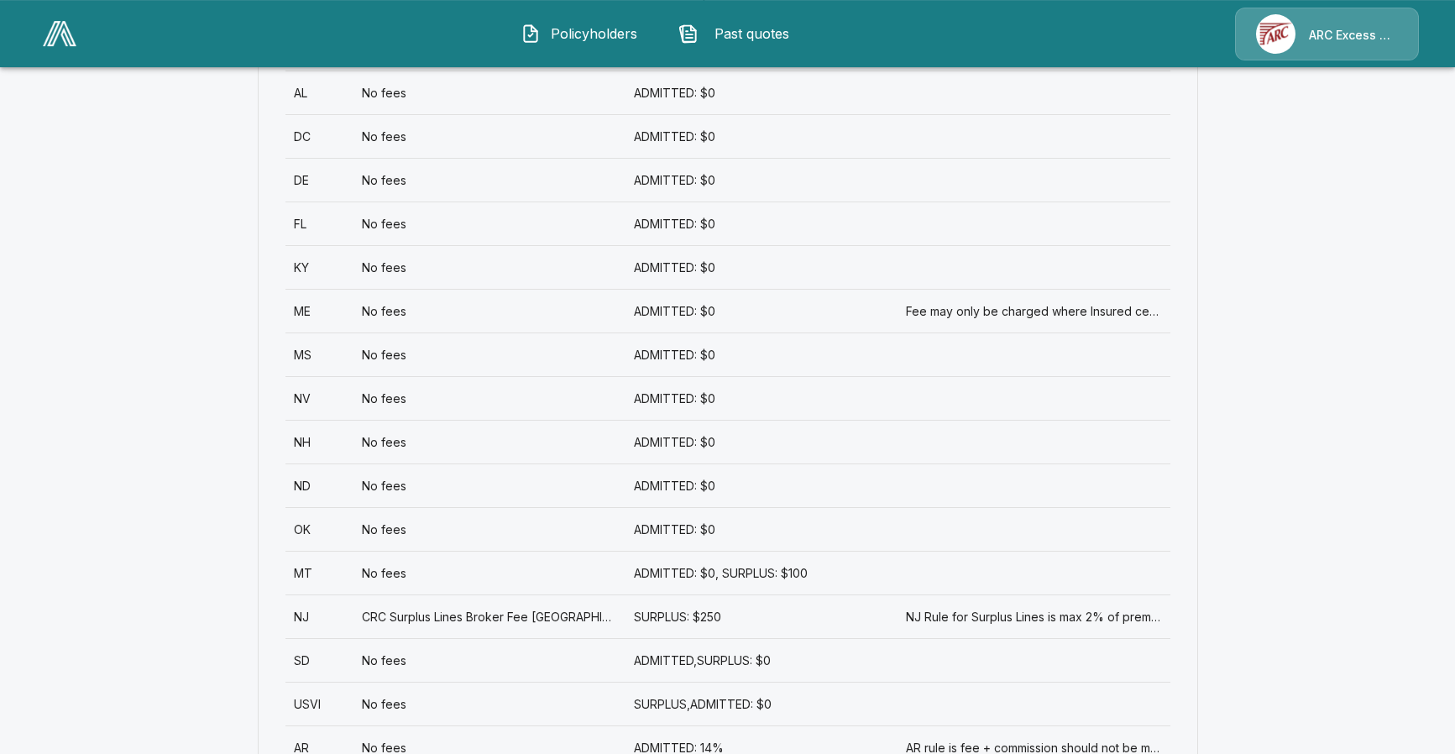
scroll to position [1027, 0]
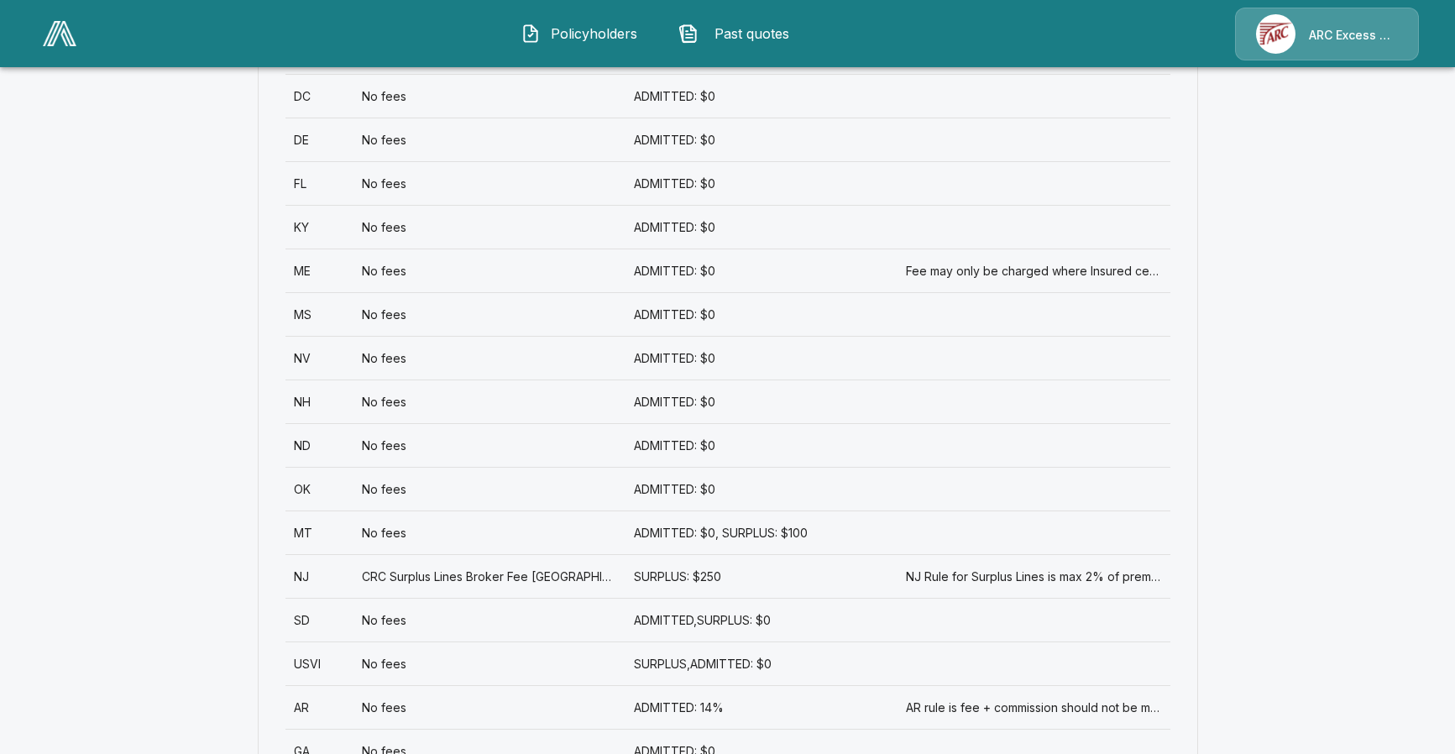
click at [707, 408] on div "ADMITTED: $0" at bounding box center [761, 401] width 272 height 44
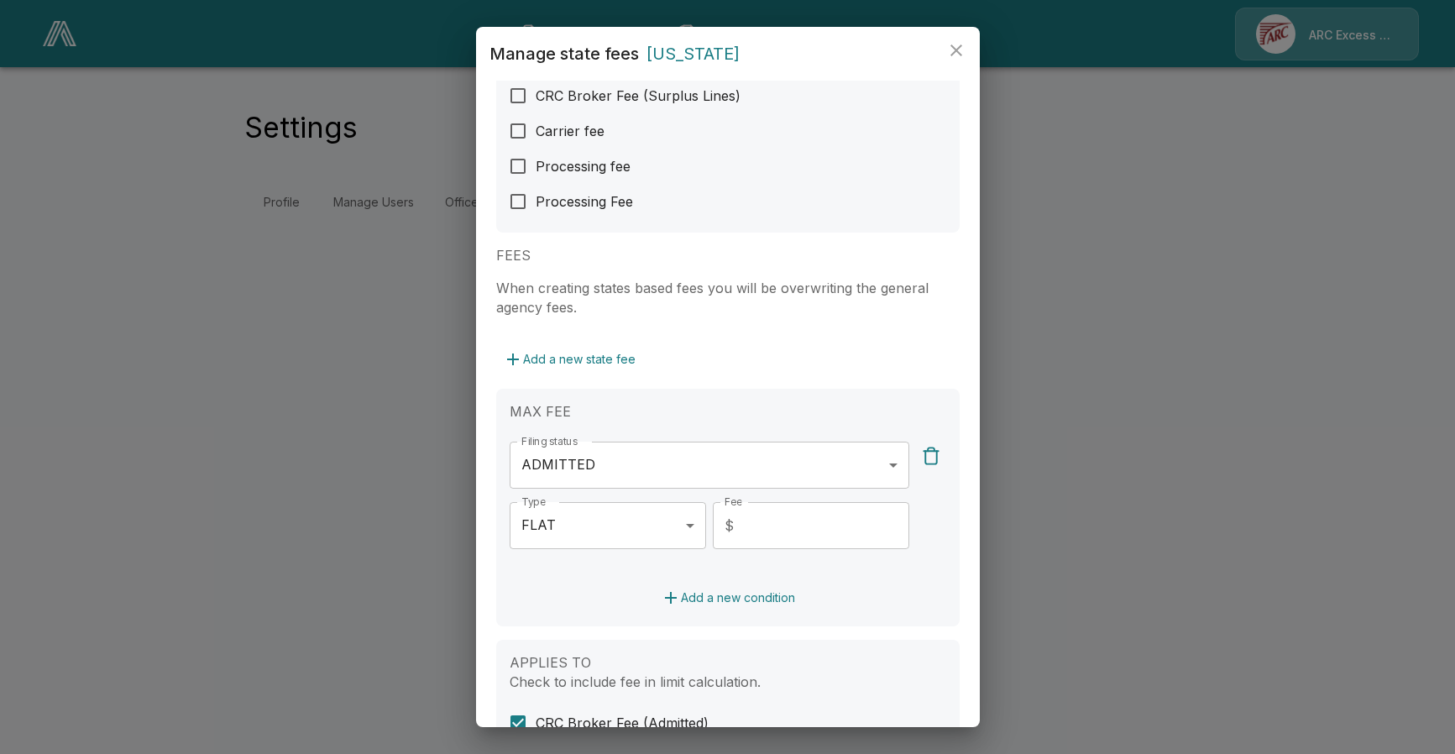
scroll to position [524, 0]
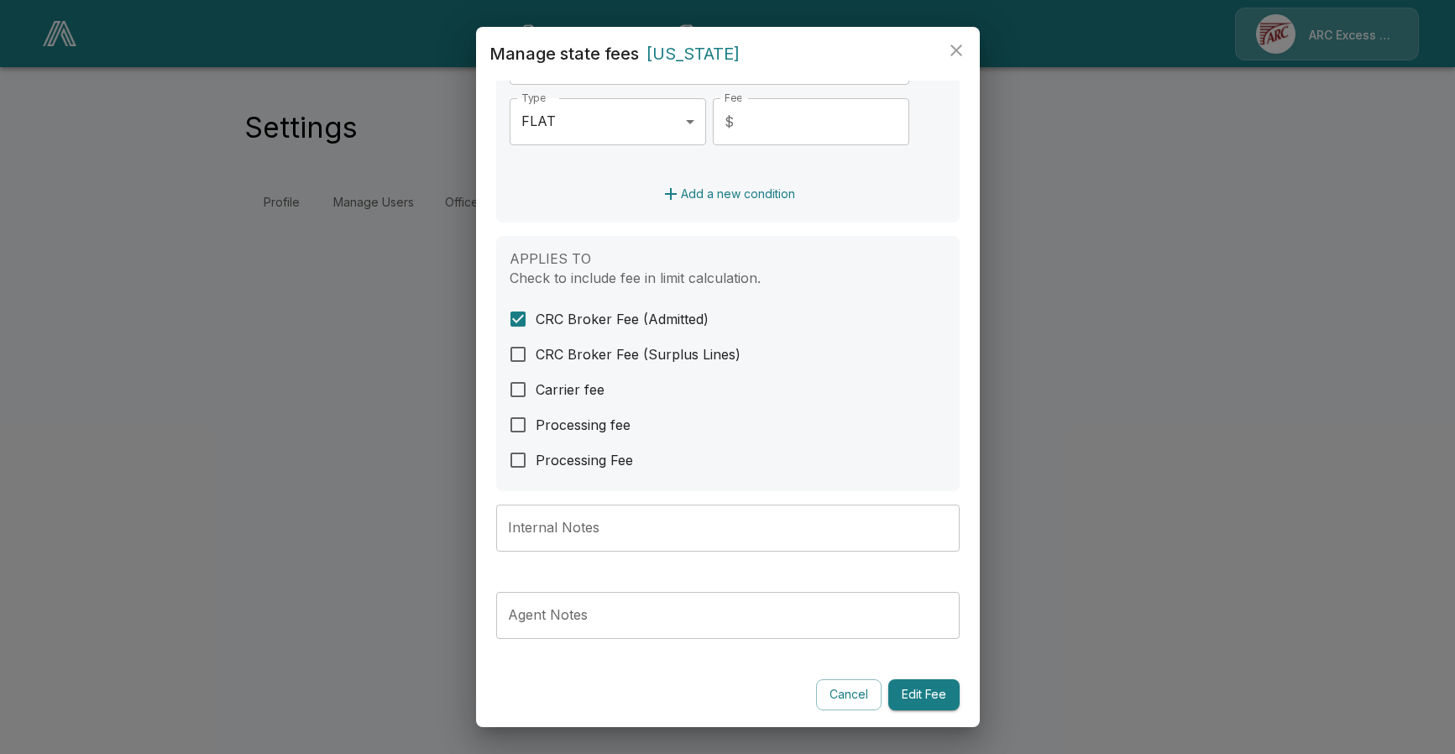
click at [919, 695] on button "Edit Fee" at bounding box center [923, 694] width 71 height 31
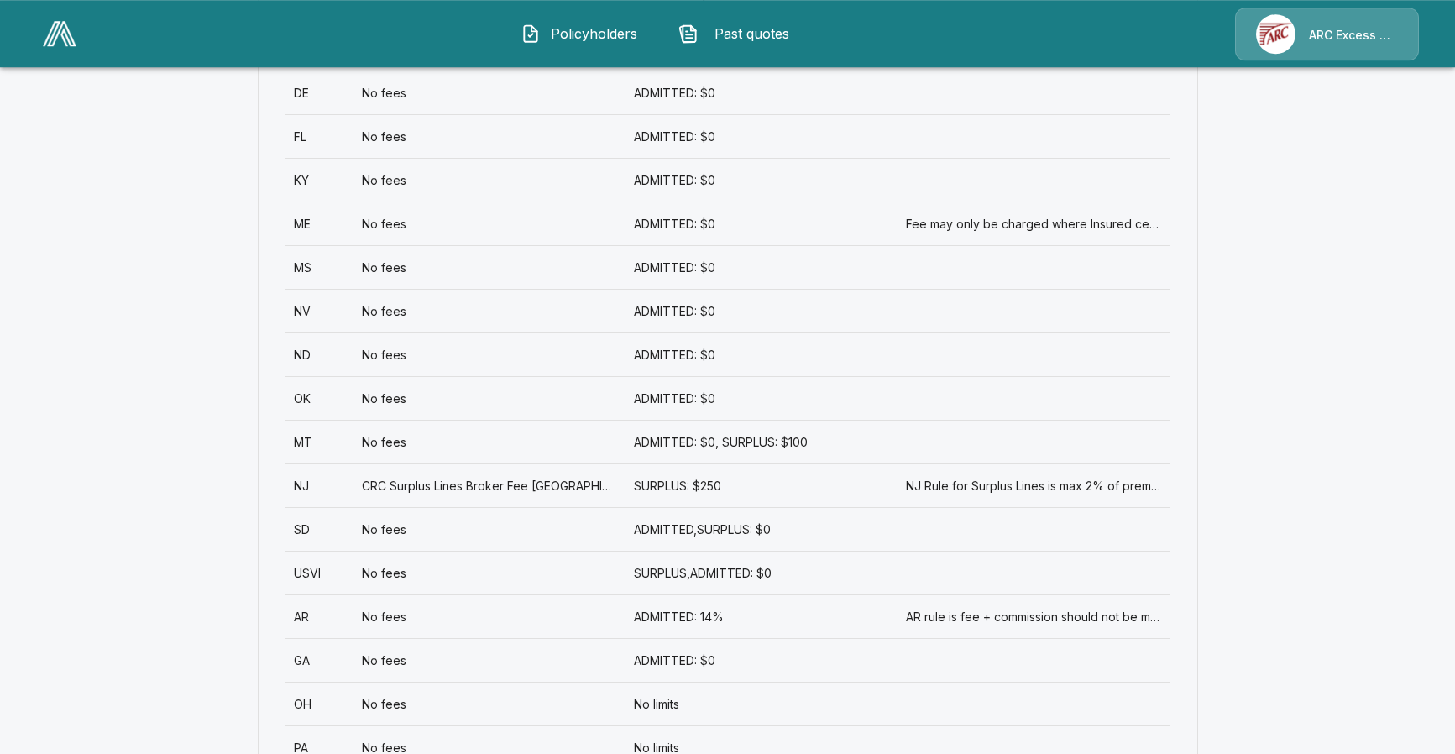
scroll to position [1113, 0]
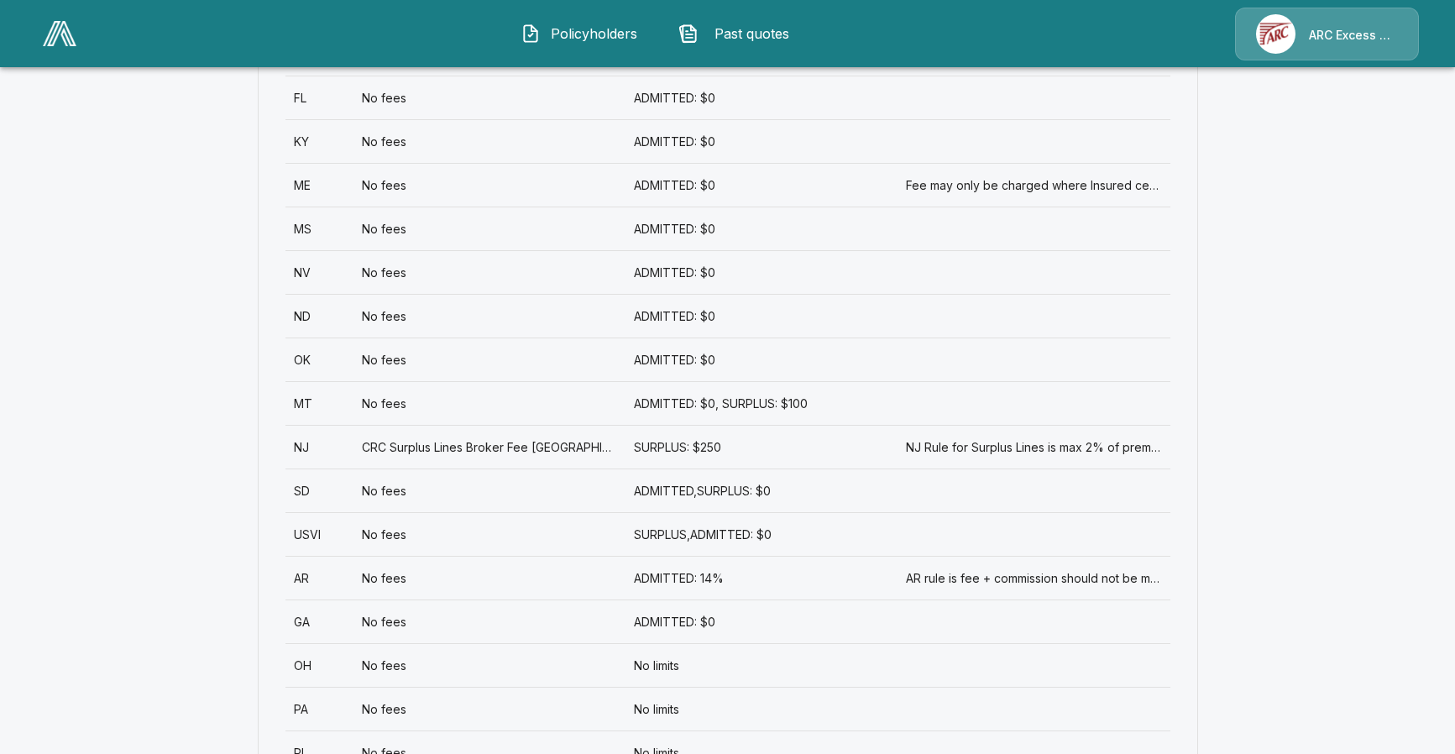
click at [759, 451] on div "SURPLUS: $250" at bounding box center [761, 447] width 272 height 44
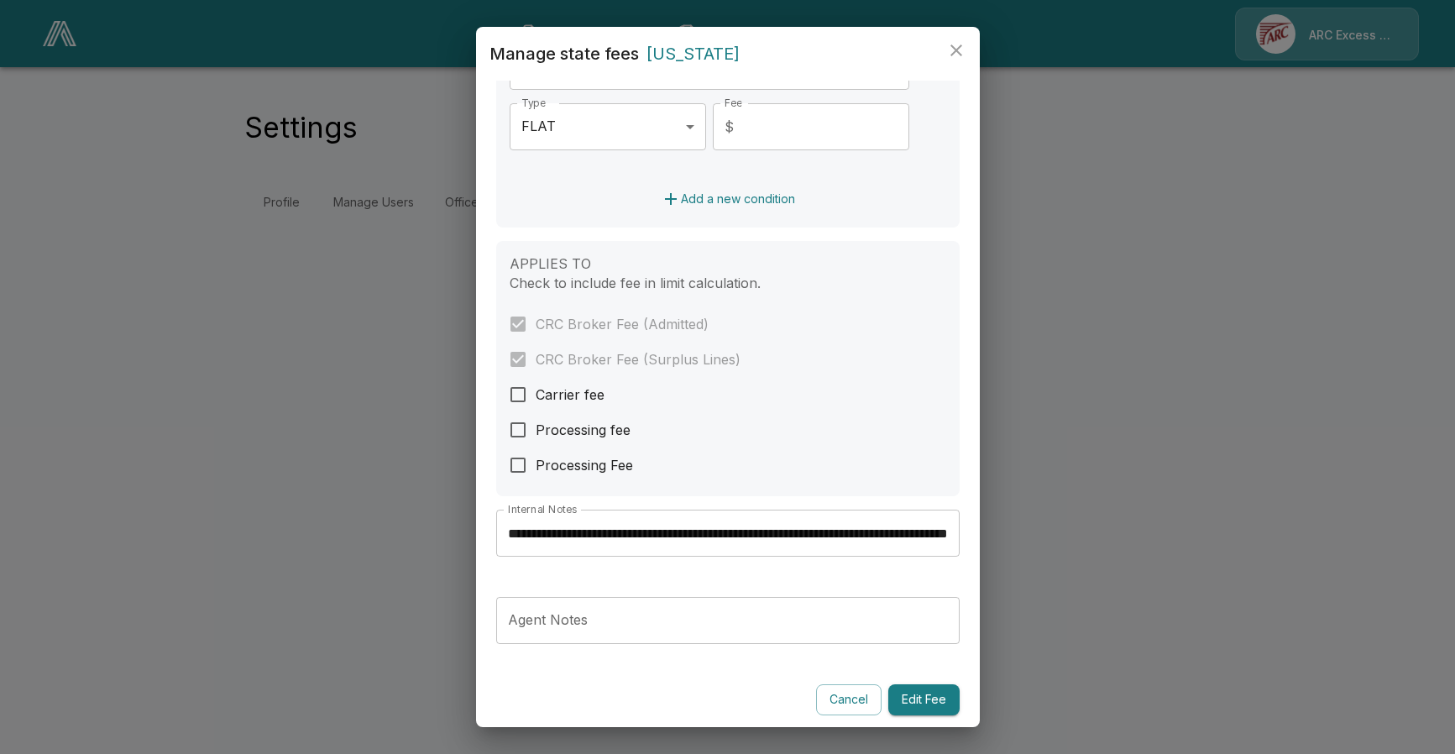
scroll to position [811, 0]
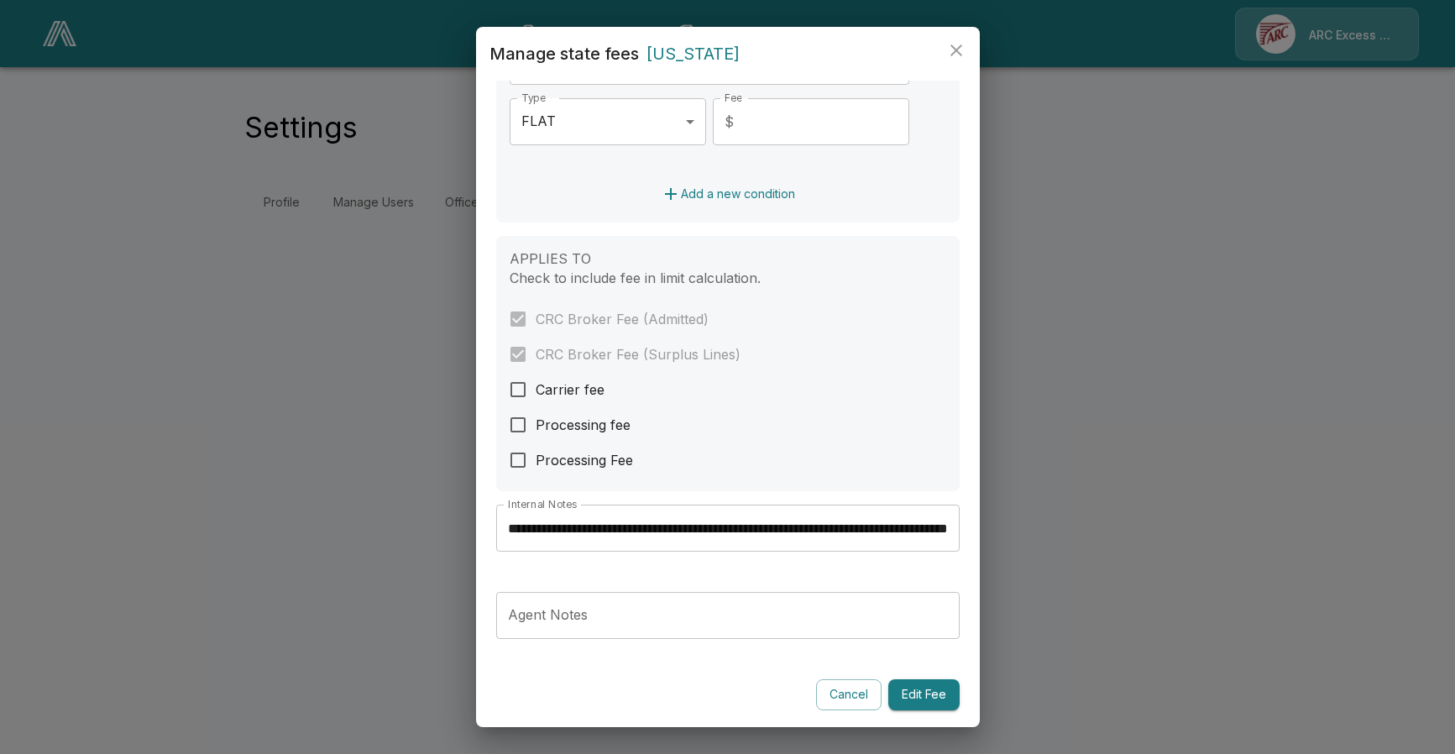
click at [929, 692] on button "Edit Fee" at bounding box center [923, 694] width 71 height 31
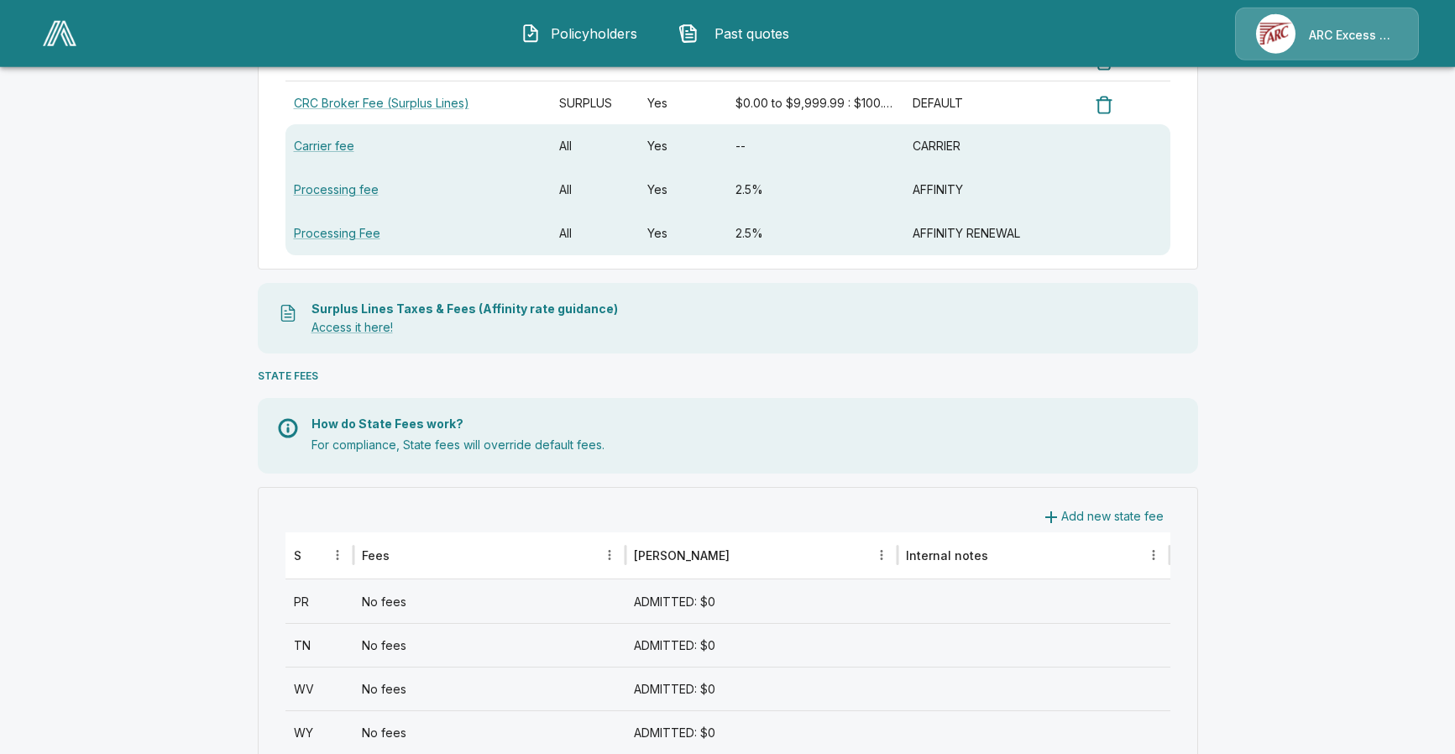
scroll to position [342, 0]
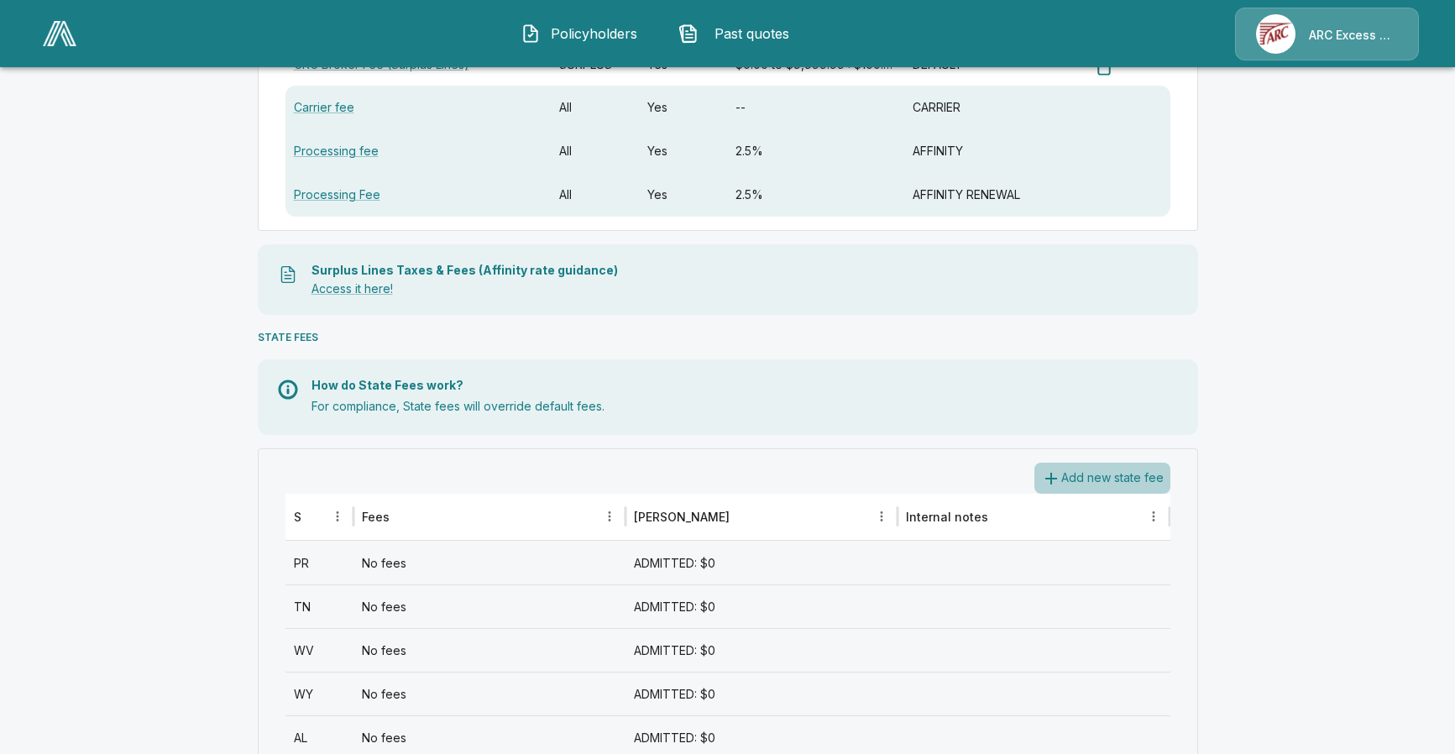
click at [1091, 472] on button "Add new state fee" at bounding box center [1102, 477] width 136 height 31
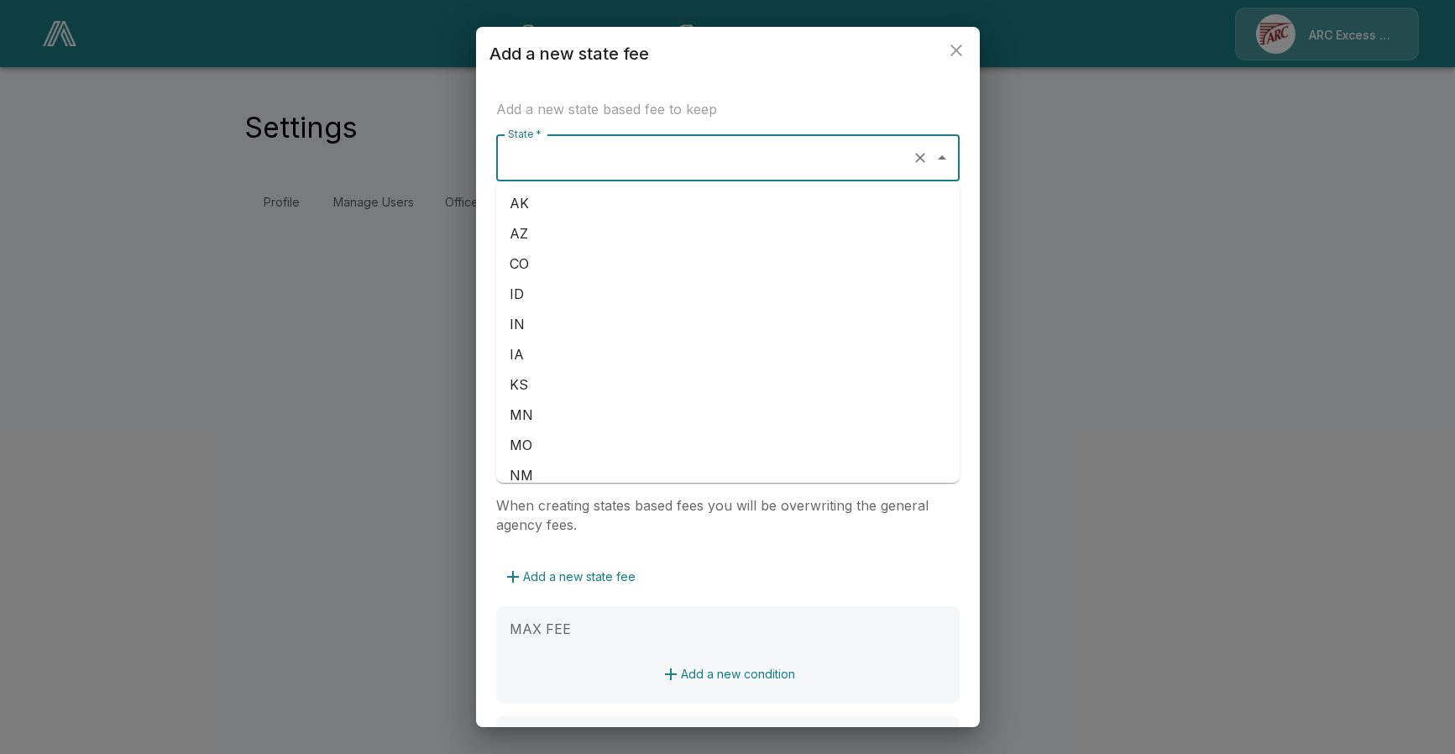
click at [611, 161] on input "State *" at bounding box center [704, 158] width 401 height 32
click at [657, 300] on li "NY" at bounding box center [727, 304] width 463 height 30
type input "**"
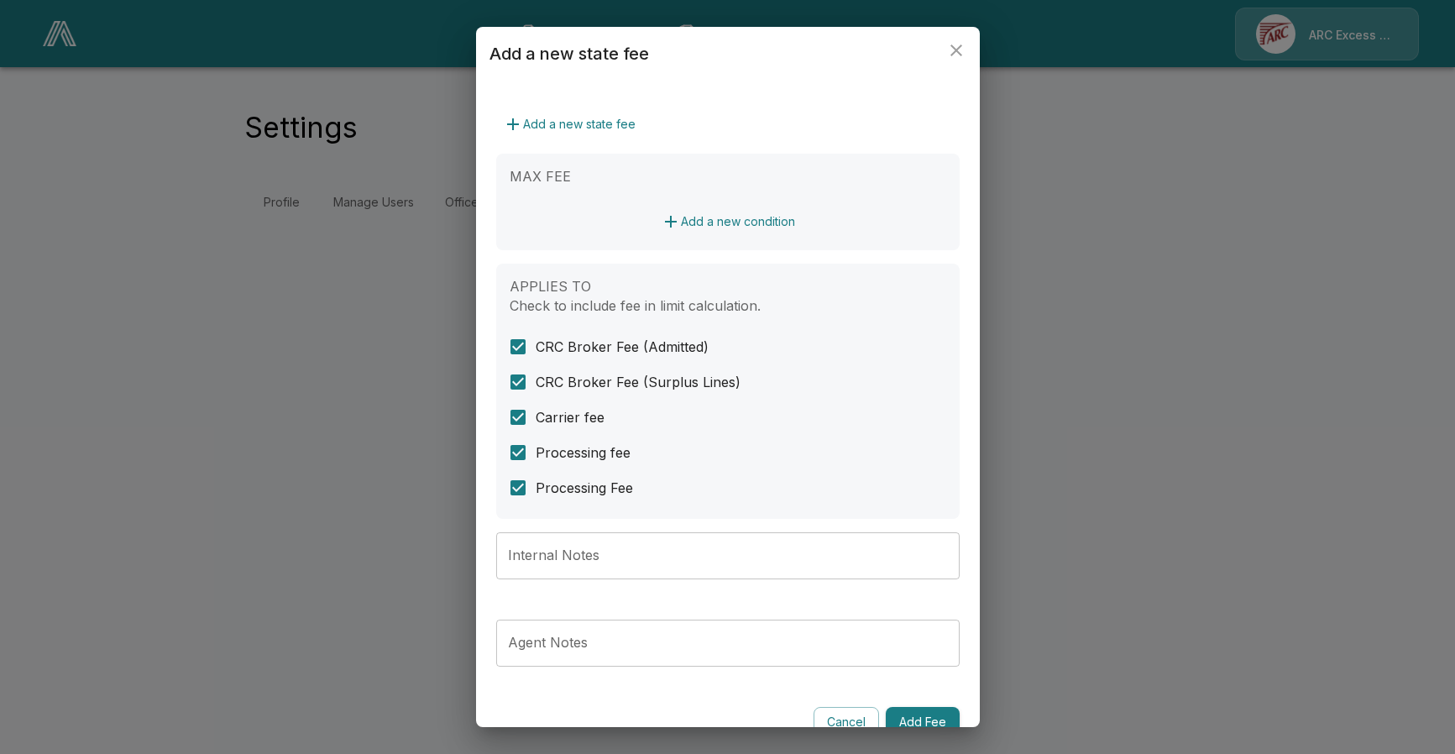
scroll to position [480, 0]
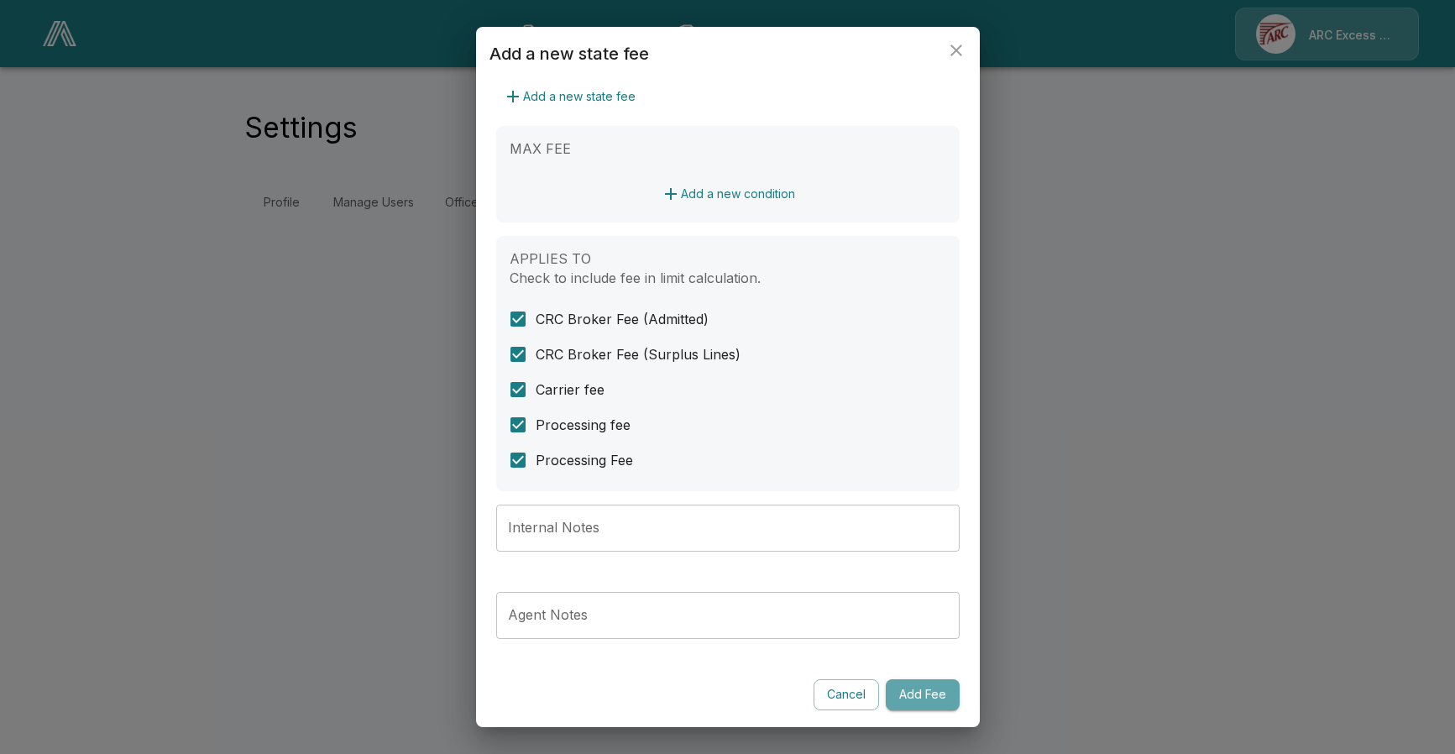
click at [924, 700] on button "Add Fee" at bounding box center [923, 694] width 74 height 31
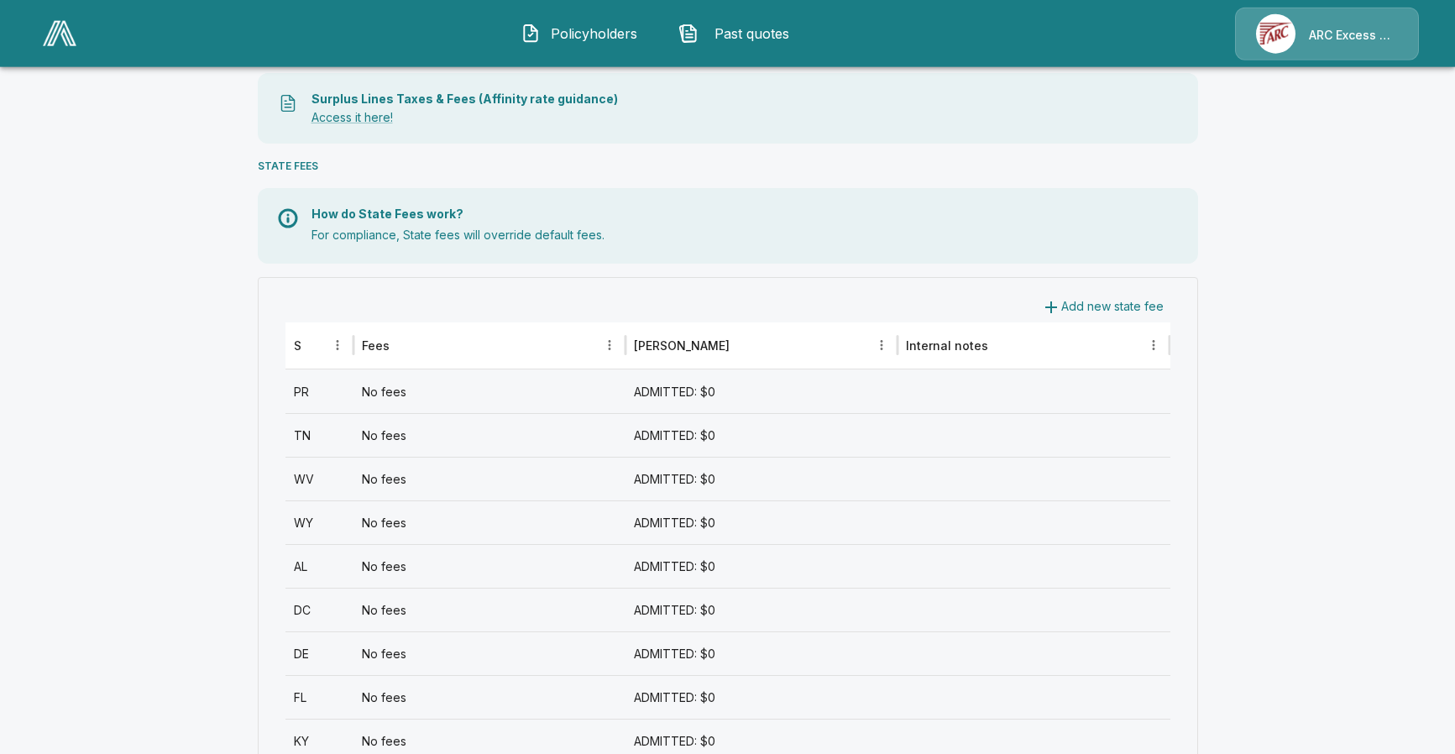
scroll to position [335, 0]
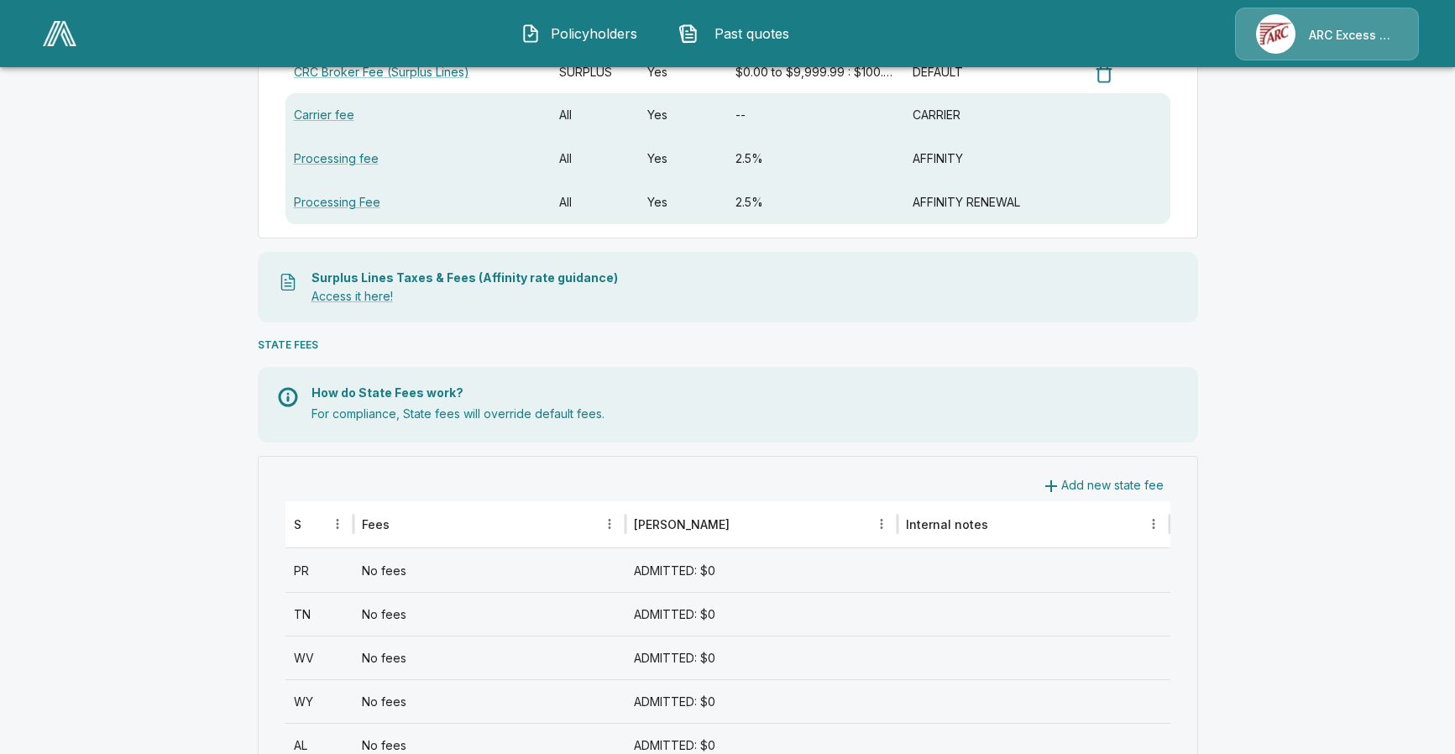
click at [1058, 488] on icon "button" at bounding box center [1051, 486] width 20 height 20
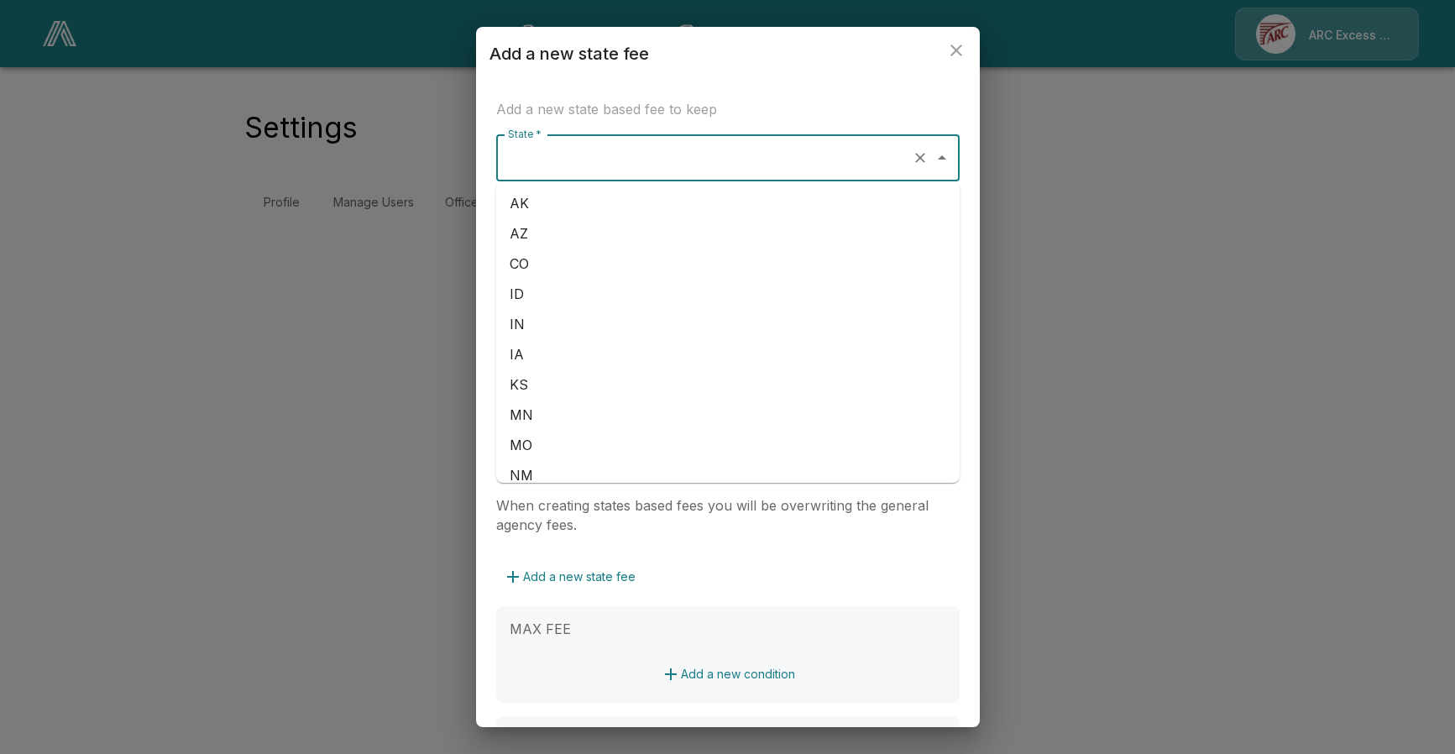
click at [616, 156] on input "State *" at bounding box center [704, 158] width 401 height 32
click at [626, 406] on li "NC" at bounding box center [727, 404] width 463 height 30
type input "**"
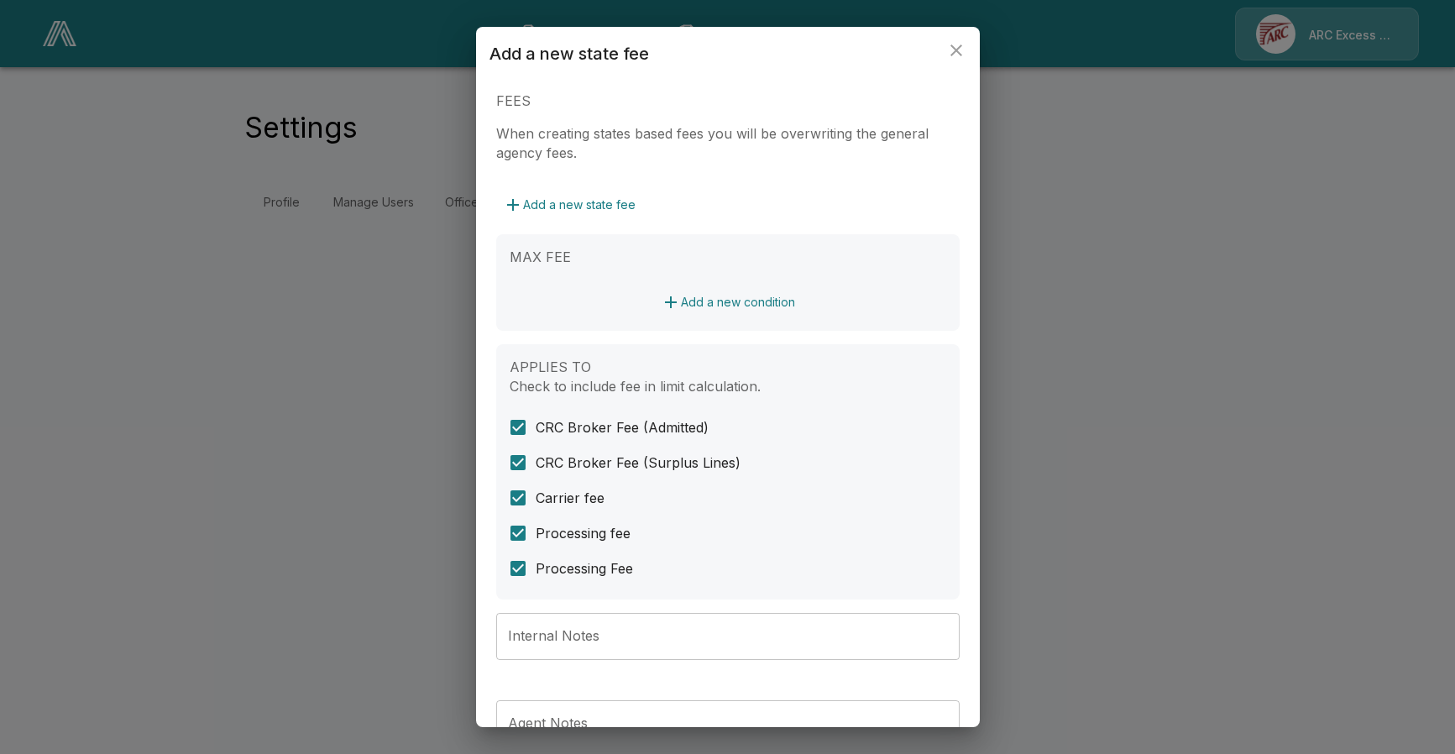
scroll to position [480, 0]
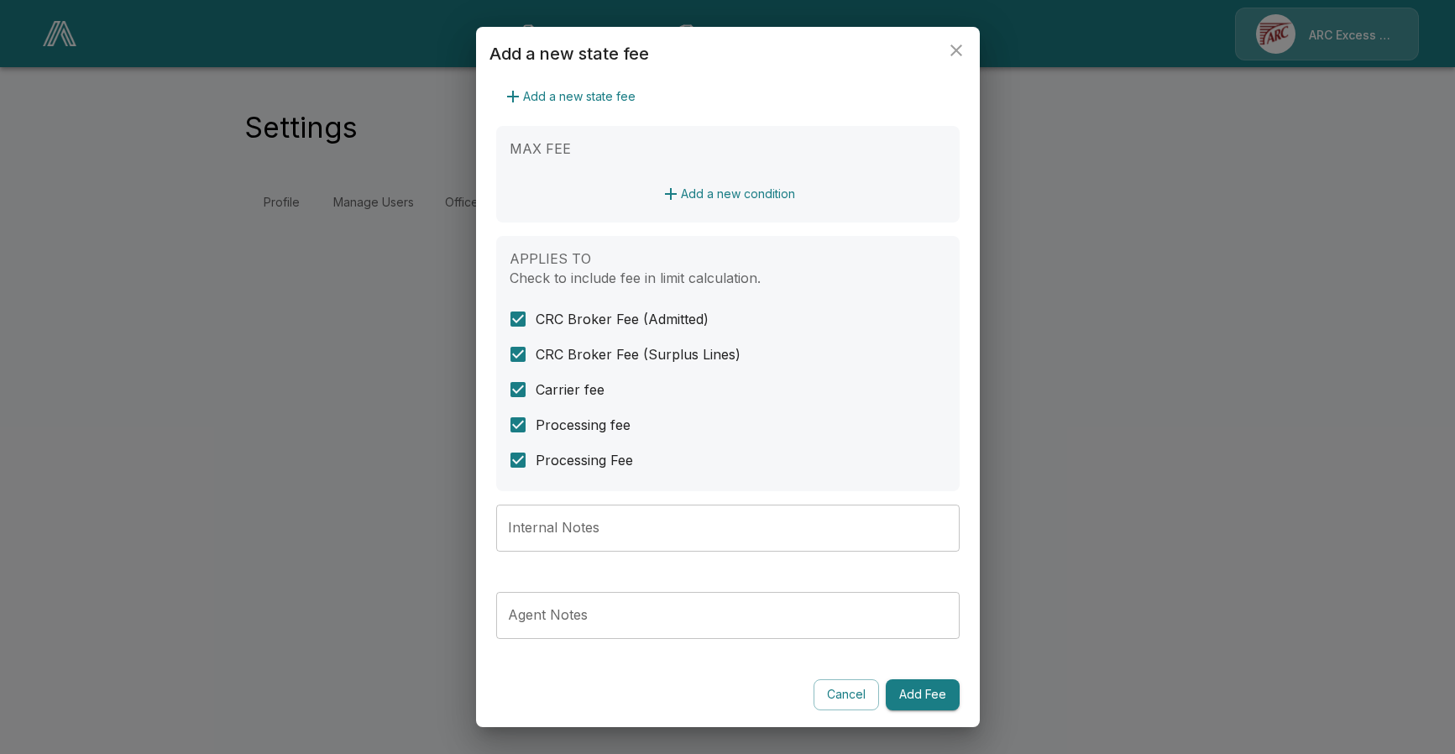
click at [927, 690] on button "Add Fee" at bounding box center [923, 694] width 74 height 31
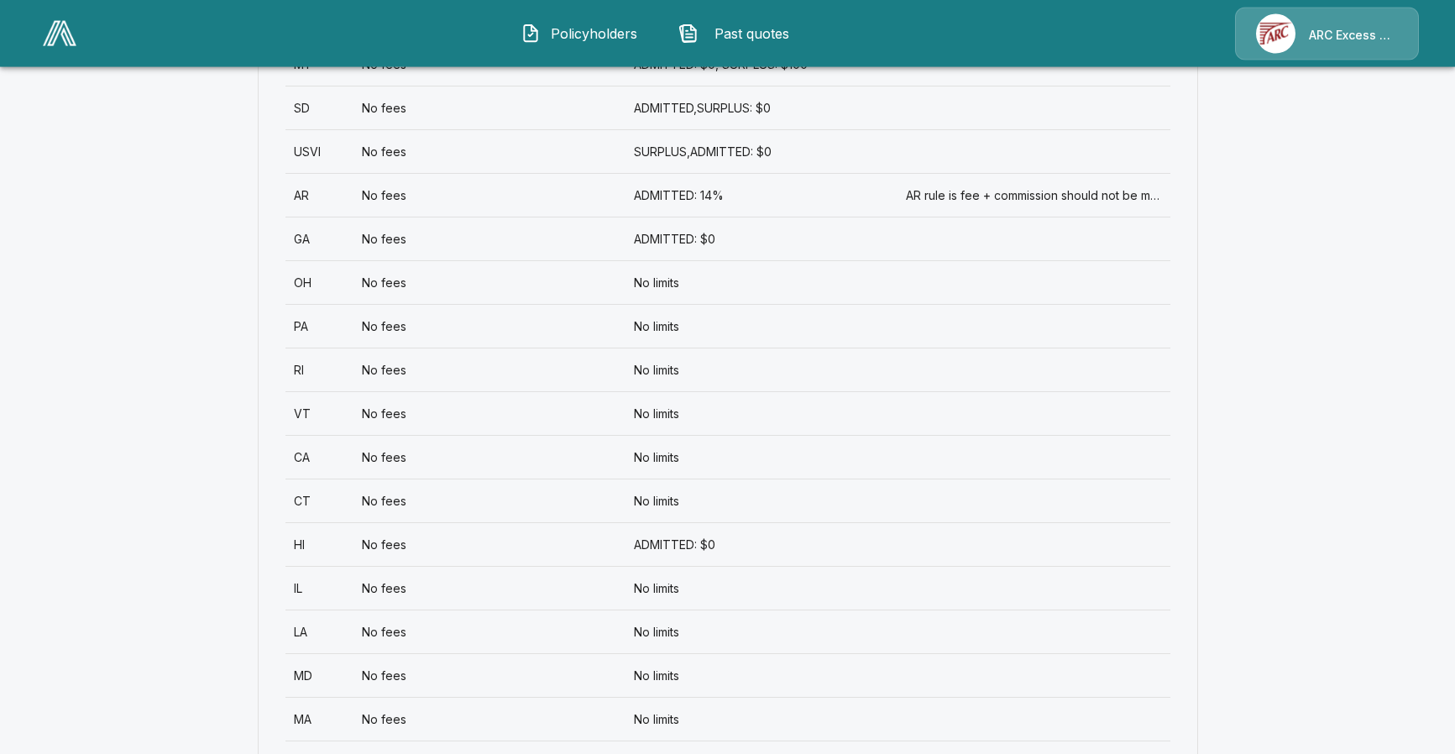
scroll to position [1406, 0]
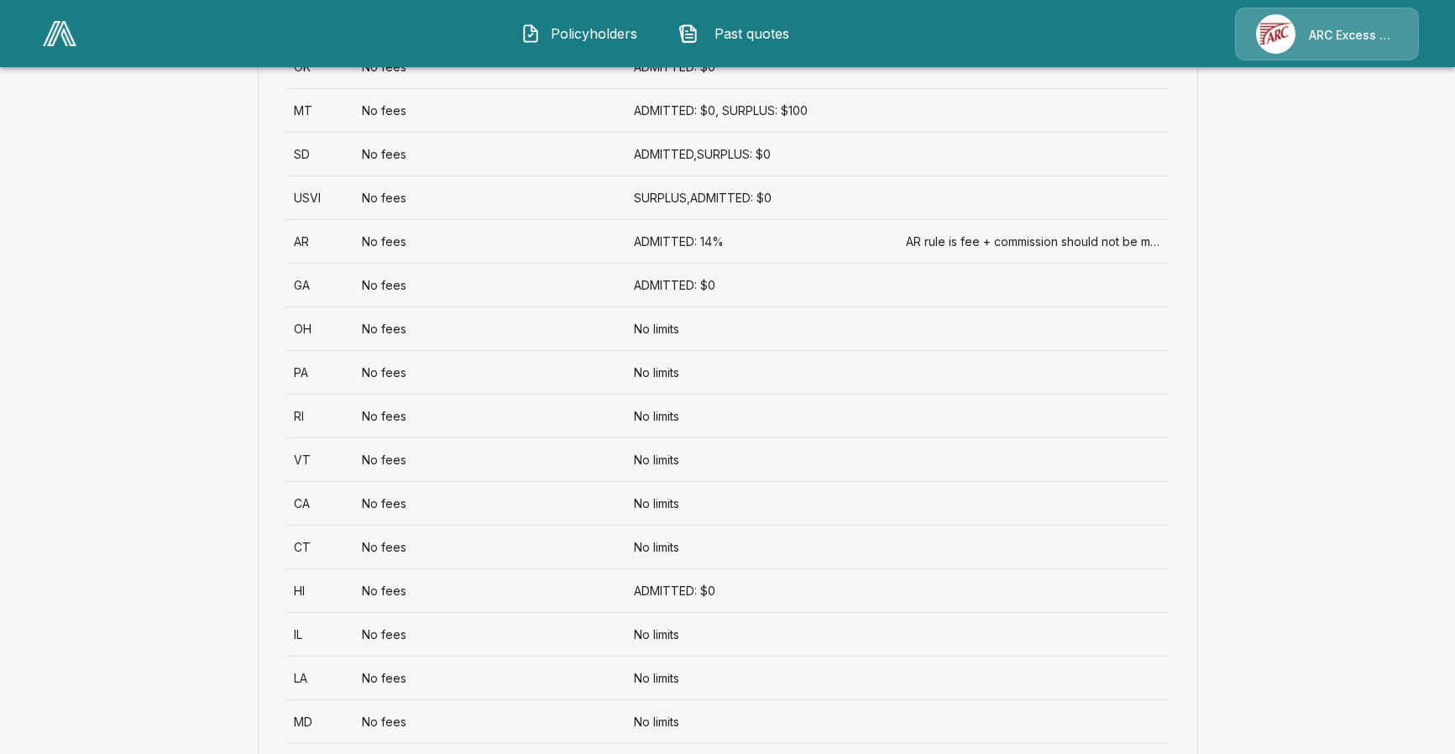
click at [657, 323] on div "No limits" at bounding box center [761, 328] width 272 height 44
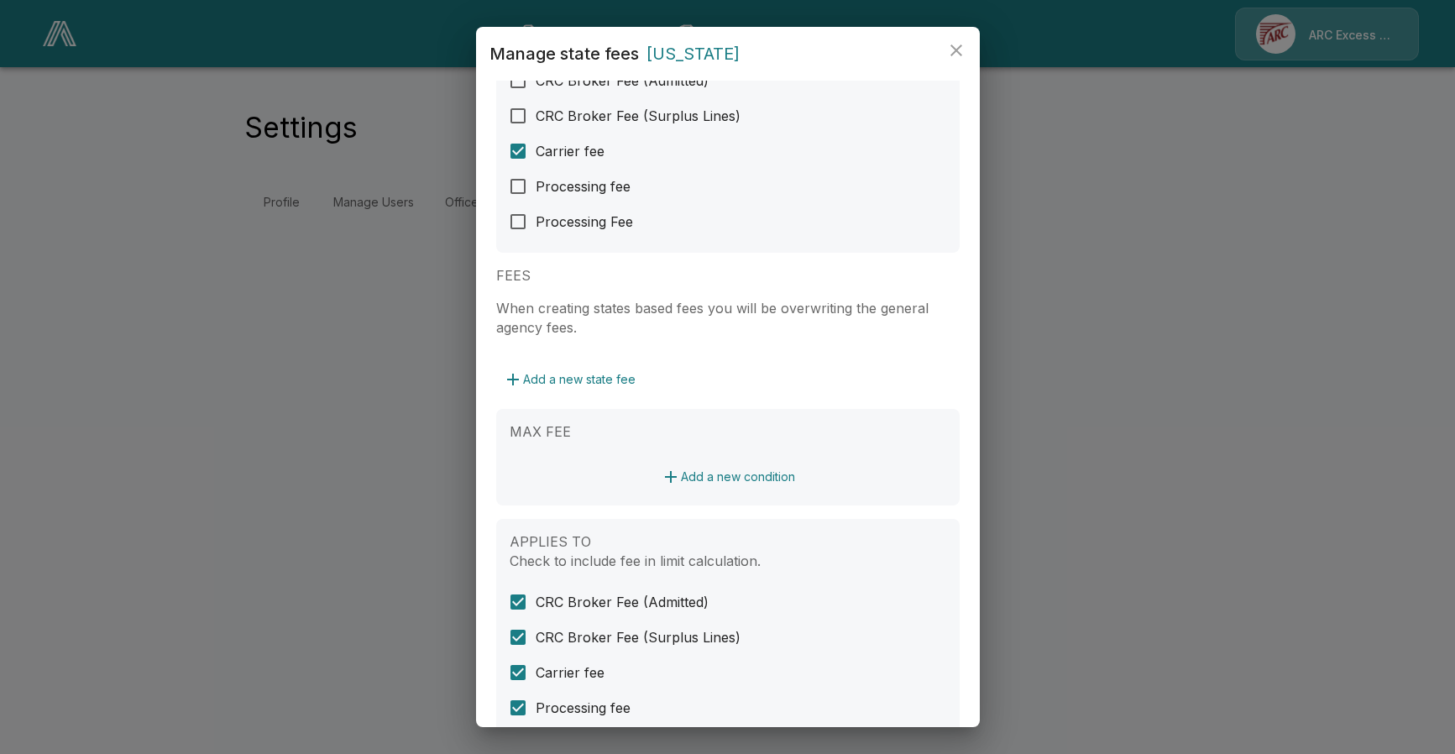
scroll to position [383, 0]
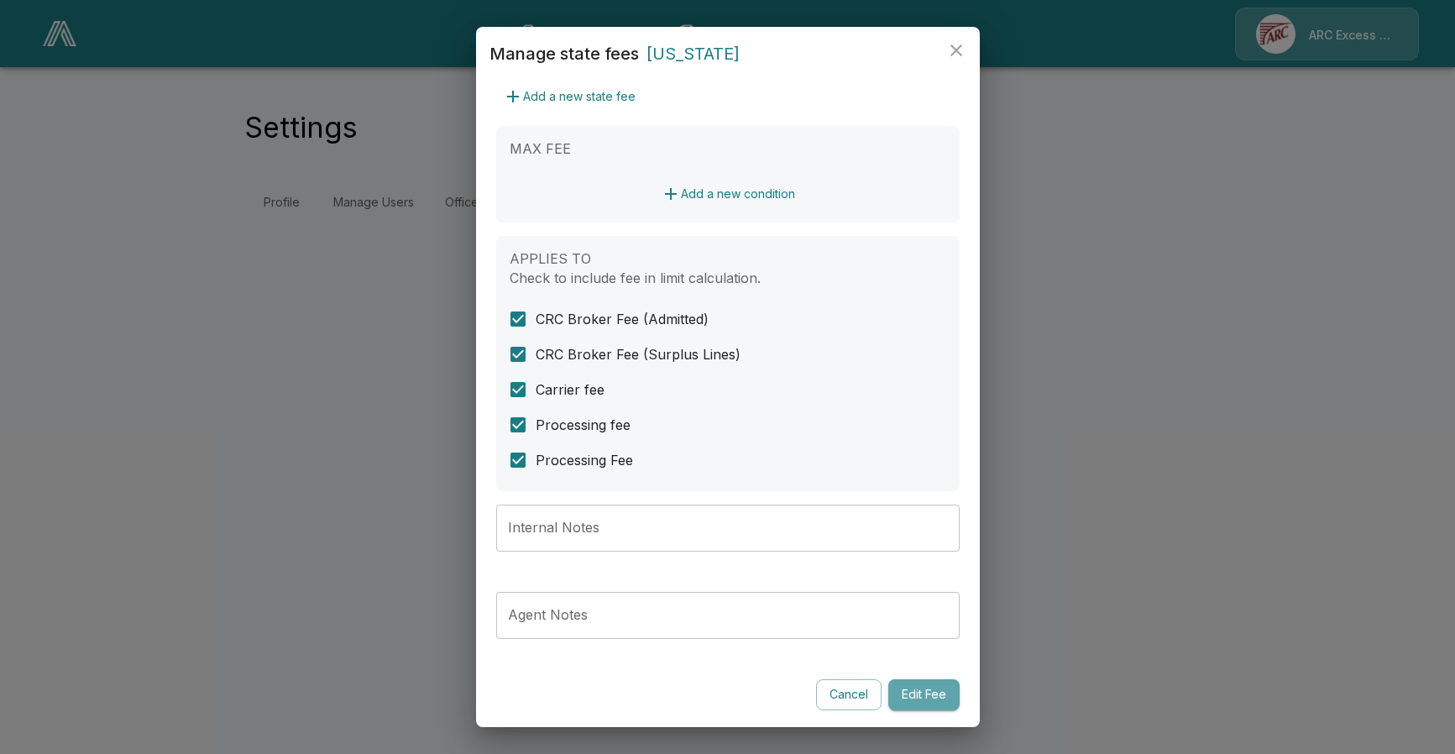
click at [918, 700] on button "Edit Fee" at bounding box center [923, 694] width 71 height 31
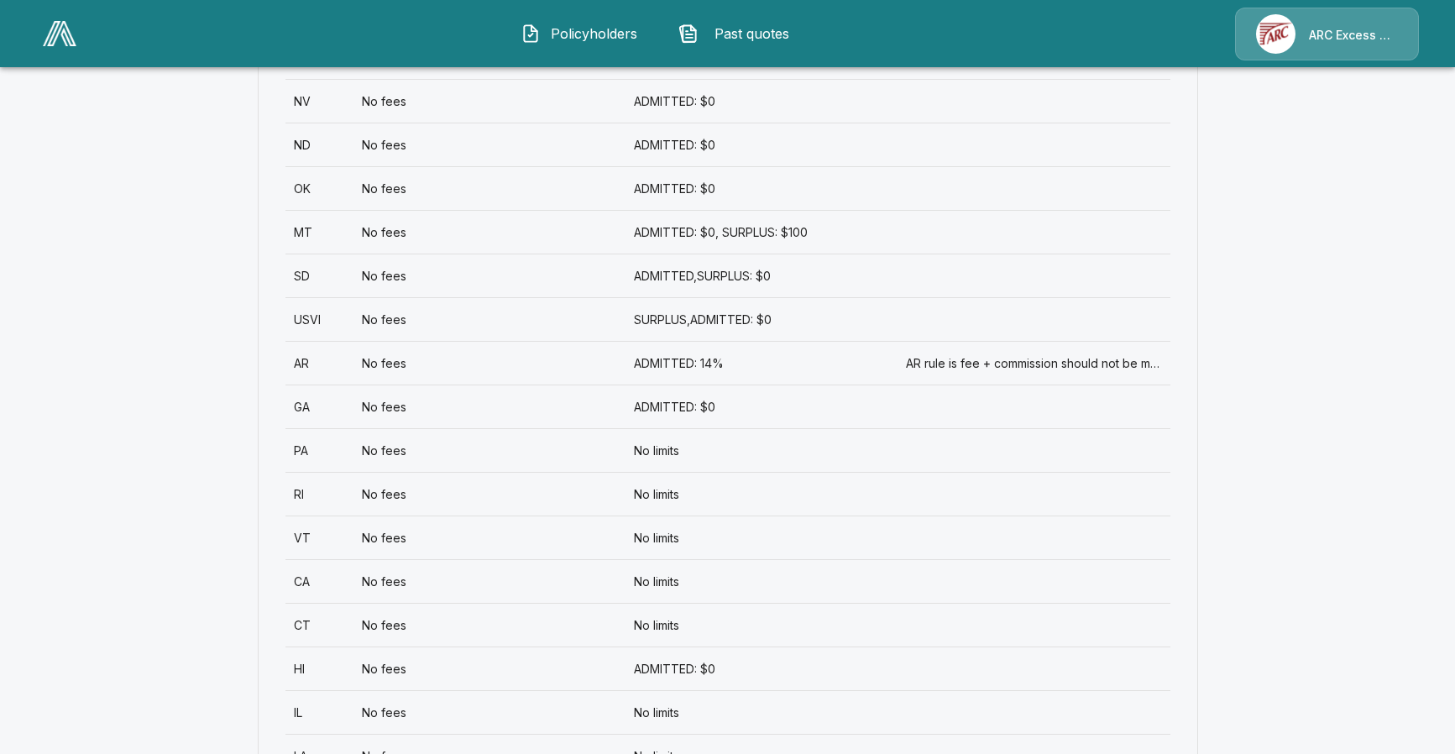
scroll to position [1370, 0]
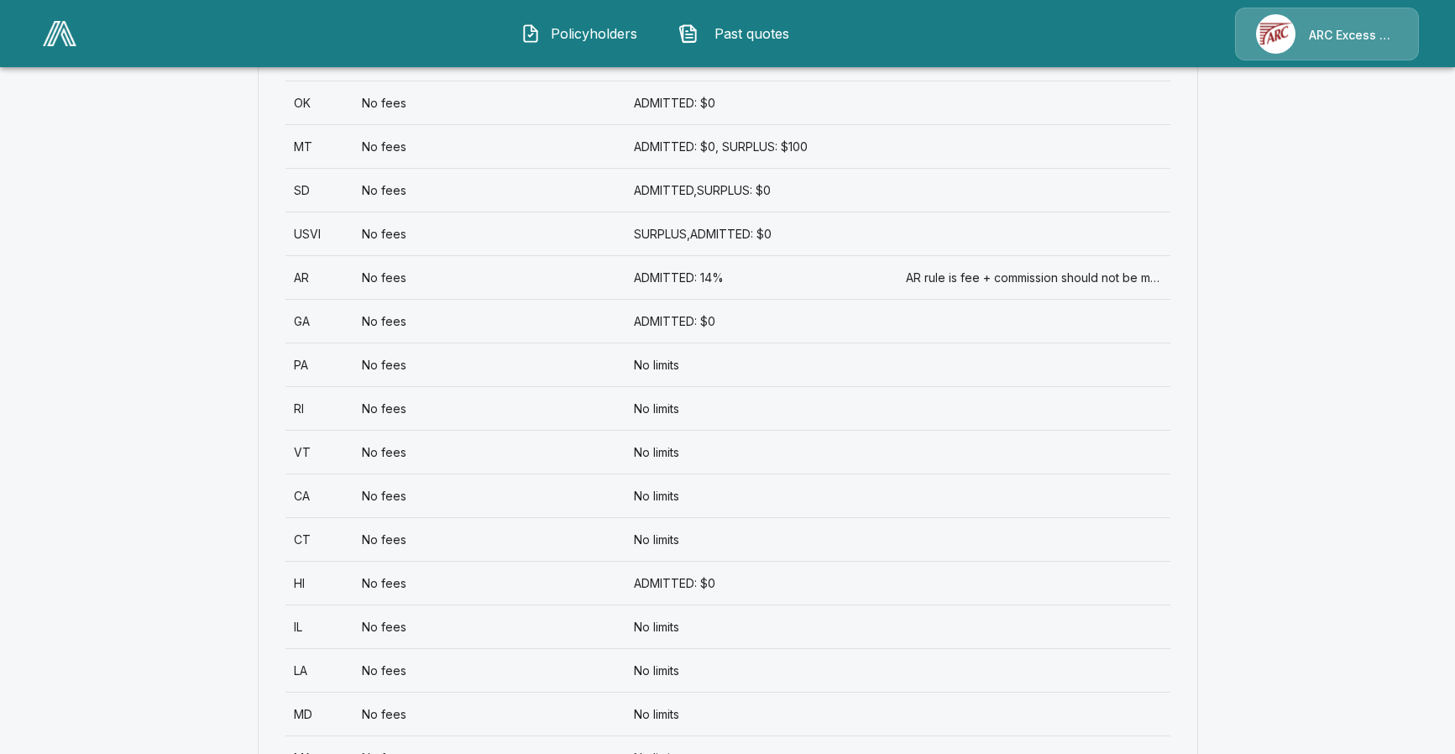
click at [638, 365] on div "No limits" at bounding box center [761, 364] width 272 height 44
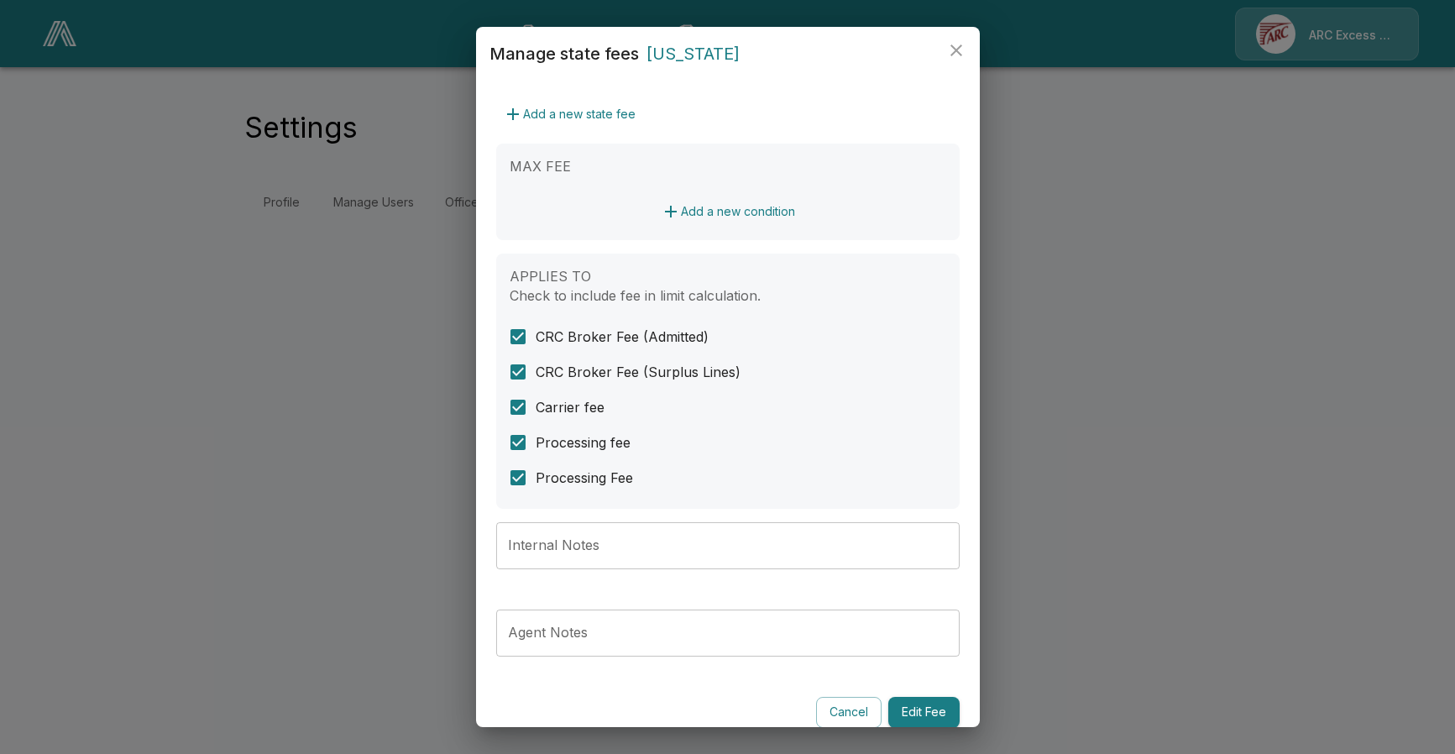
scroll to position [383, 0]
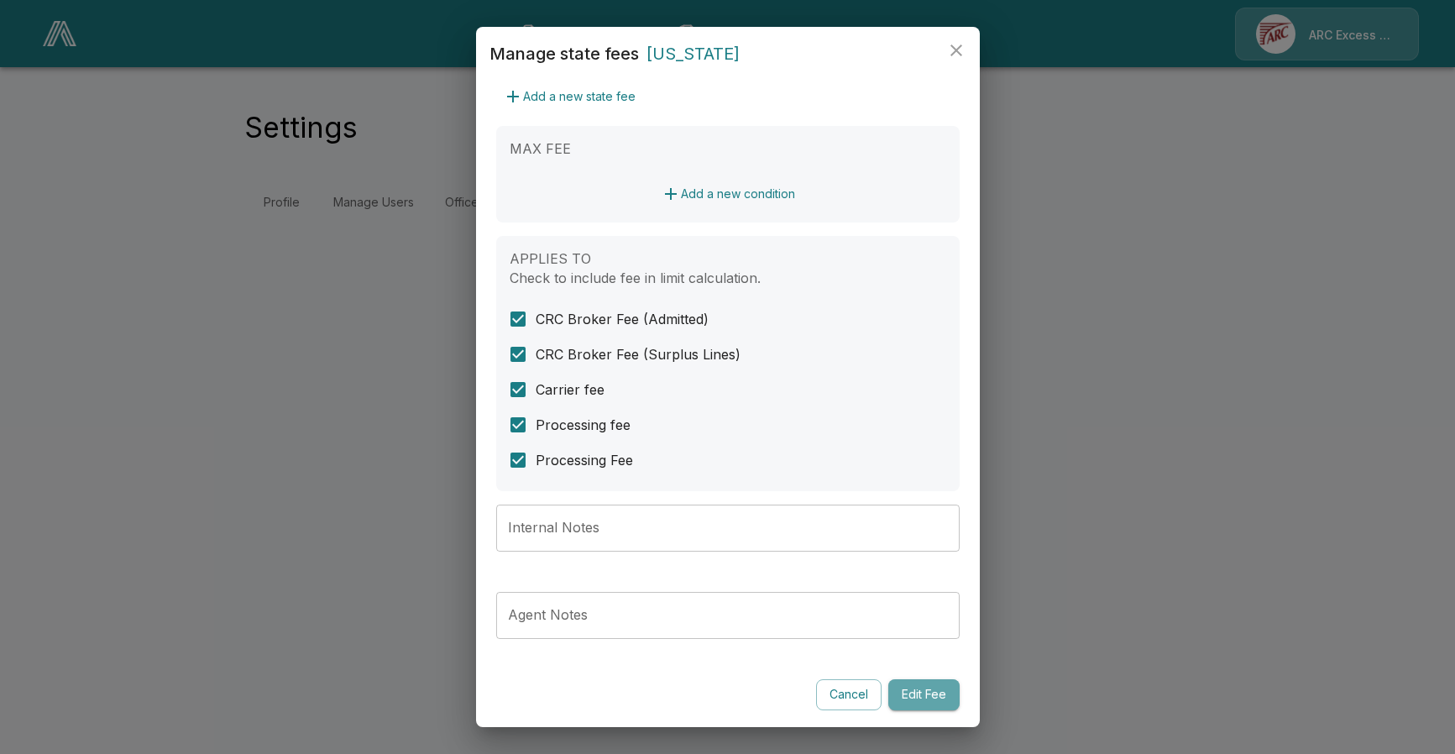
click at [913, 697] on button "Edit Fee" at bounding box center [923, 694] width 71 height 31
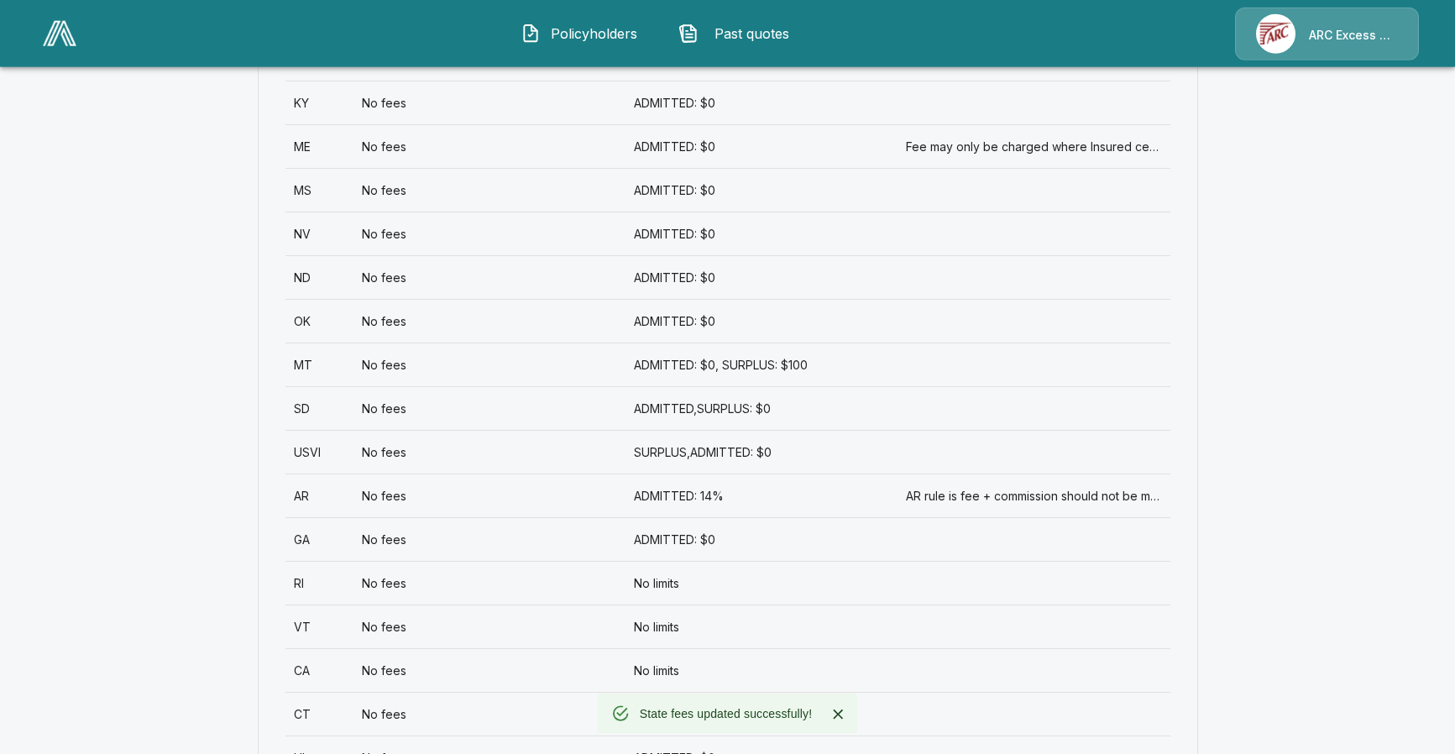
scroll to position [1199, 0]
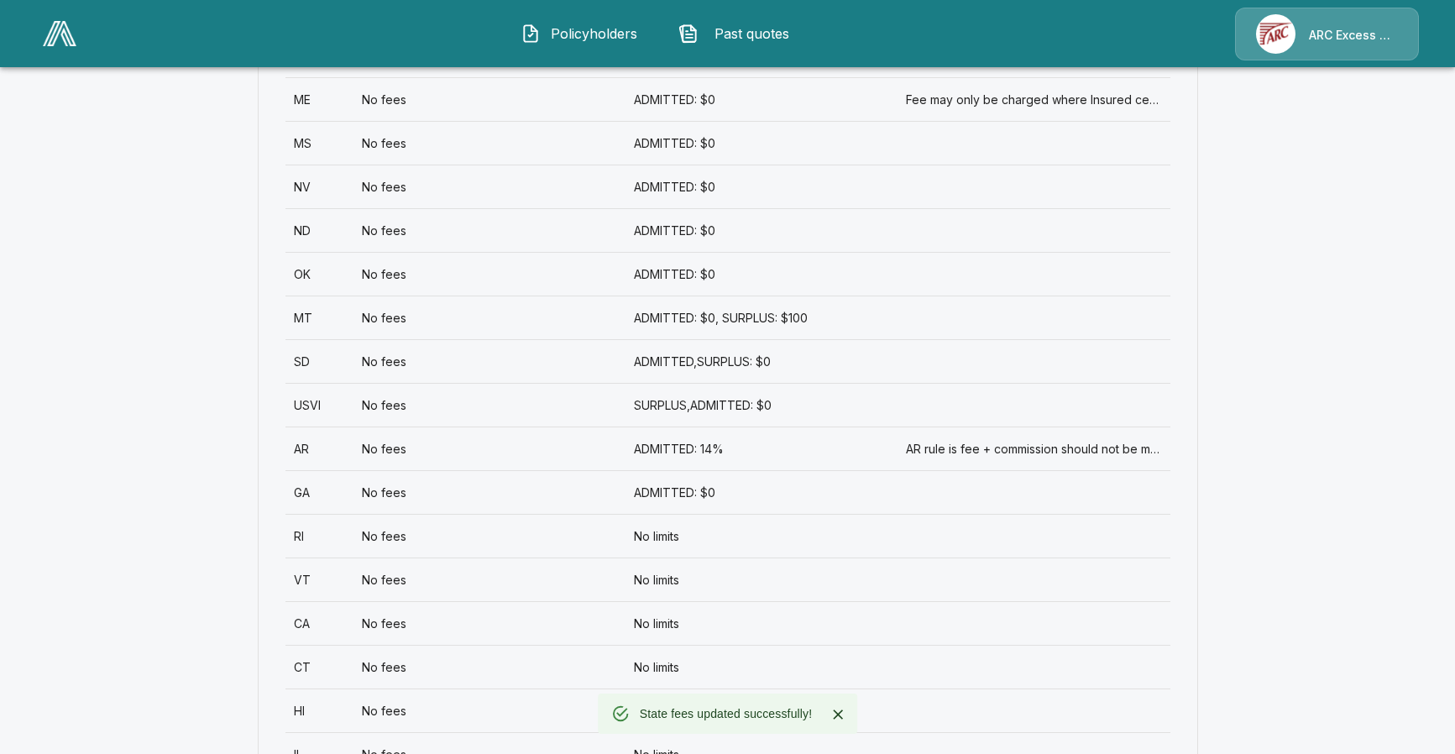
click at [669, 537] on div "No limits" at bounding box center [761, 536] width 272 height 44
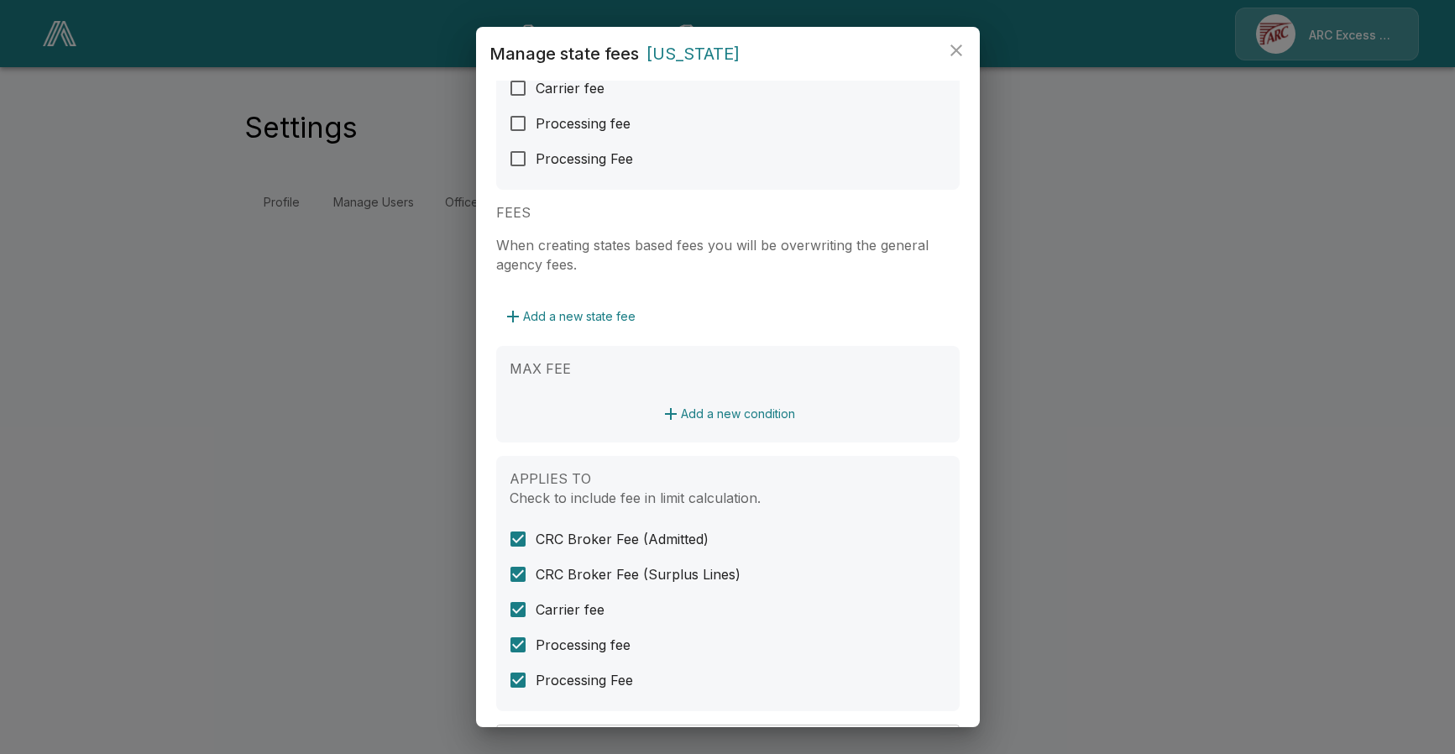
scroll to position [383, 0]
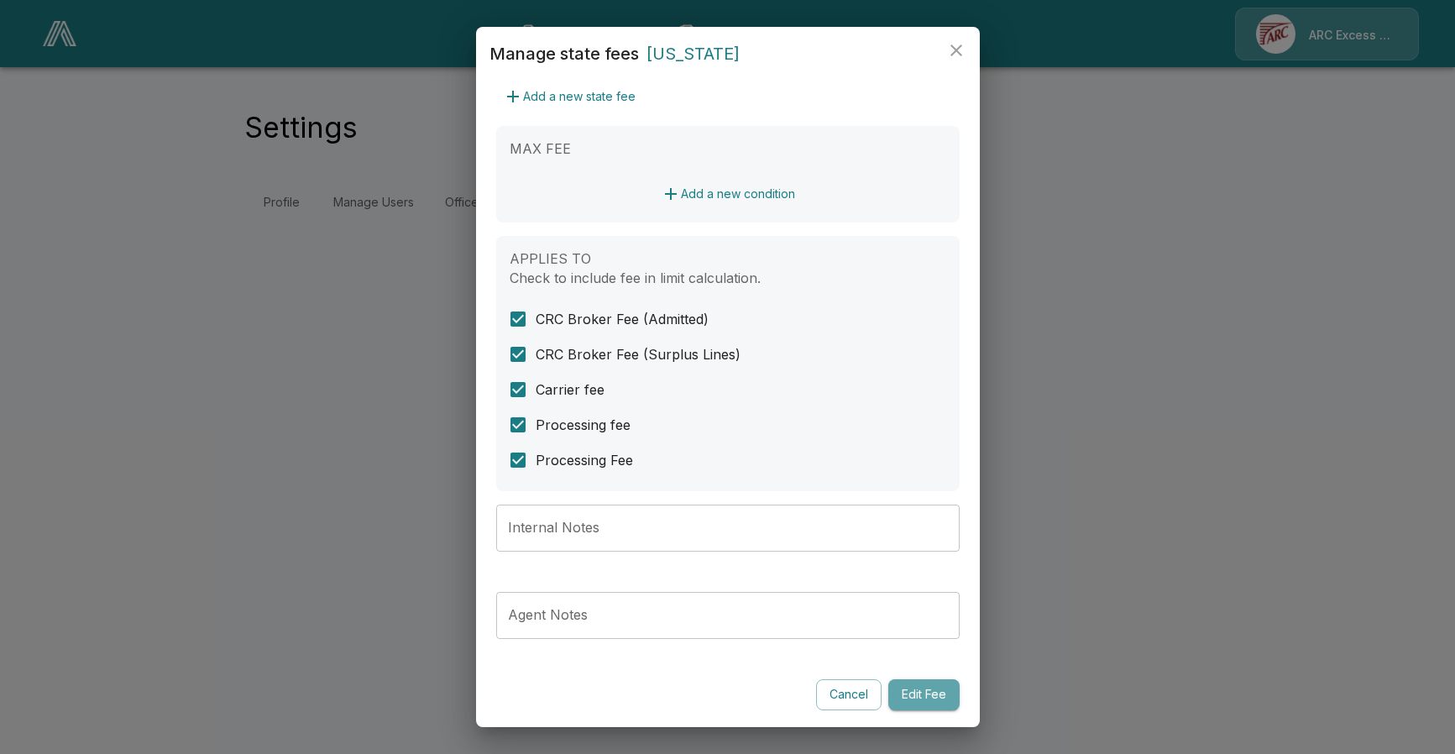
click at [933, 701] on button "Edit Fee" at bounding box center [923, 694] width 71 height 31
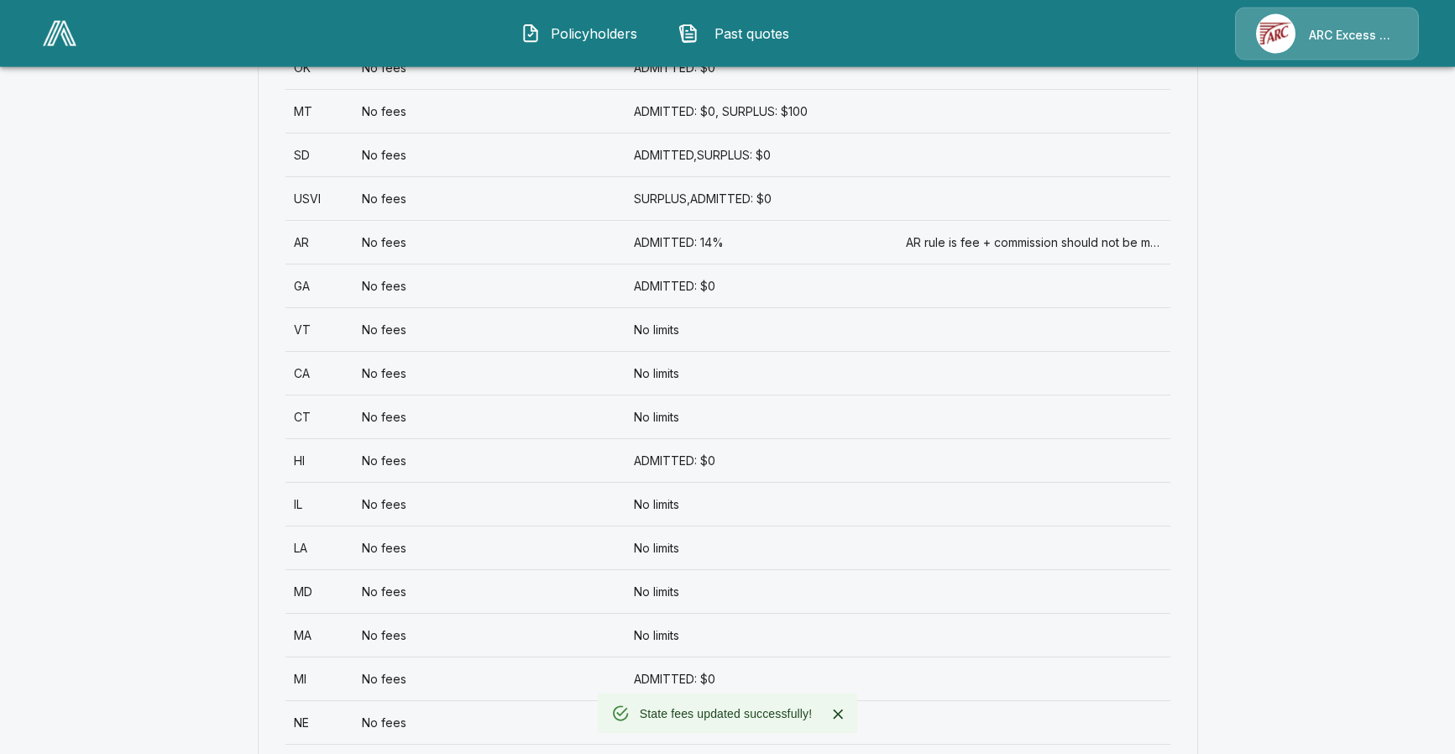
scroll to position [1455, 0]
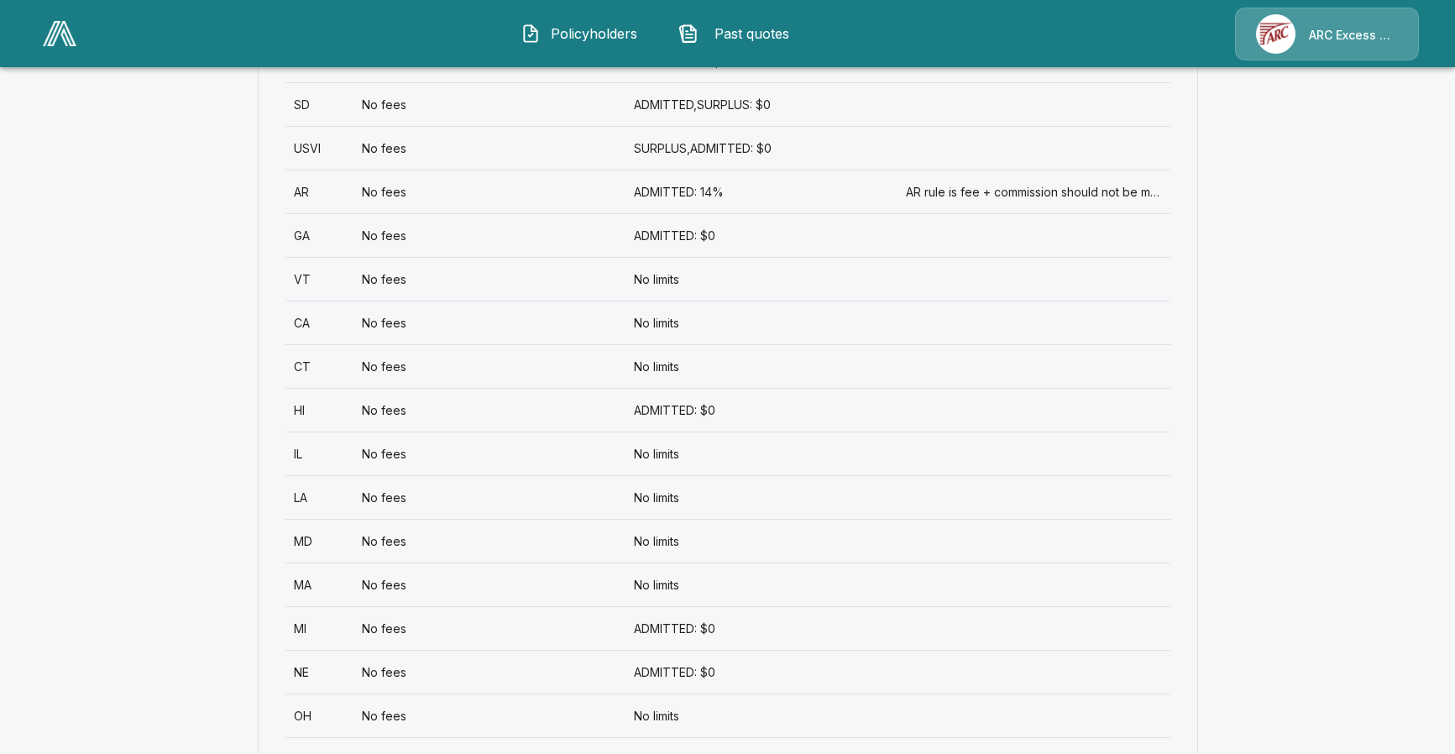
click at [670, 280] on div "No limits" at bounding box center [761, 279] width 272 height 44
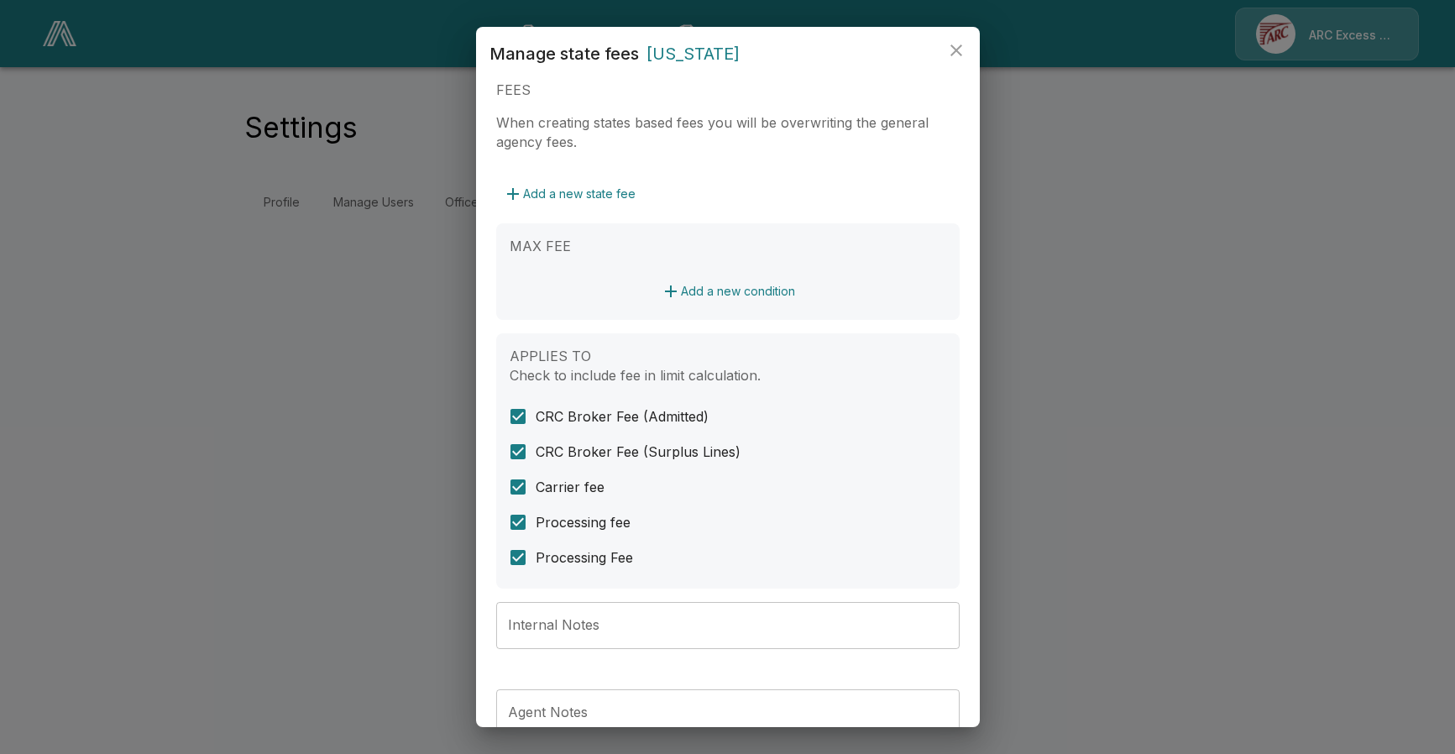
scroll to position [383, 0]
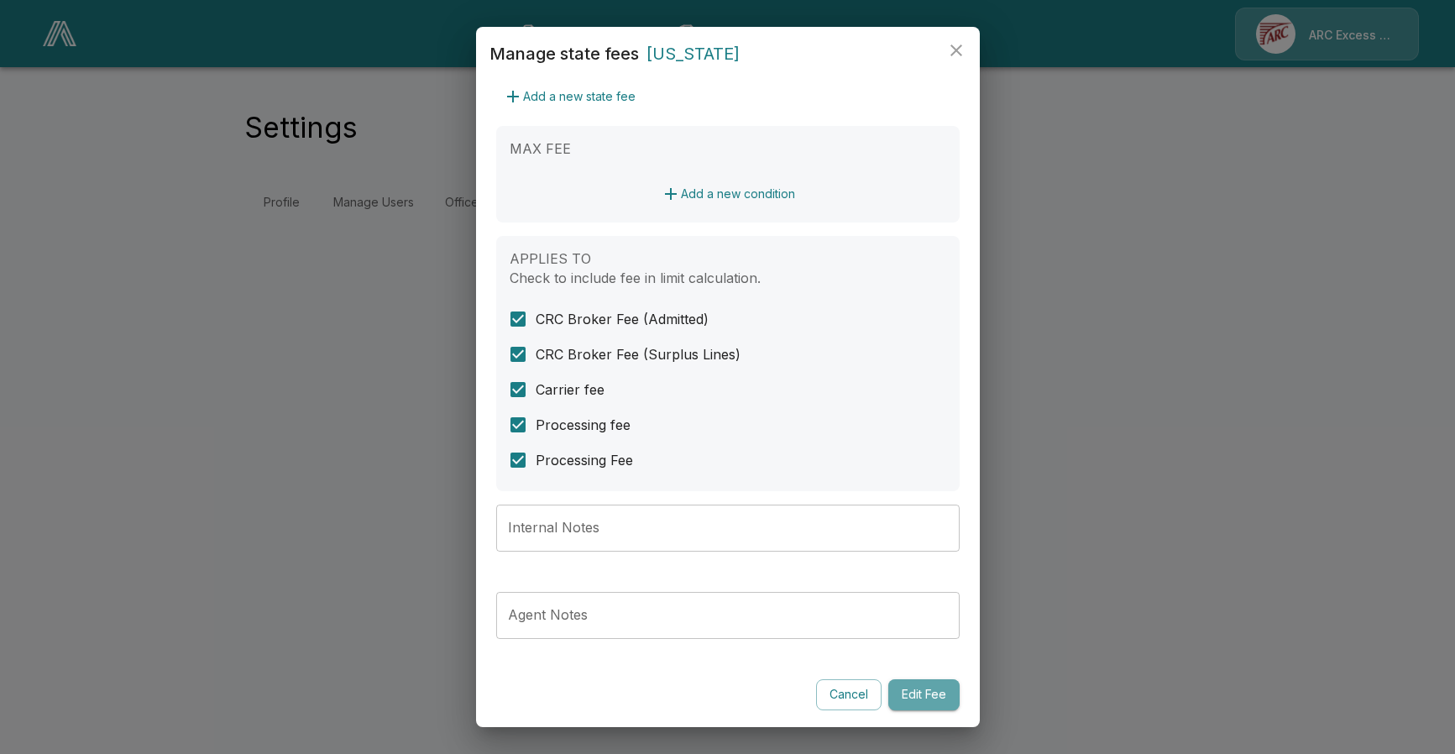
click at [923, 692] on button "Edit Fee" at bounding box center [923, 694] width 71 height 31
